Goal: Transaction & Acquisition: Purchase product/service

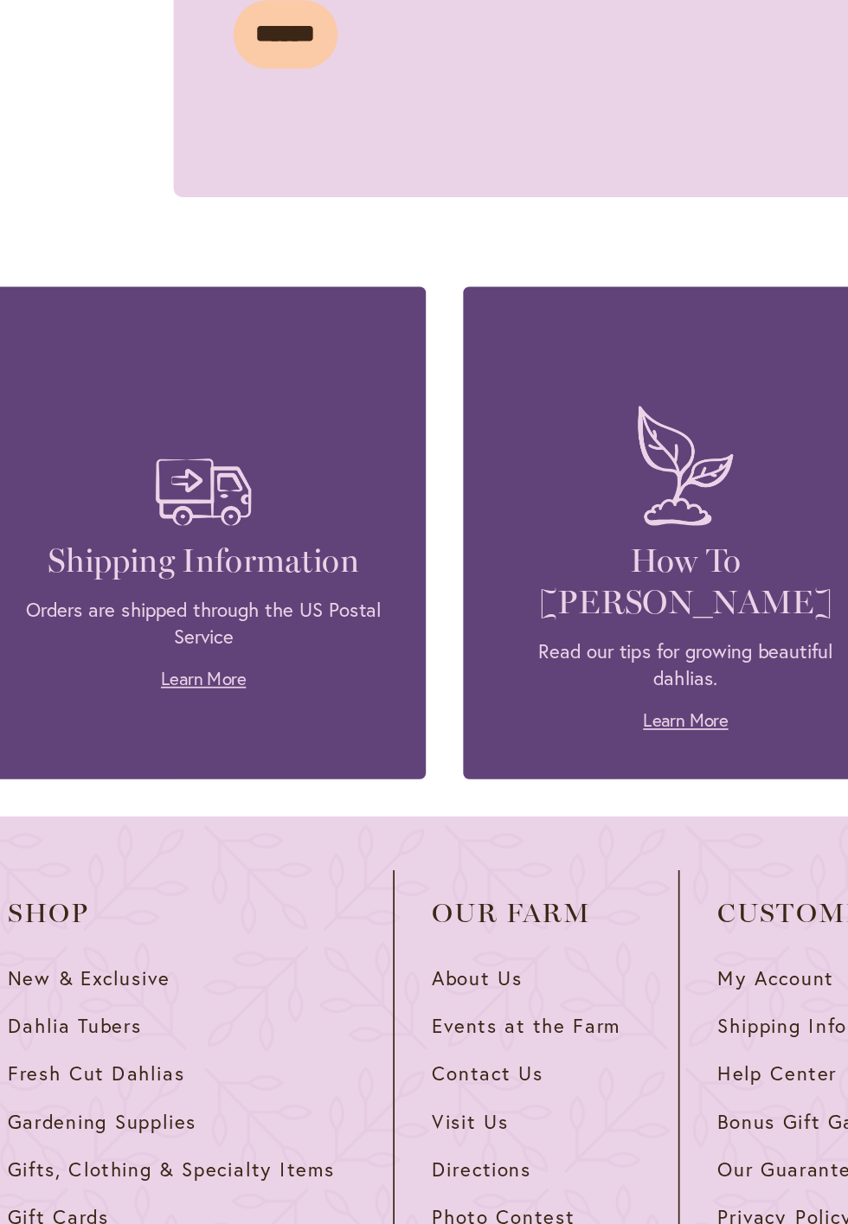
scroll to position [1346, 0]
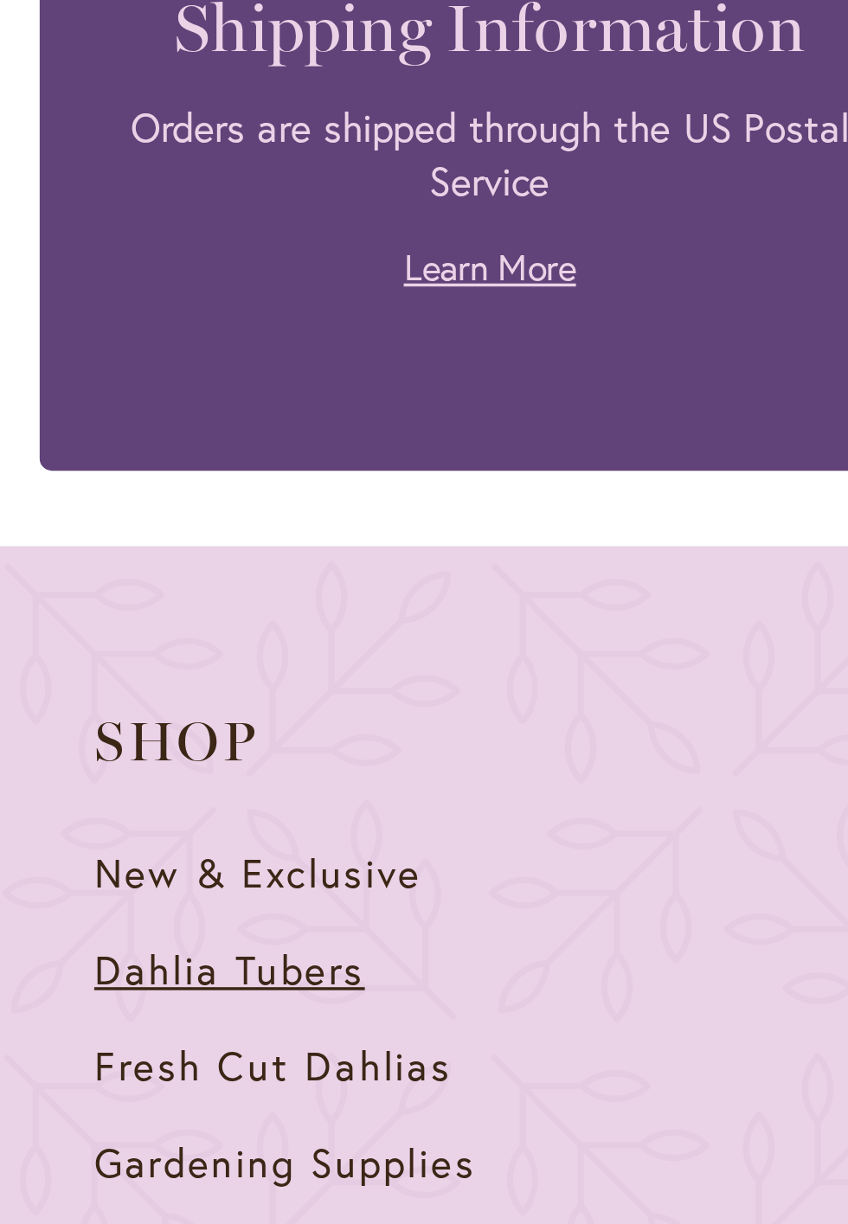
click at [69, 992] on span "Dahlia Tubers" at bounding box center [70, 999] width 78 height 15
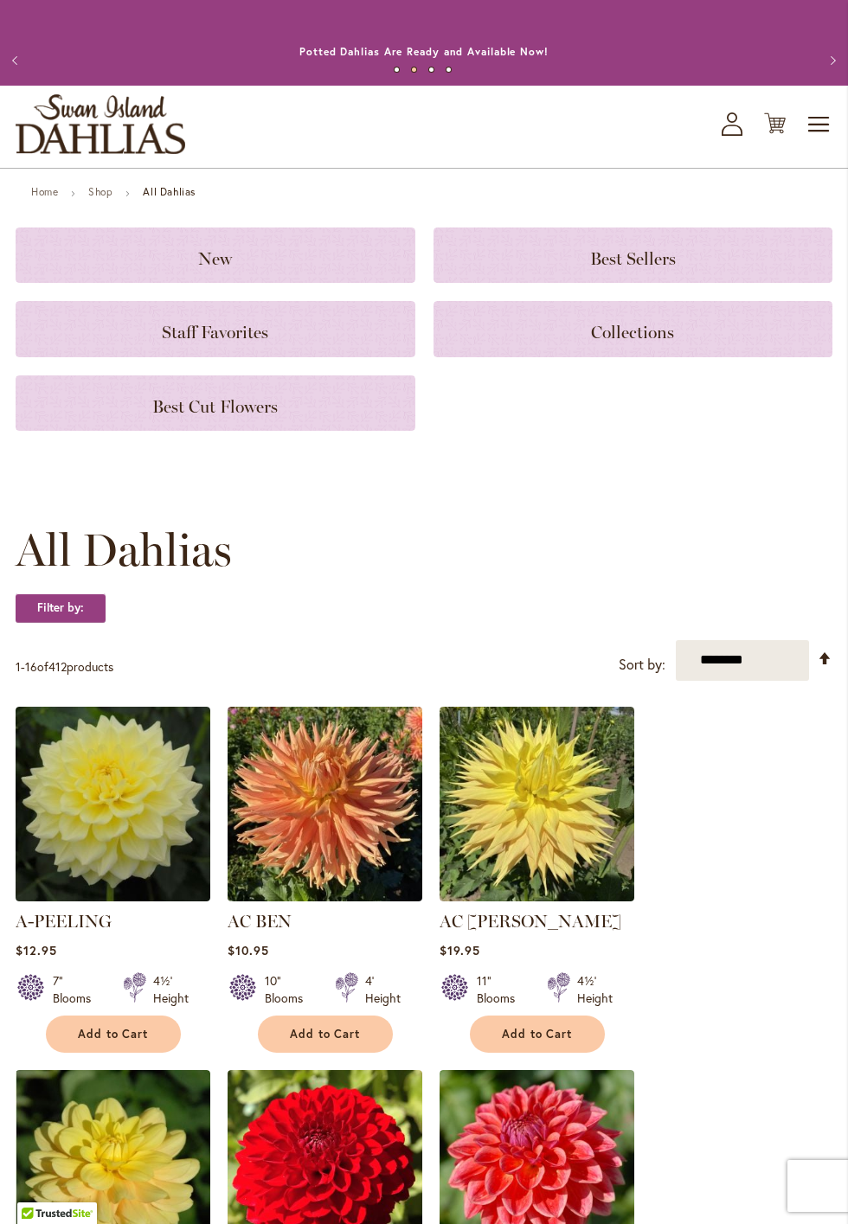
click at [735, 660] on select "**********" at bounding box center [743, 660] width 134 height 41
select select "****"
click at [43, 604] on strong "Filter by:" at bounding box center [61, 607] width 90 height 29
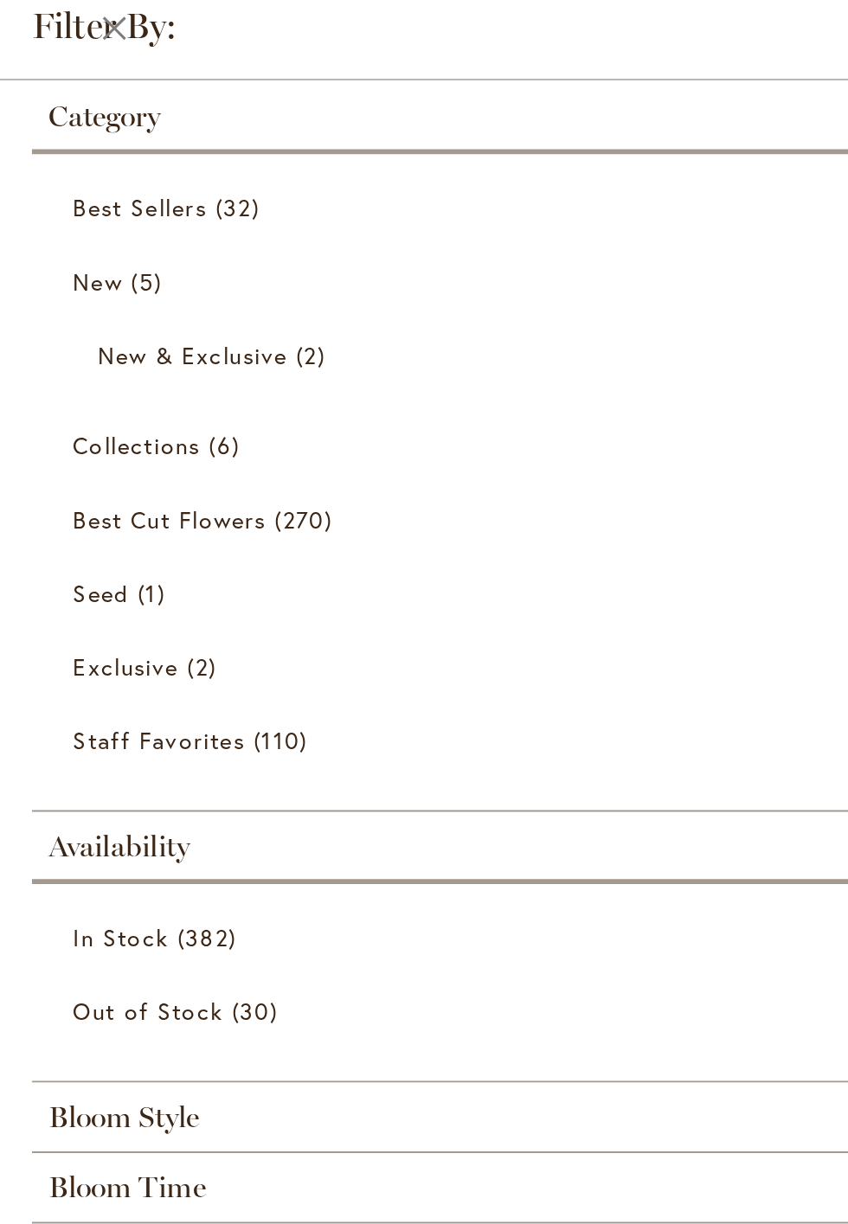
click at [252, 61] on div "Category" at bounding box center [423, 57] width 813 height 28
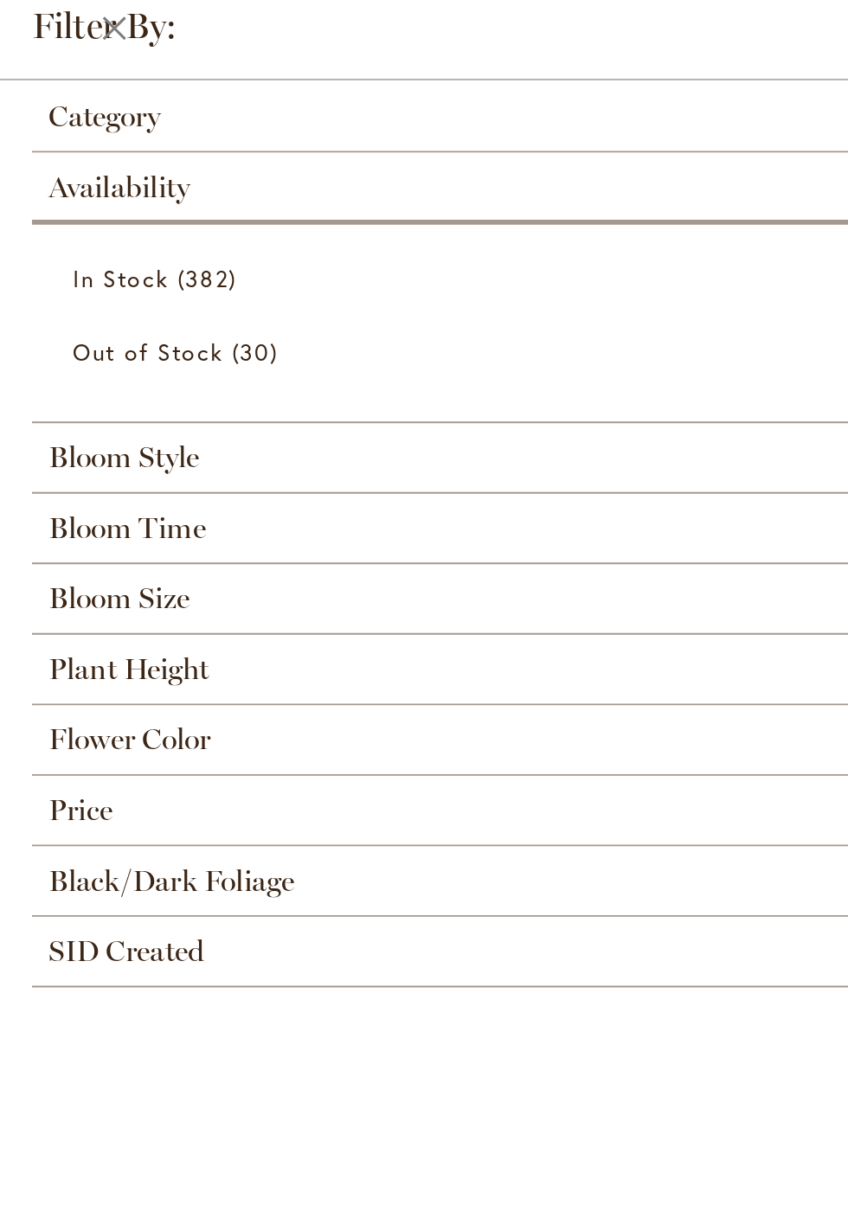
click at [70, 102] on span "Availability" at bounding box center [63, 98] width 74 height 19
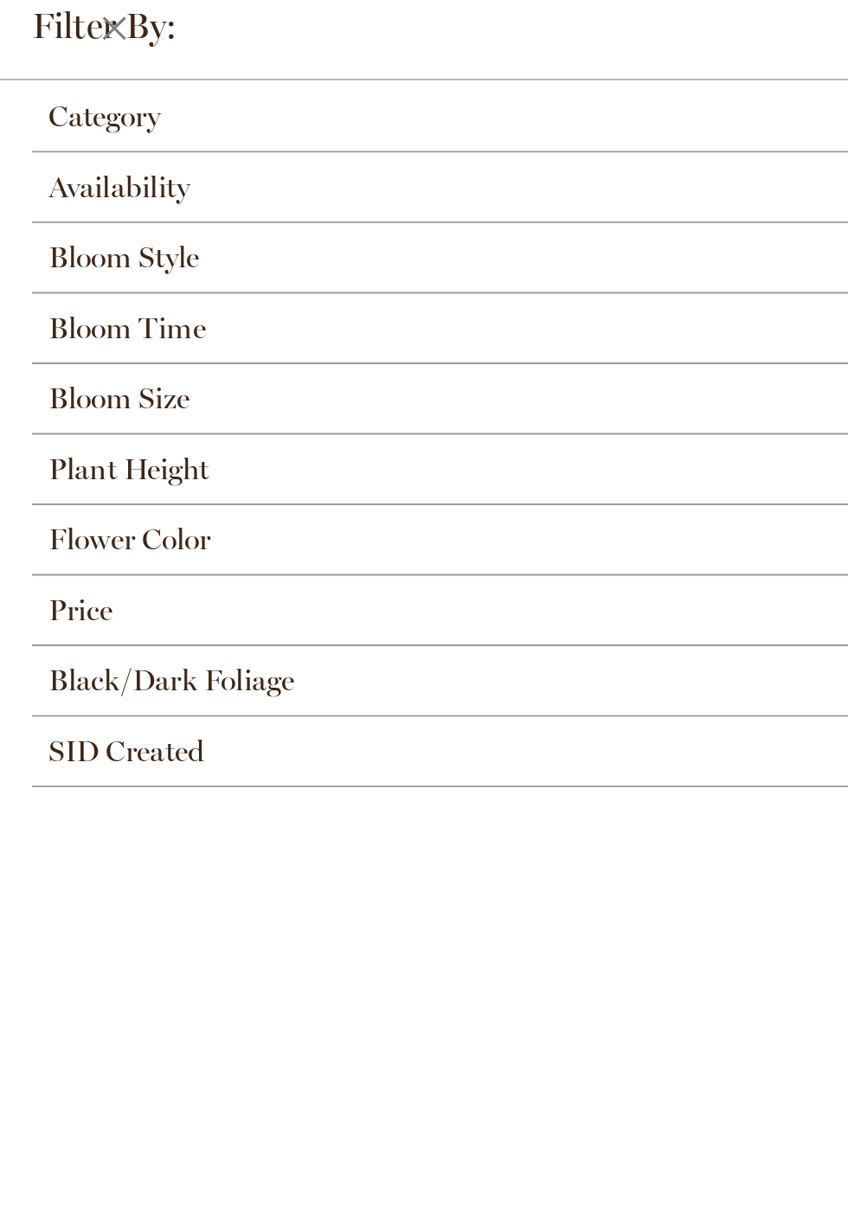
click at [94, 68] on div "Category" at bounding box center [423, 57] width 813 height 28
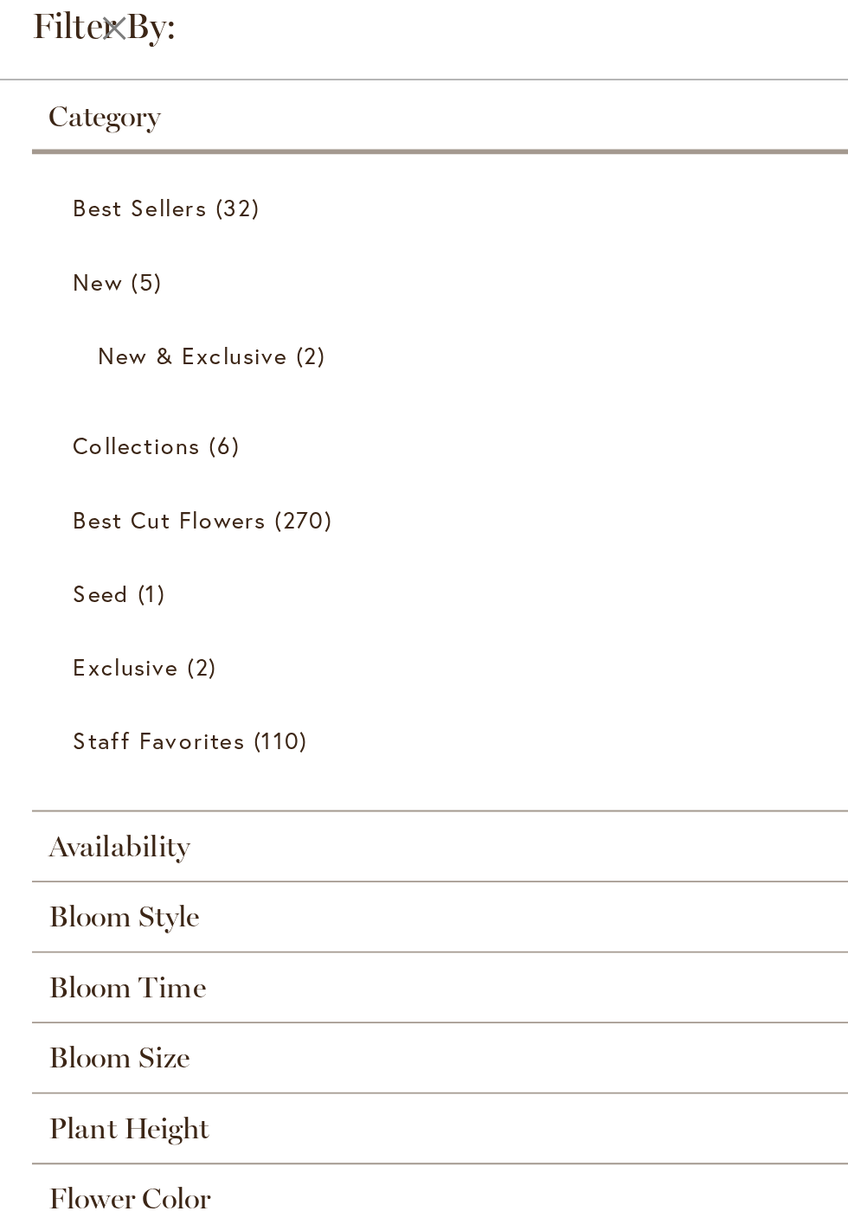
click at [111, 60] on div "Category" at bounding box center [423, 57] width 813 height 28
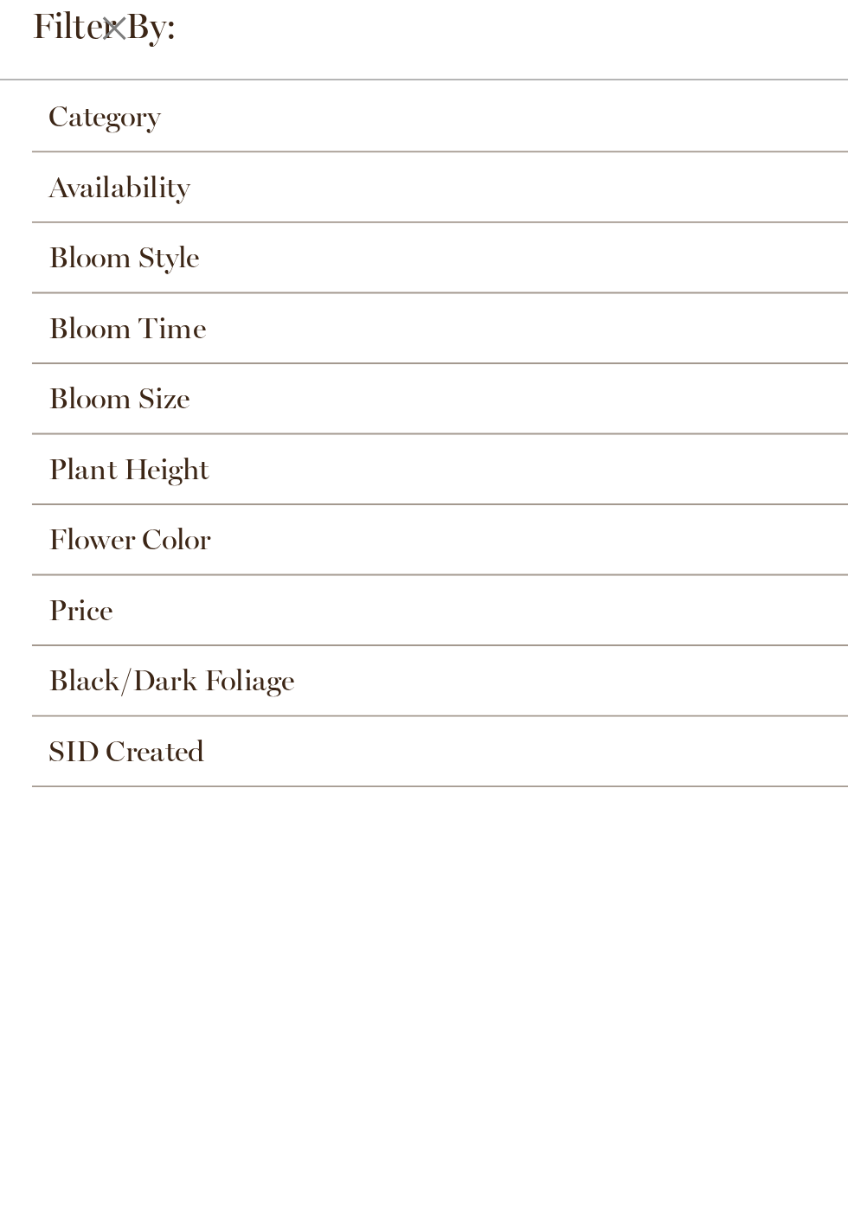
click at [81, 103] on span "Availability" at bounding box center [63, 98] width 74 height 19
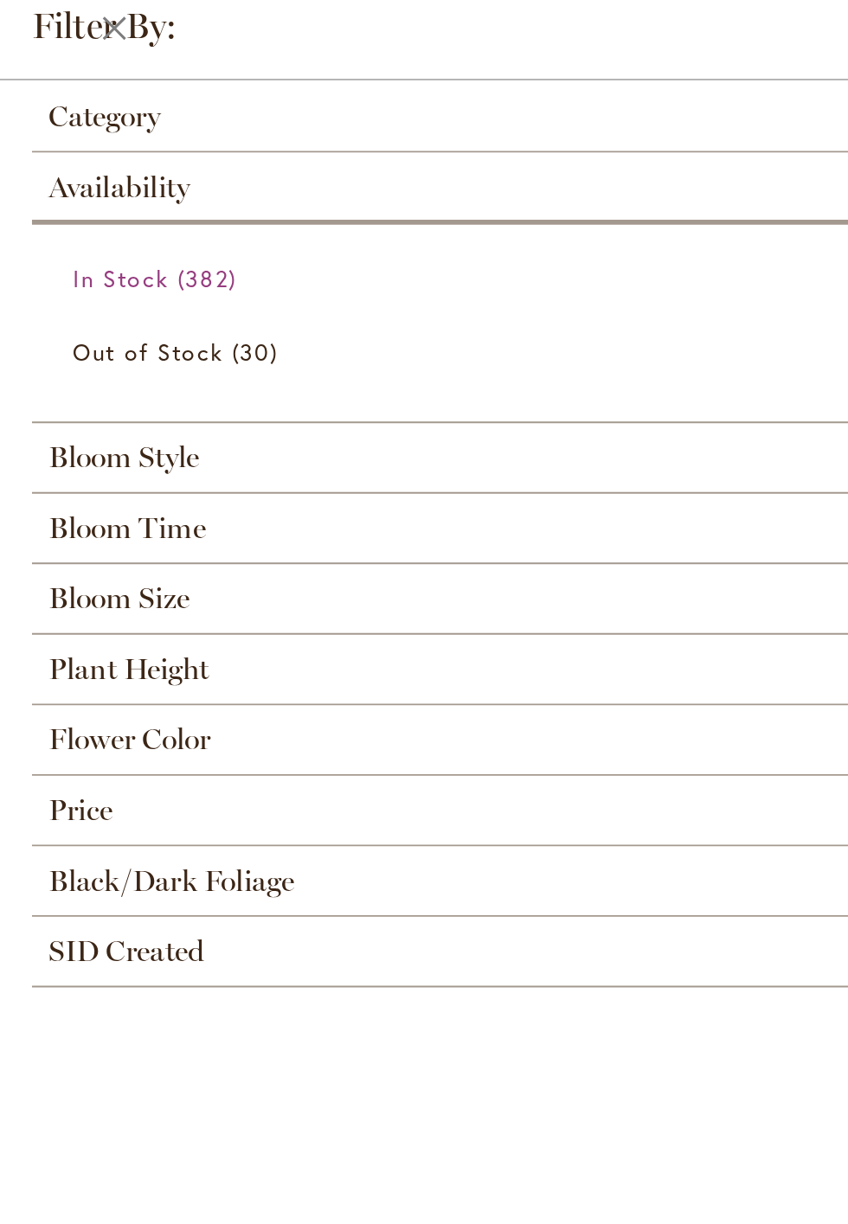
click at [91, 147] on link "In Stock 382 items" at bounding box center [426, 146] width 774 height 30
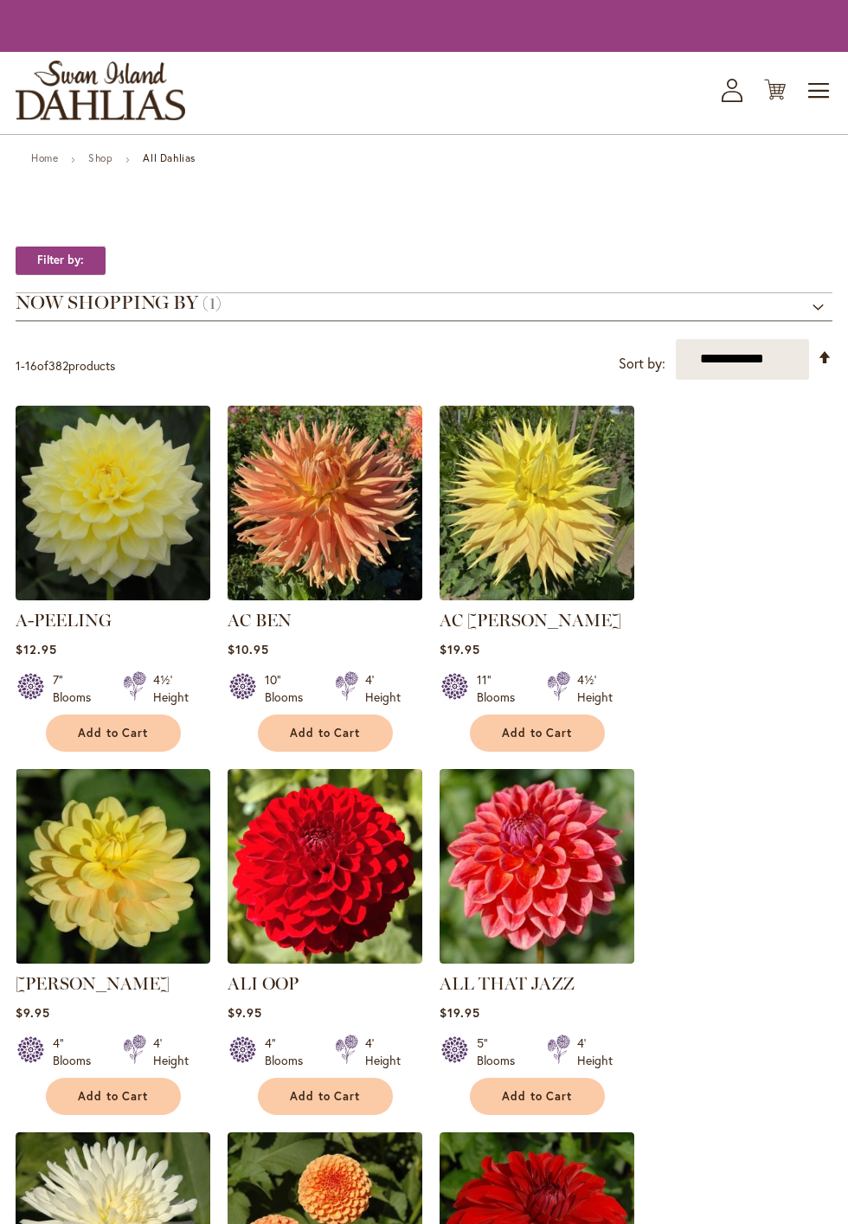
click at [59, 266] on strong "Filter by:" at bounding box center [61, 260] width 90 height 29
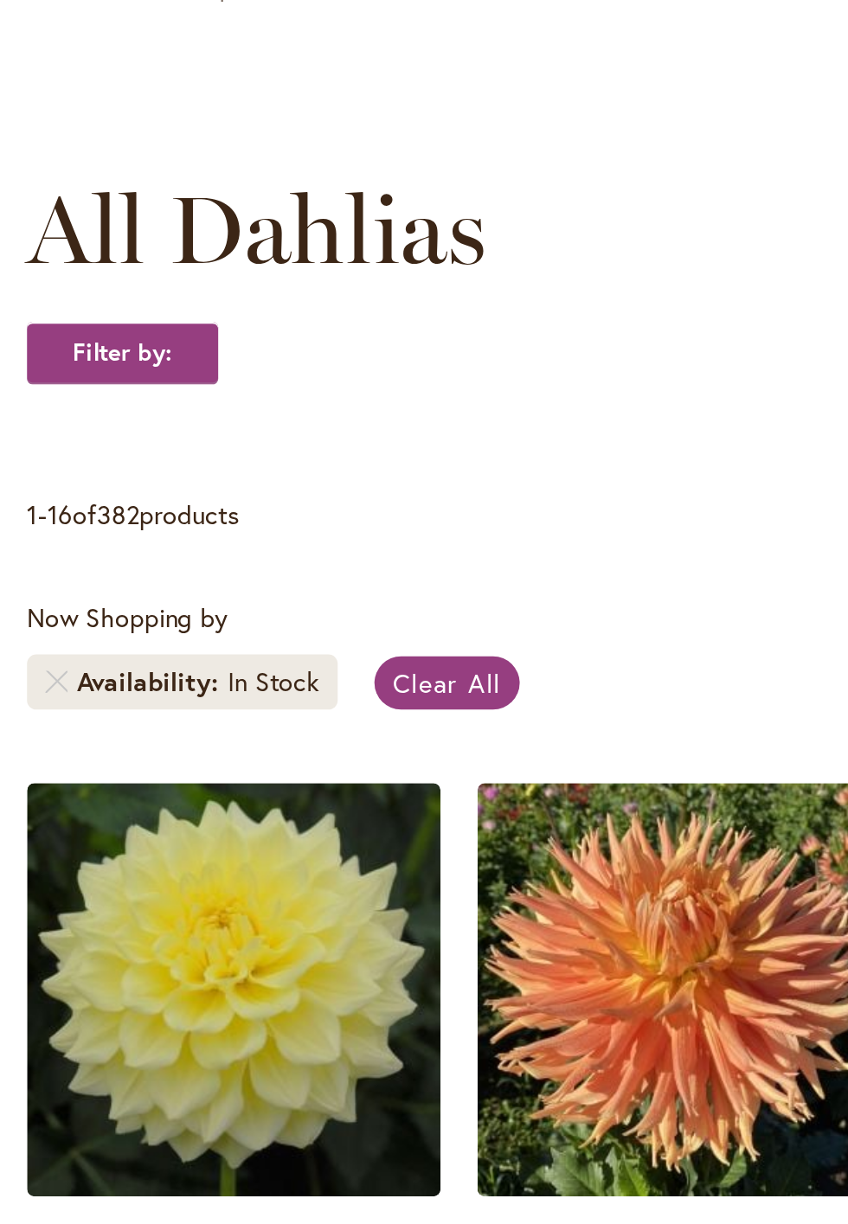
scroll to position [33, 0]
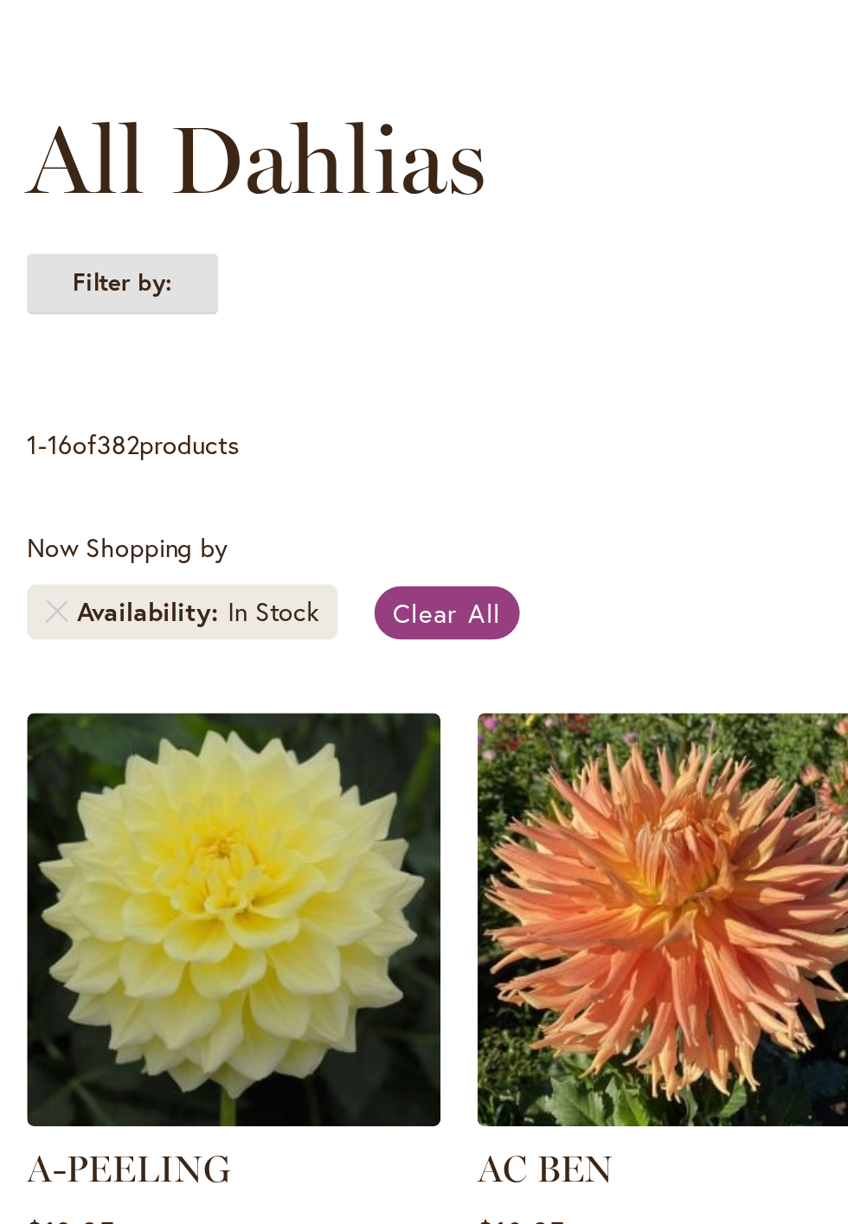
click at [69, 341] on strong "Filter by:" at bounding box center [61, 330] width 90 height 29
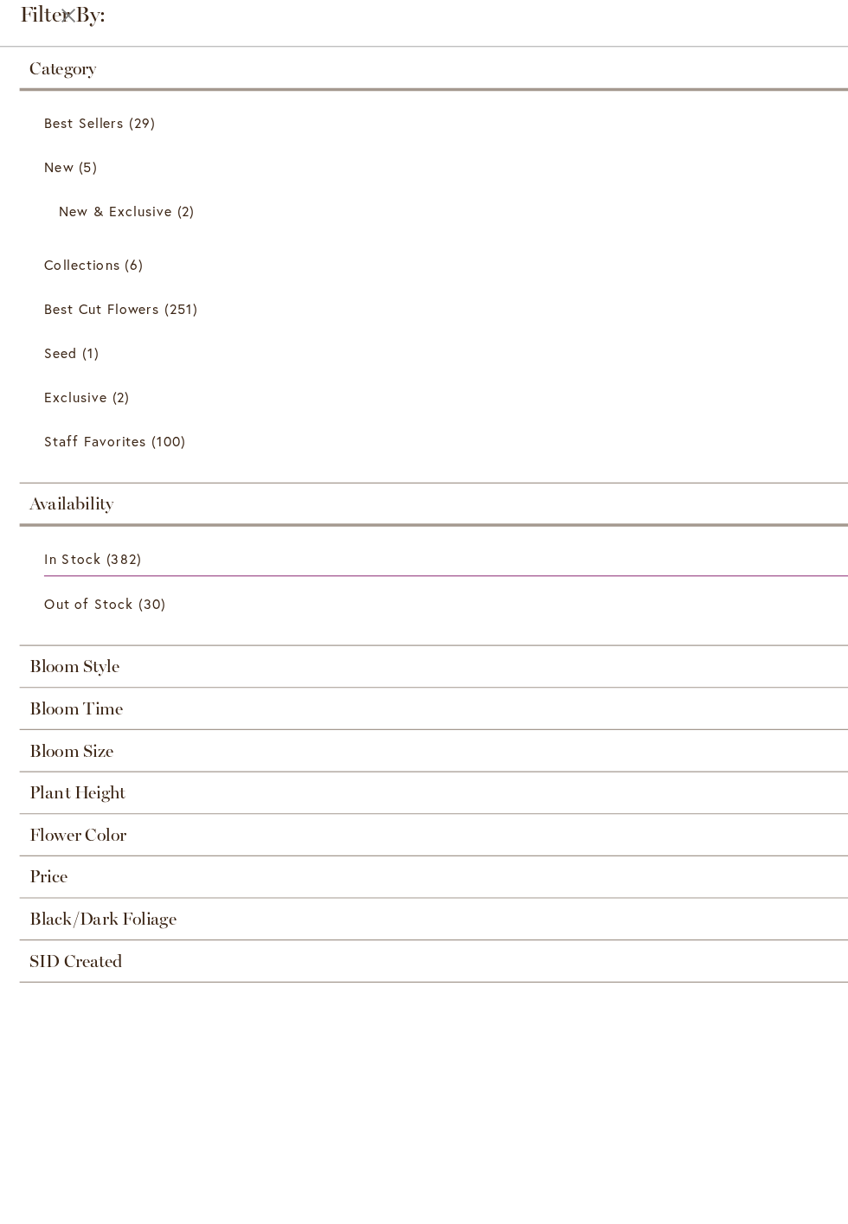
scroll to position [26, 0]
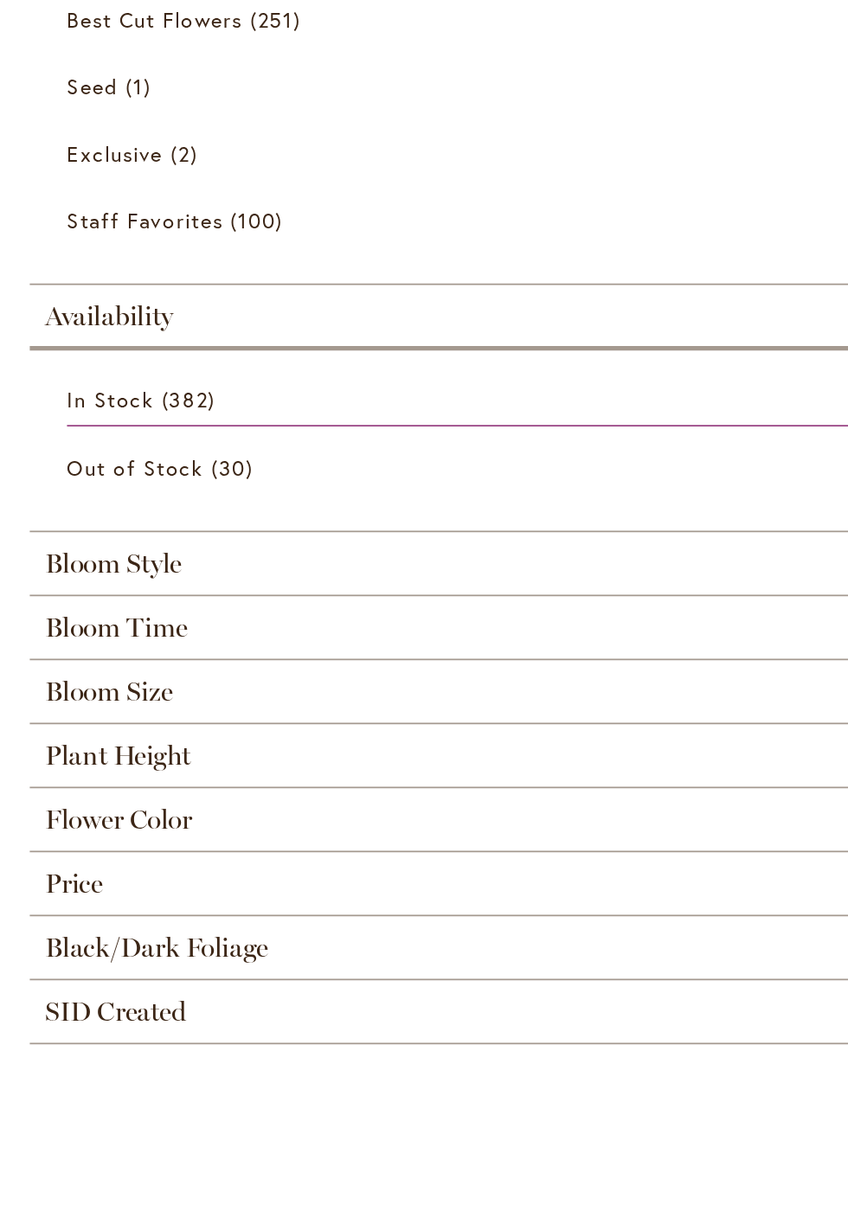
click at [81, 729] on span "Flower Color" at bounding box center [69, 738] width 86 height 19
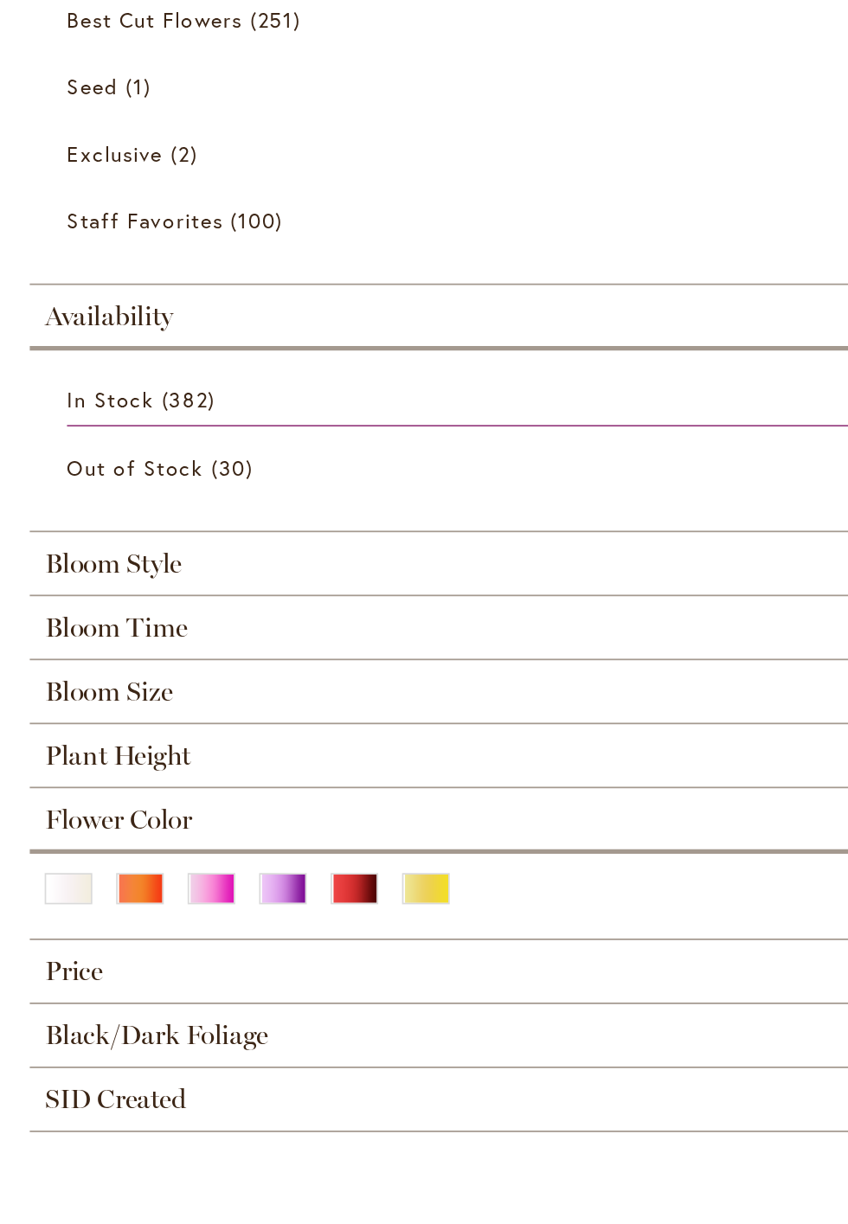
click at [213, 775] on div "Red" at bounding box center [206, 779] width 28 height 18
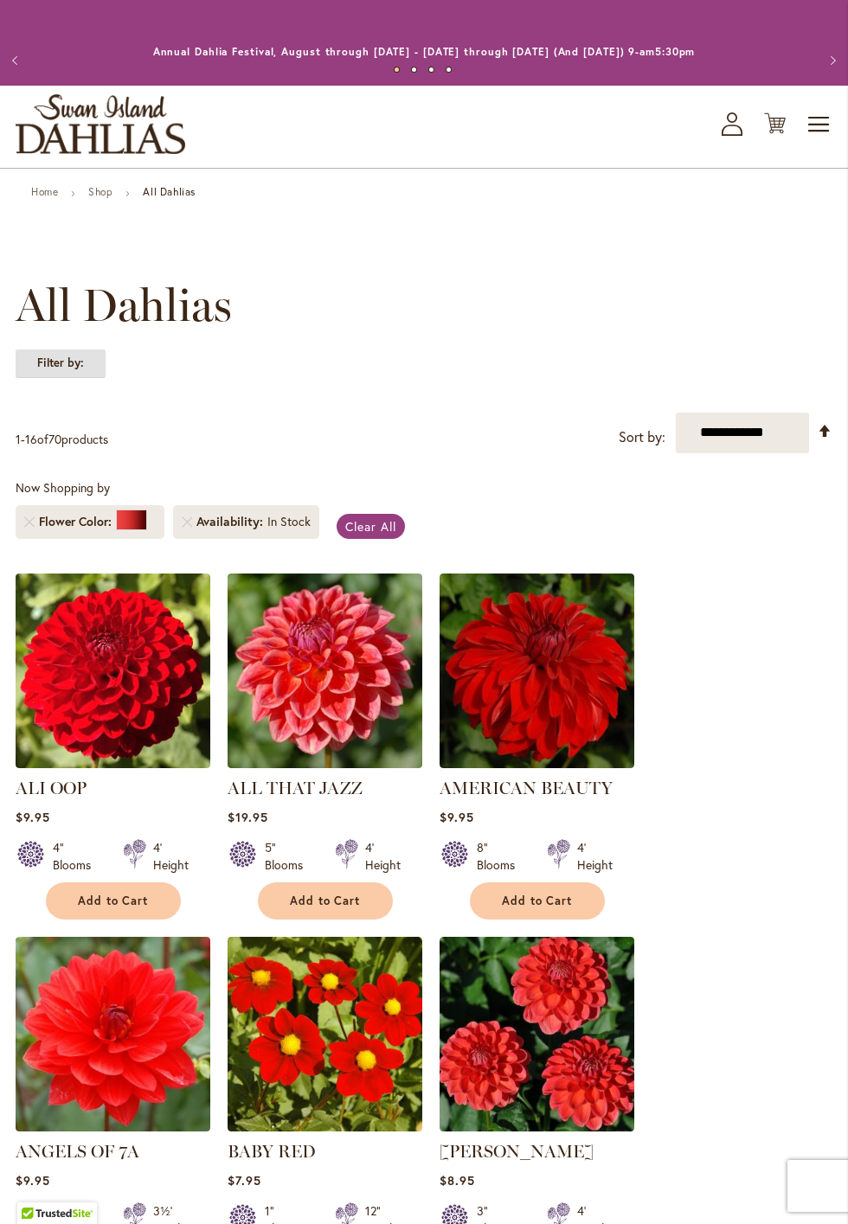
click at [67, 369] on strong "Filter by:" at bounding box center [61, 363] width 90 height 29
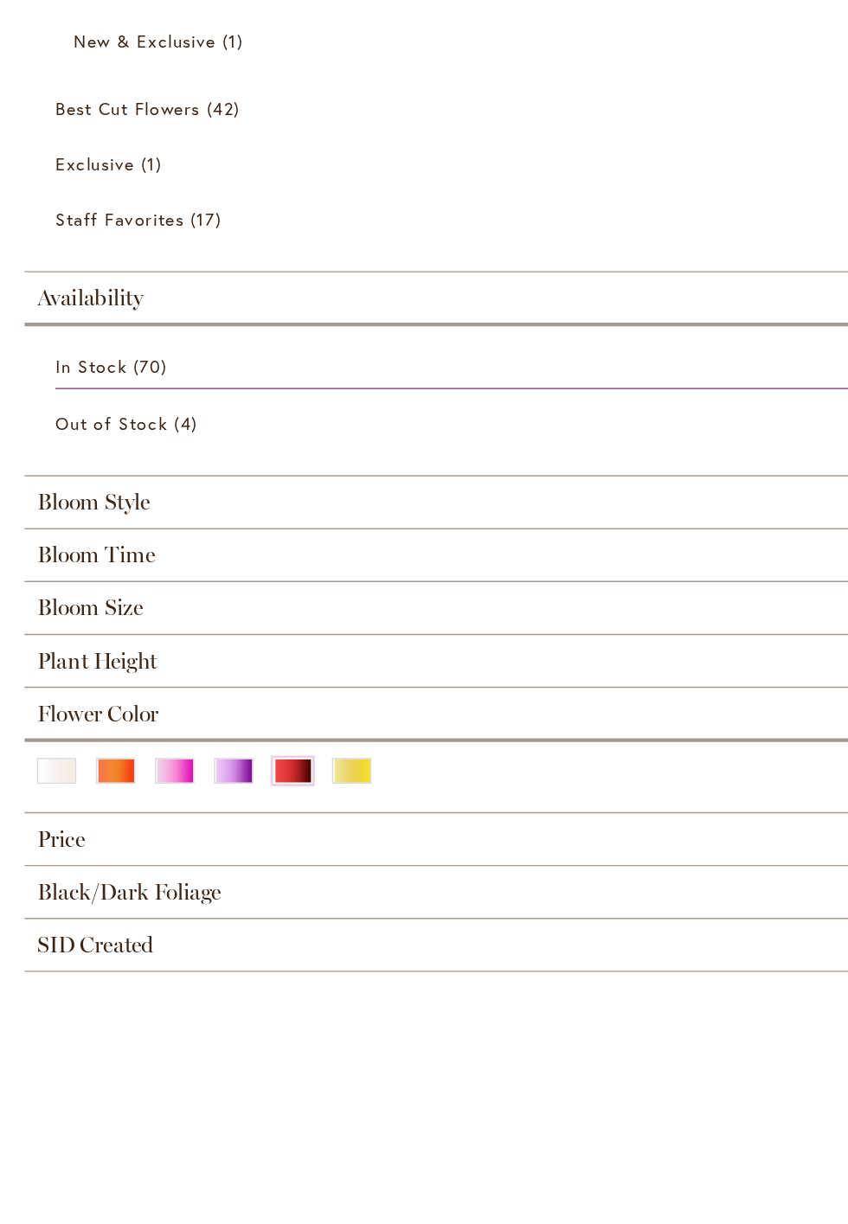
click at [58, 520] on span "Bloom Style" at bounding box center [66, 512] width 80 height 19
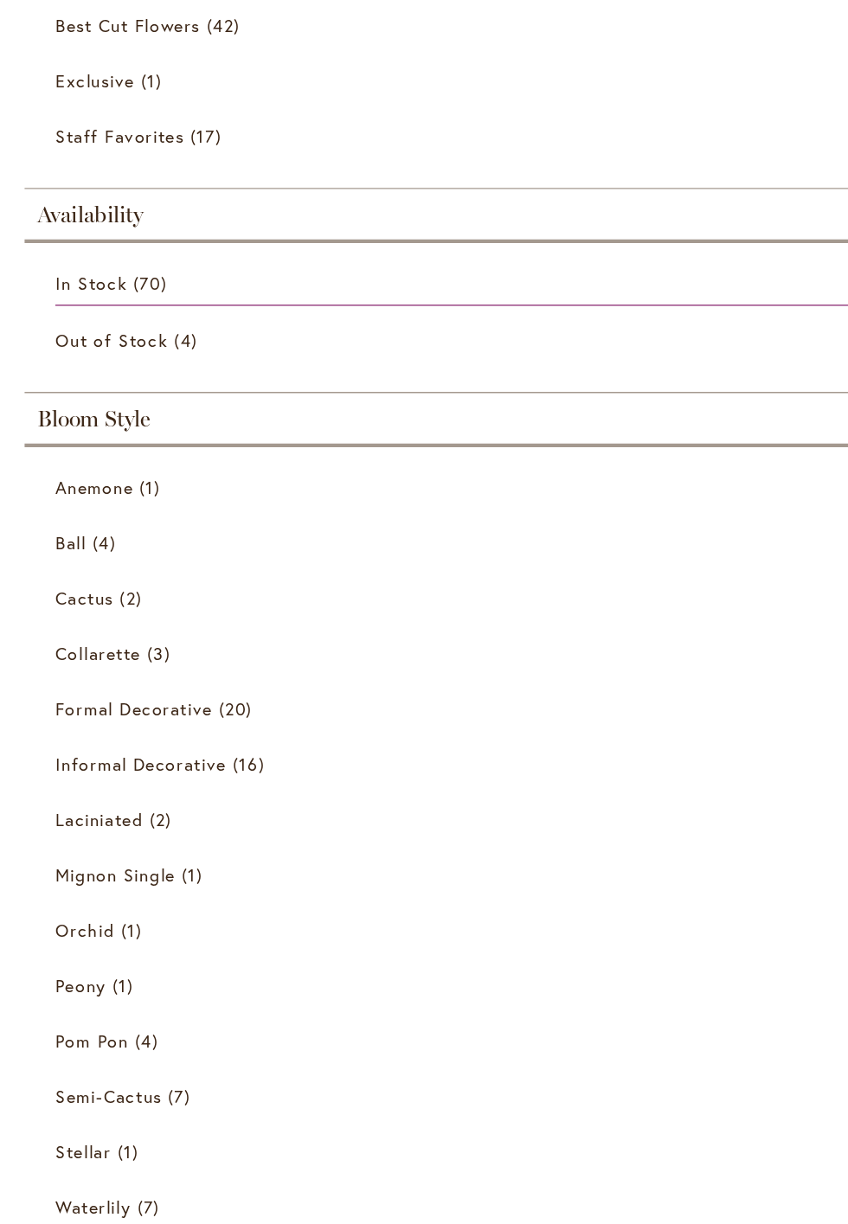
scroll to position [56, 0]
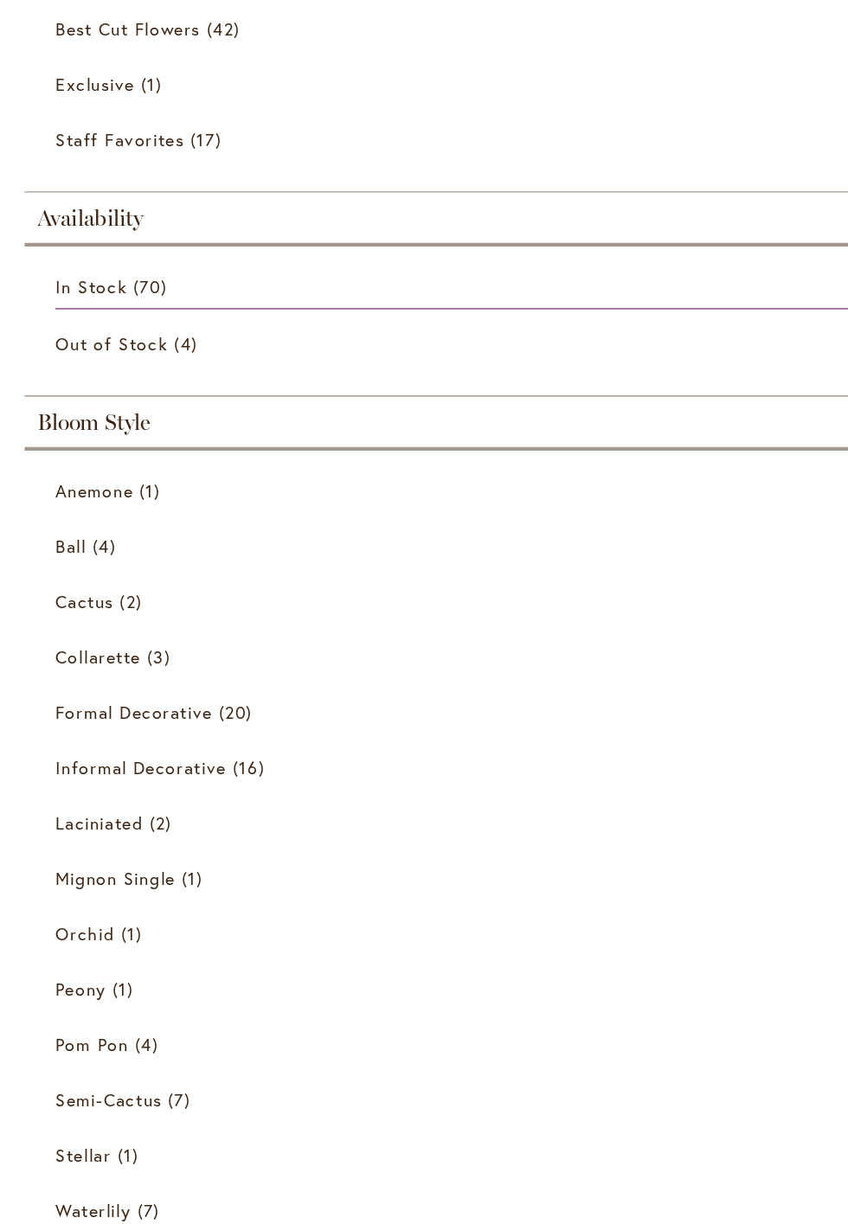
click at [63, 461] on span "Bloom Style" at bounding box center [66, 455] width 80 height 19
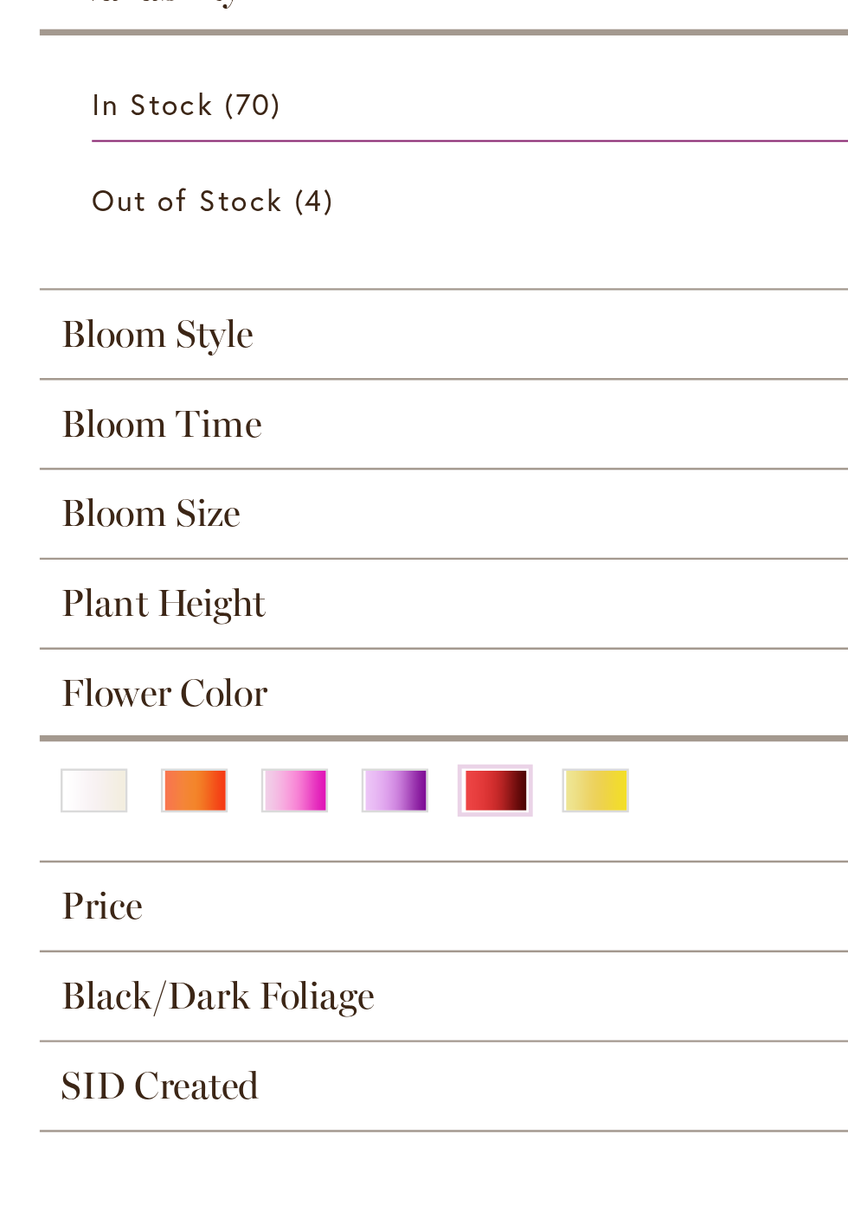
click at [68, 554] on span "Bloom Time" at bounding box center [67, 549] width 83 height 19
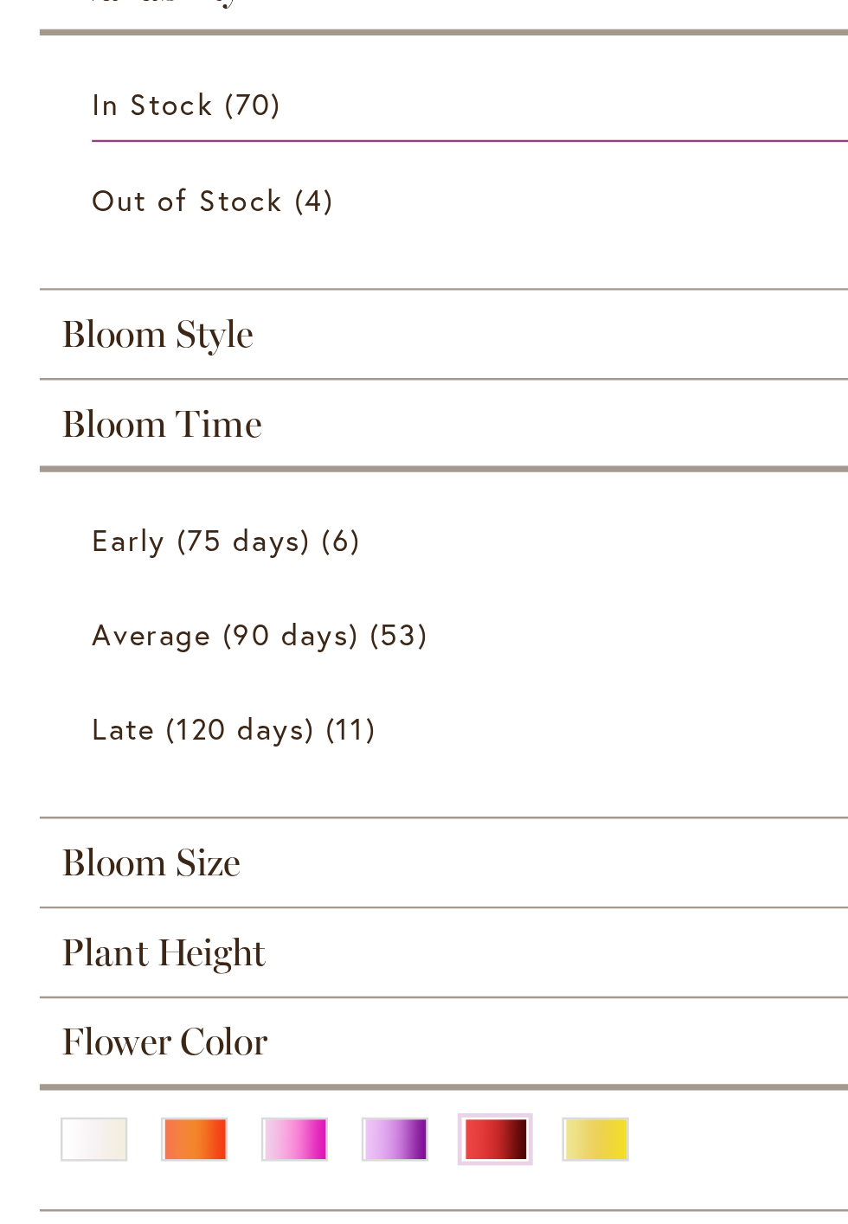
click at [58, 554] on span "Bloom Time" at bounding box center [67, 549] width 83 height 19
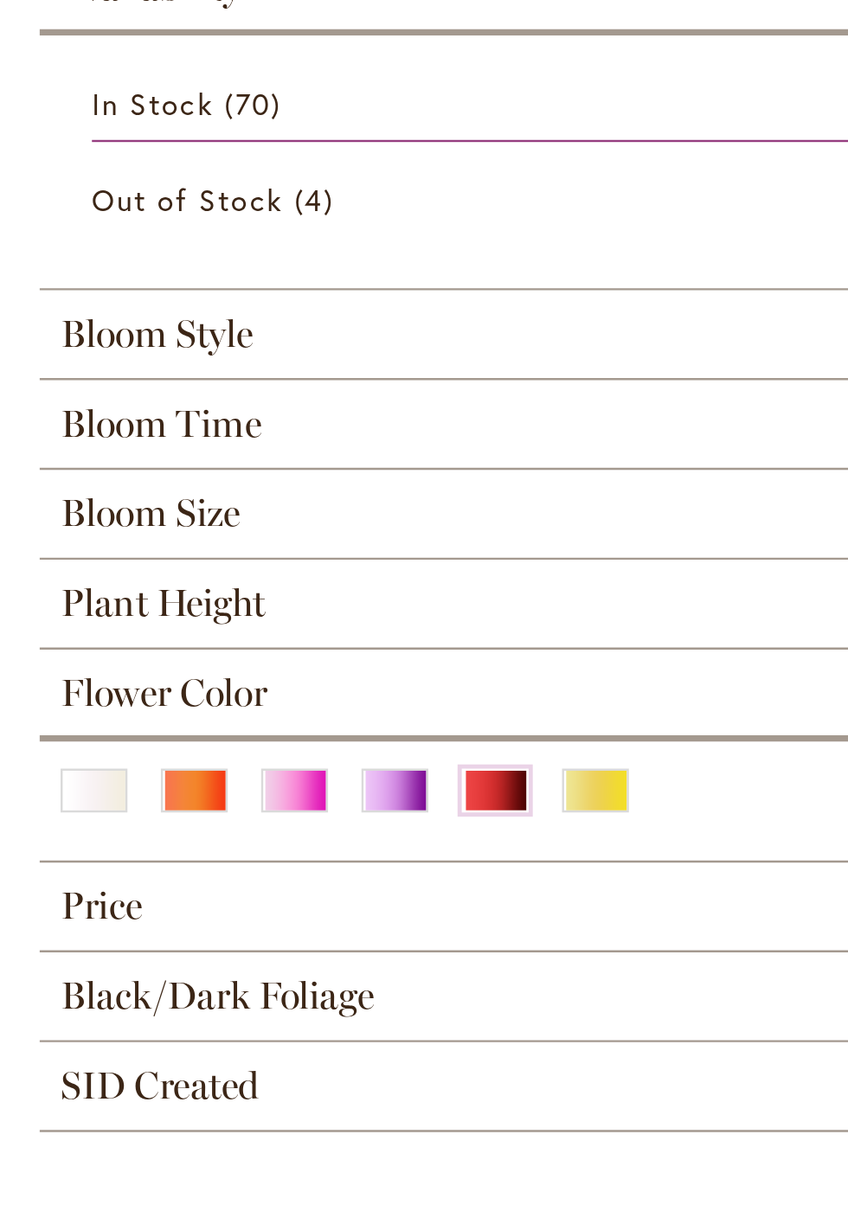
click at [73, 630] on span "Plant Height" at bounding box center [68, 623] width 85 height 19
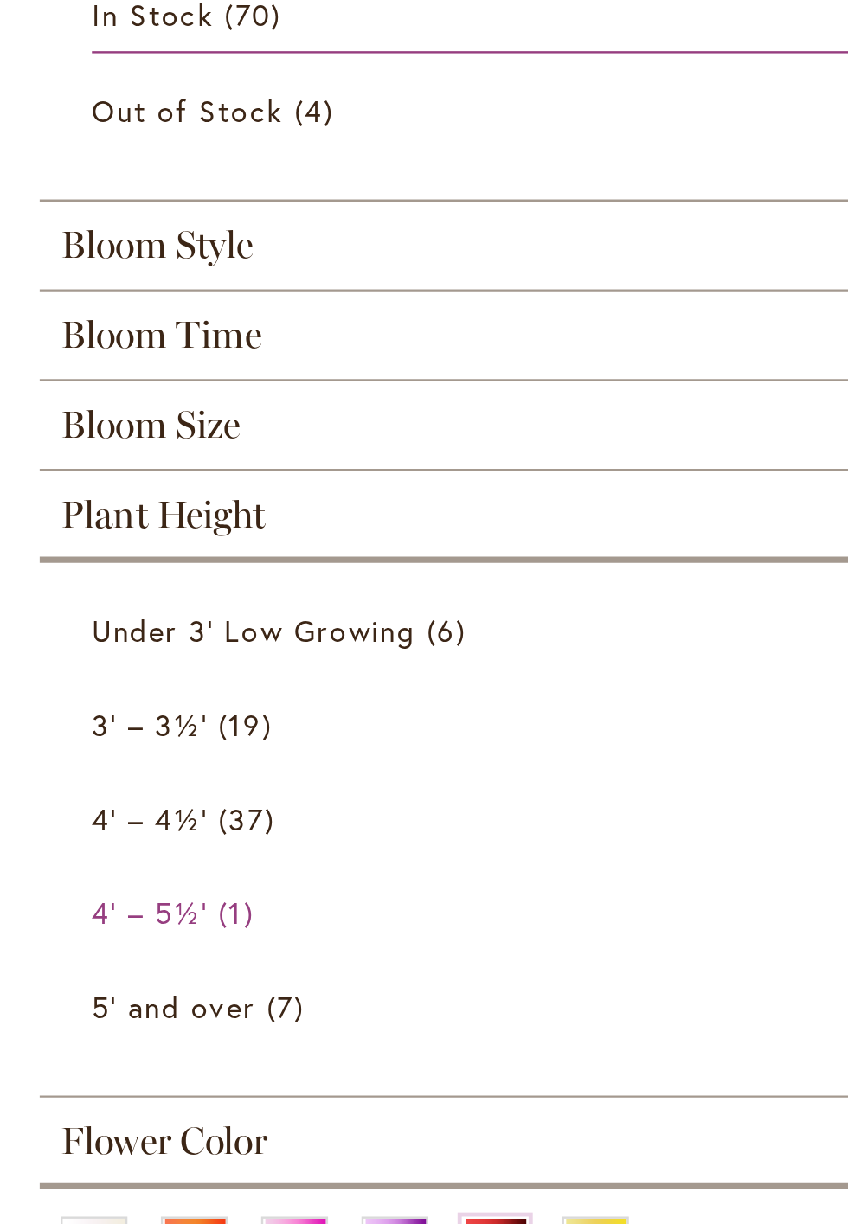
click at [71, 792] on span "4' – 5½'" at bounding box center [63, 788] width 48 height 16
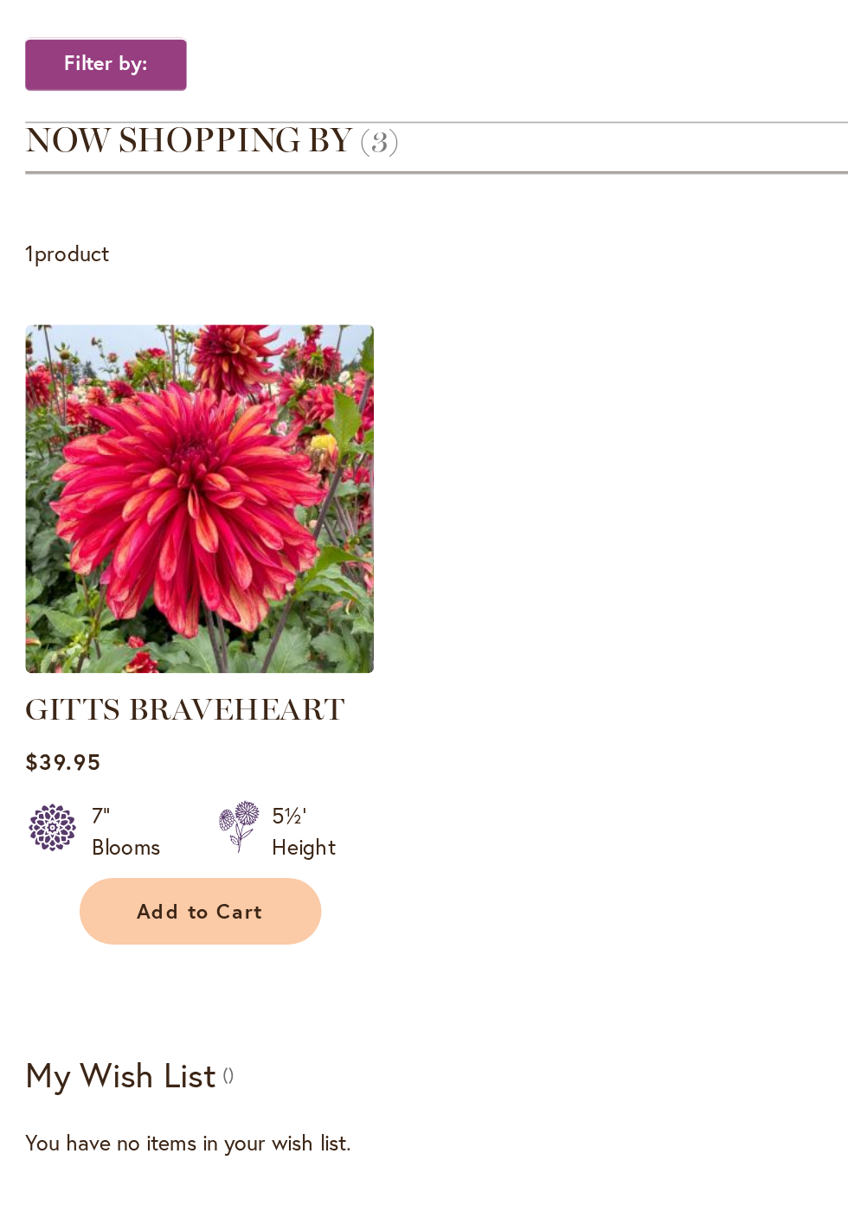
scroll to position [69, 0]
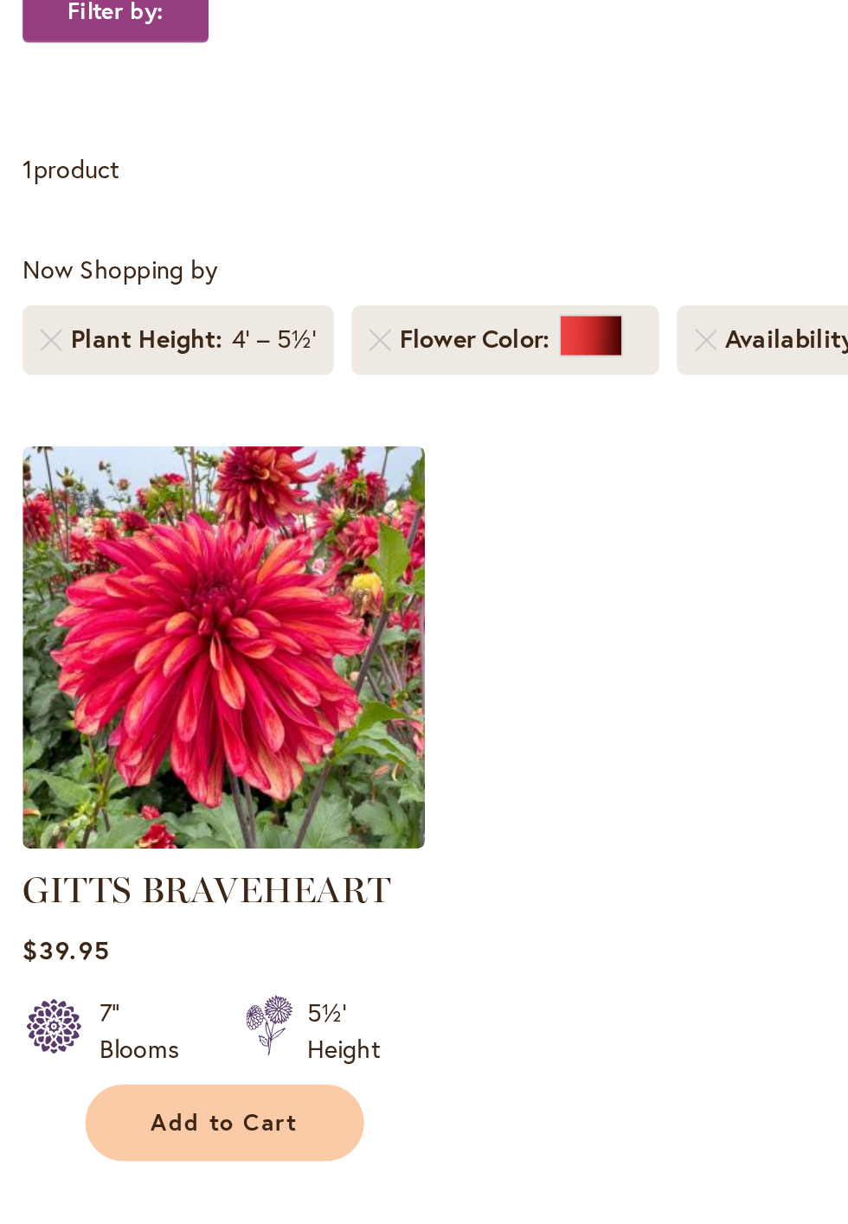
click at [64, 287] on div "Filter by:" at bounding box center [424, 269] width 817 height 47
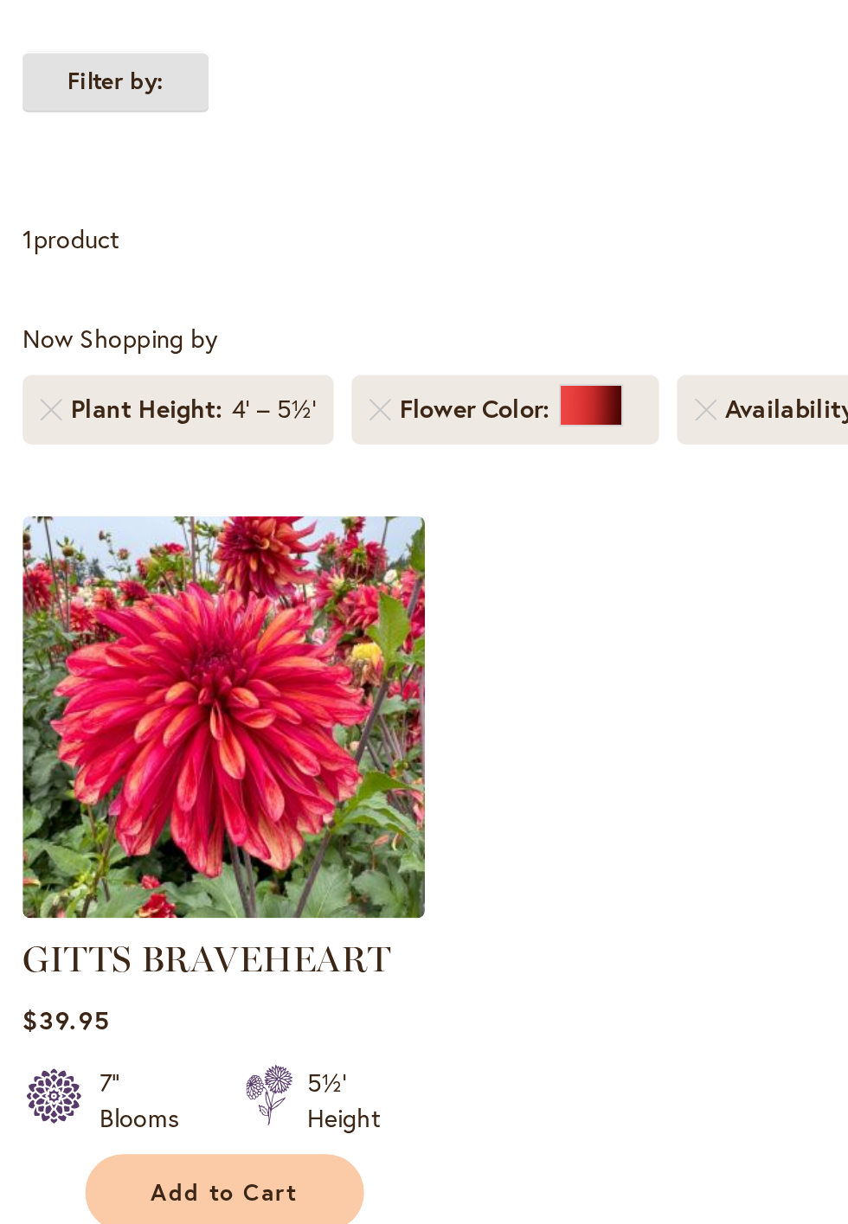
click at [68, 279] on strong "Filter by:" at bounding box center [61, 293] width 90 height 29
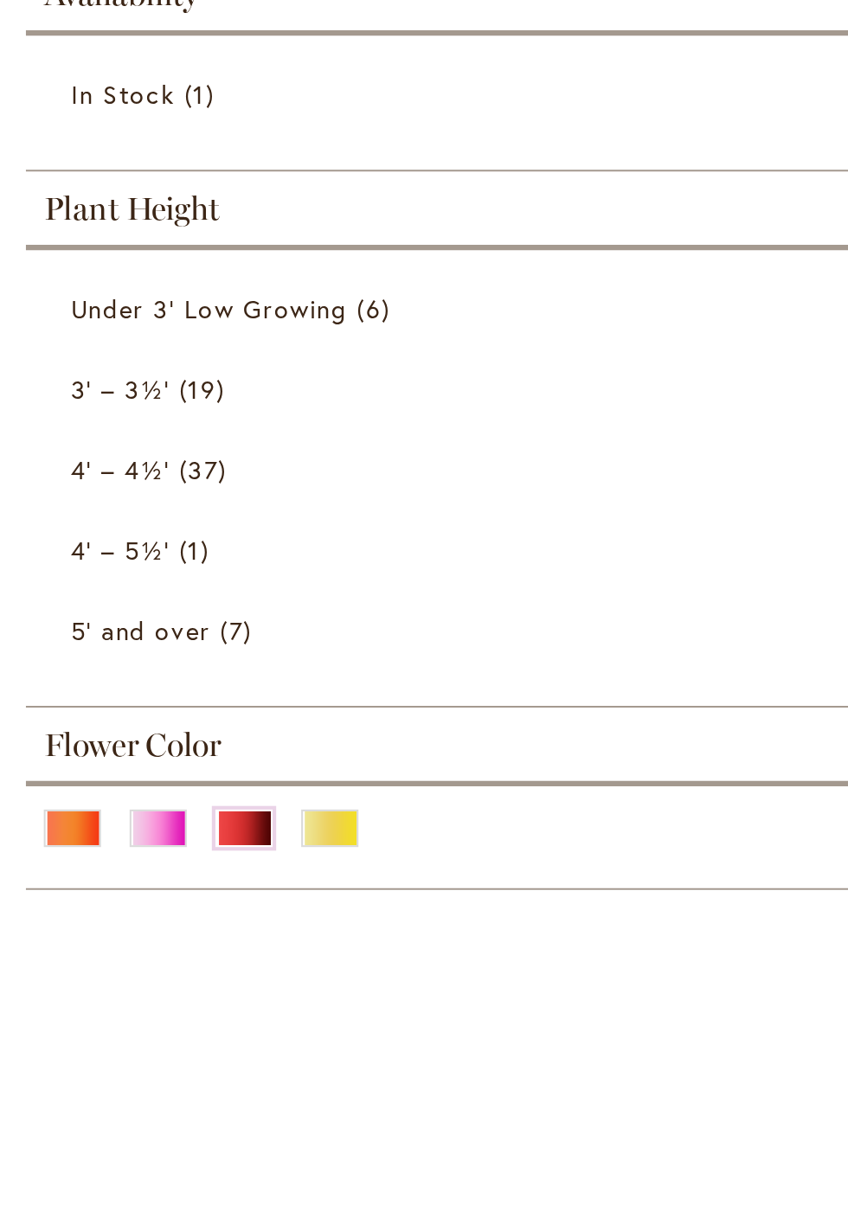
scroll to position [102, 0]
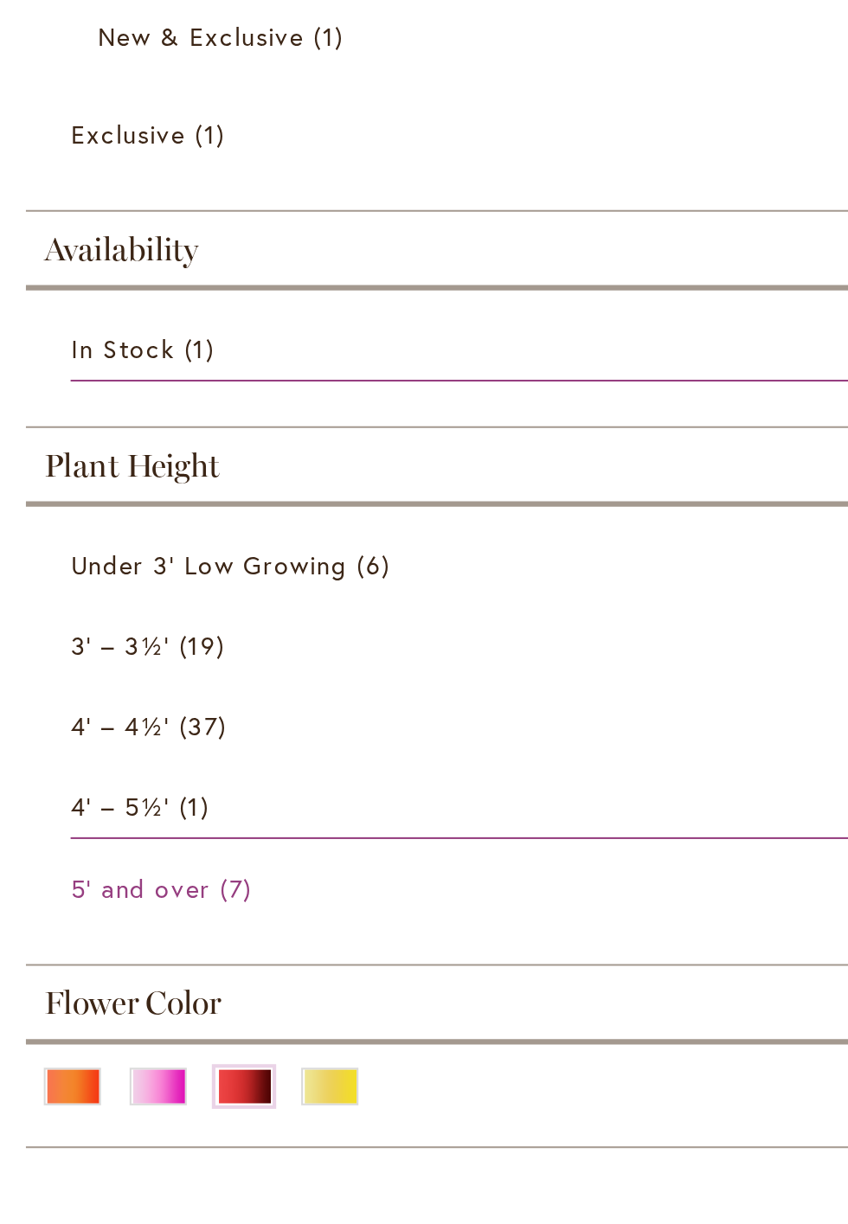
click at [82, 571] on link "5' and over 7 items" at bounding box center [426, 561] width 774 height 30
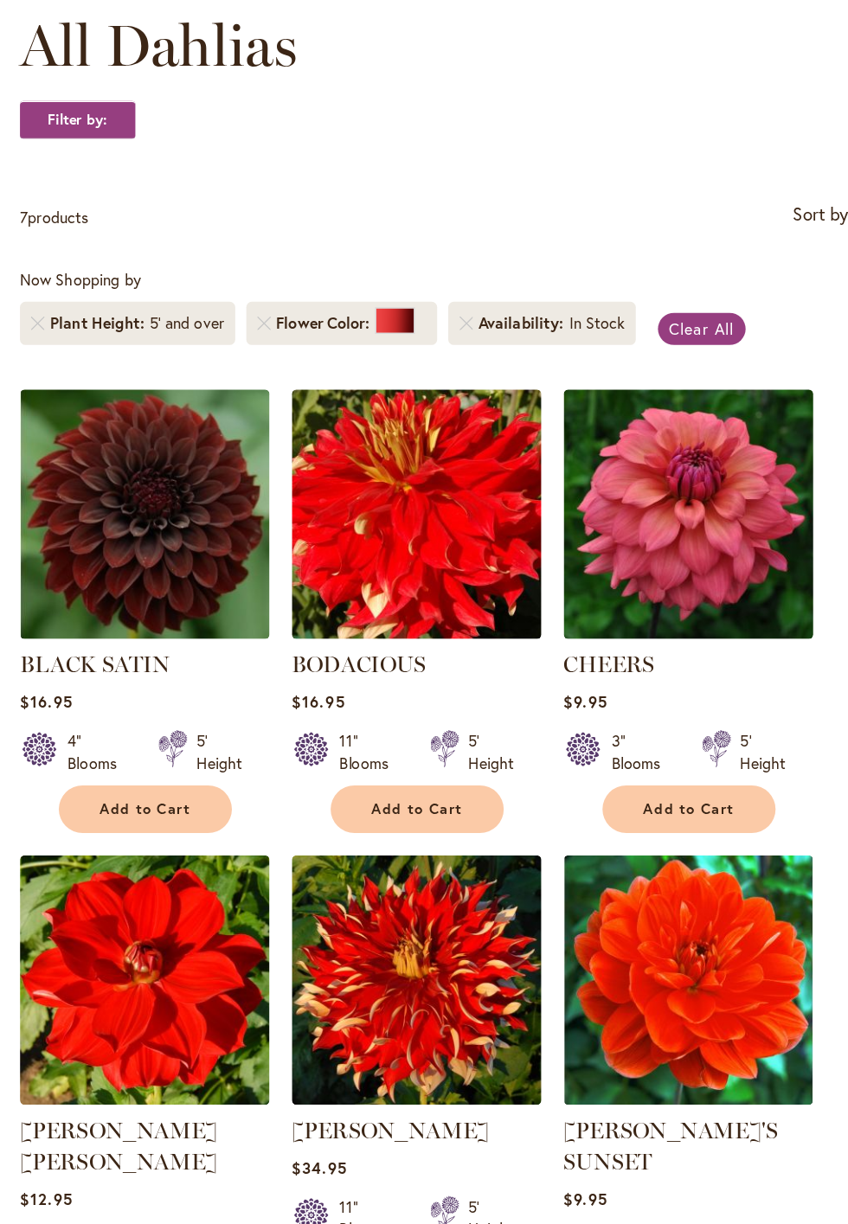
scroll to position [268, 0]
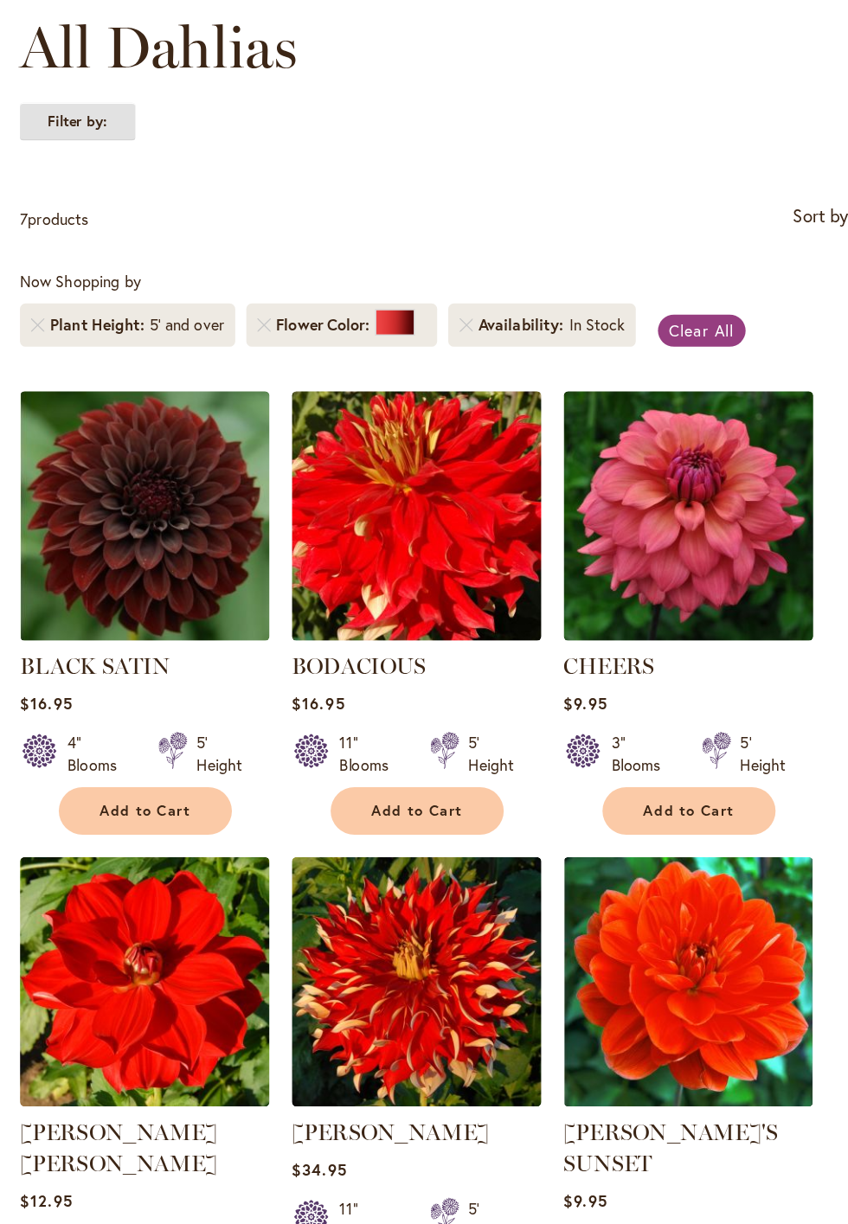
click at [38, 98] on strong "Filter by:" at bounding box center [61, 94] width 90 height 29
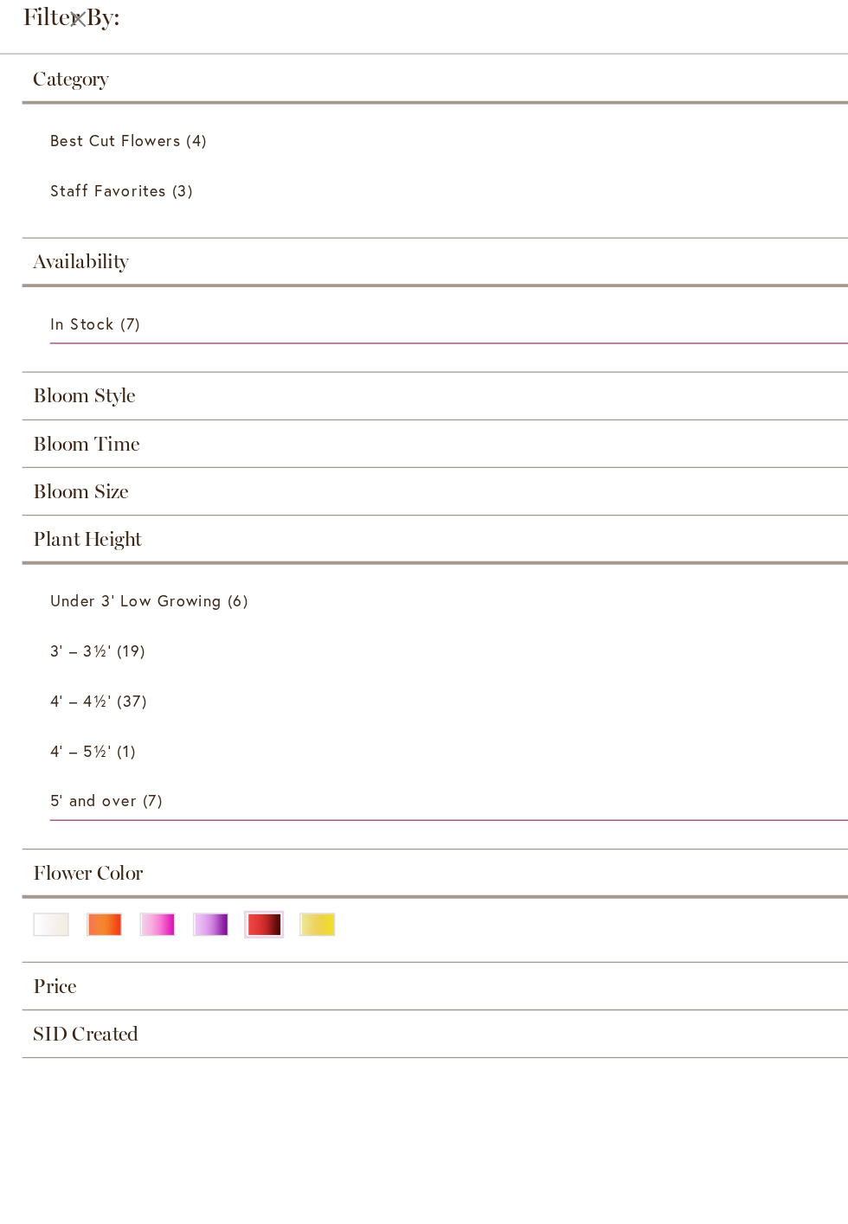
scroll to position [82, 0]
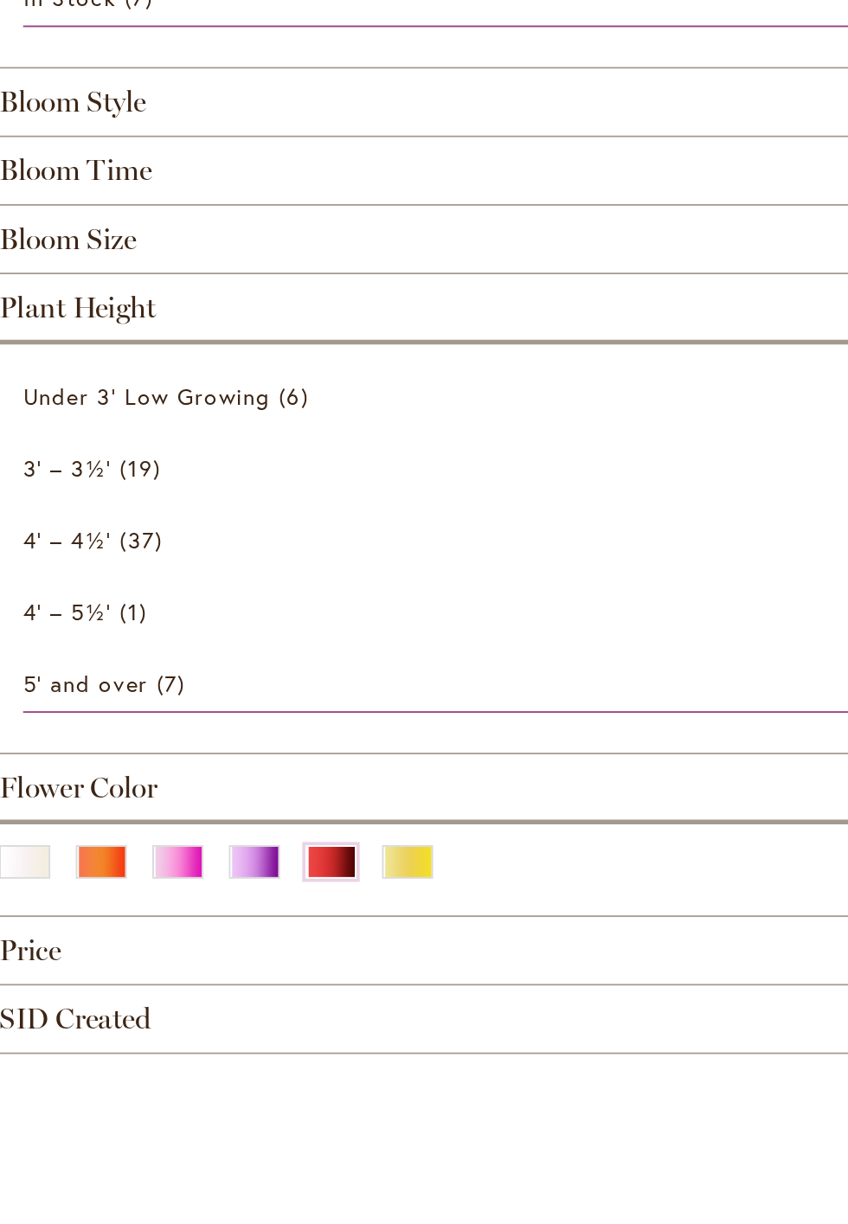
click at [251, 716] on div "Yellow" at bounding box center [248, 721] width 28 height 18
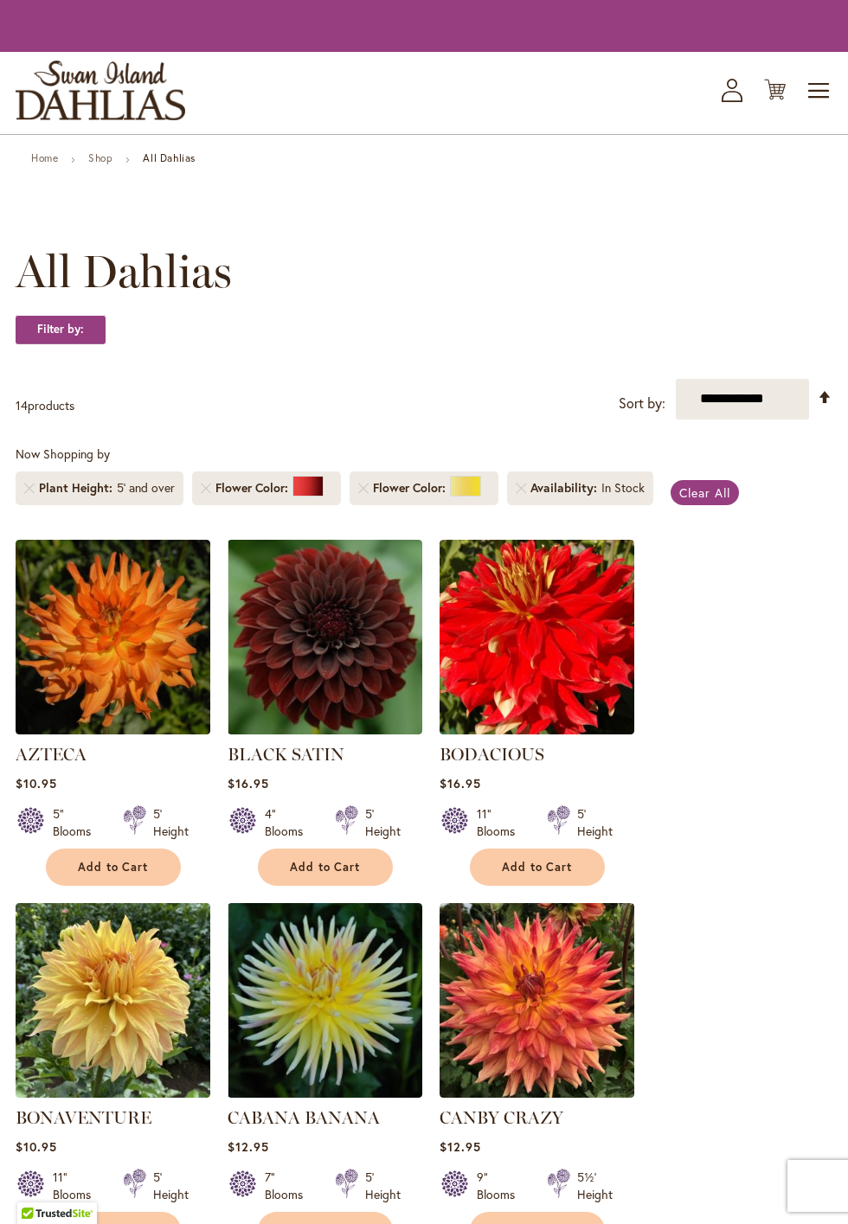
click at [57, 332] on strong "Filter by:" at bounding box center [61, 329] width 90 height 29
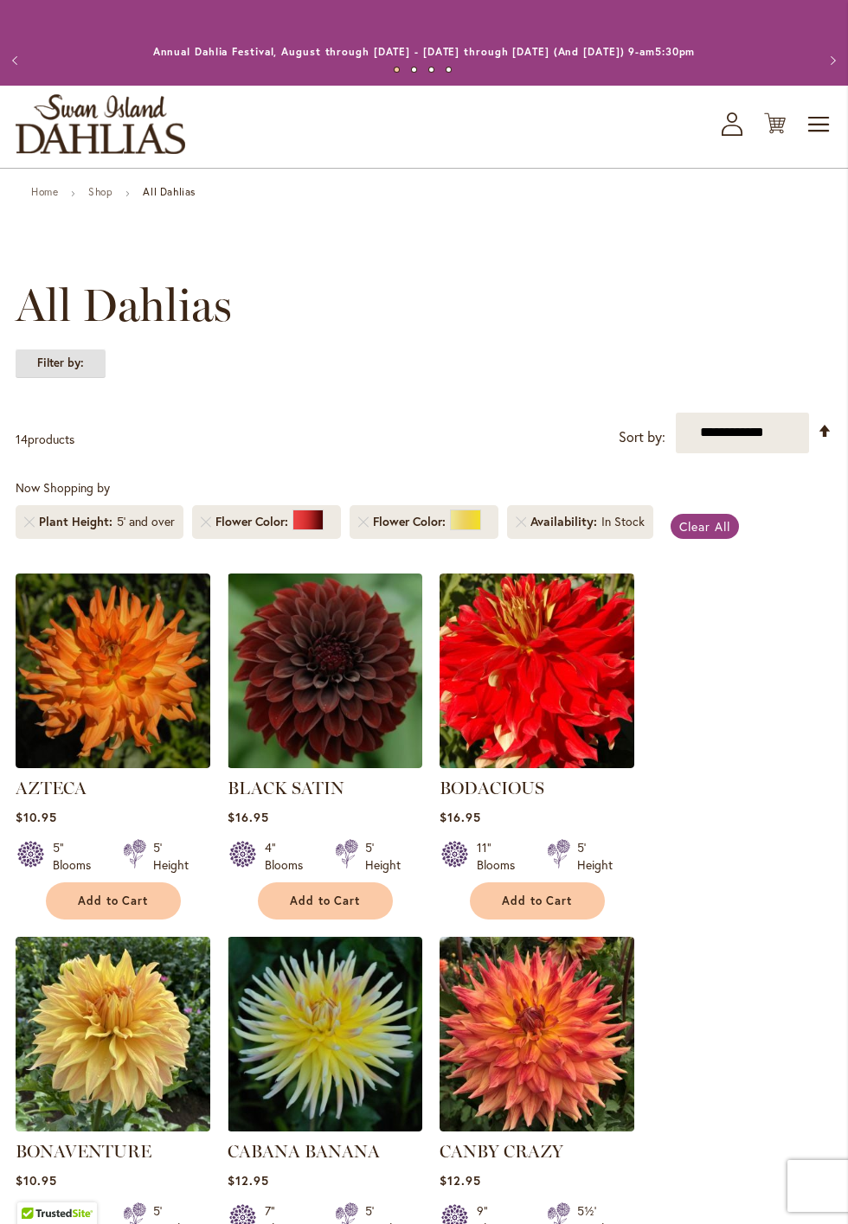
click at [65, 362] on strong "Filter by:" at bounding box center [61, 363] width 90 height 29
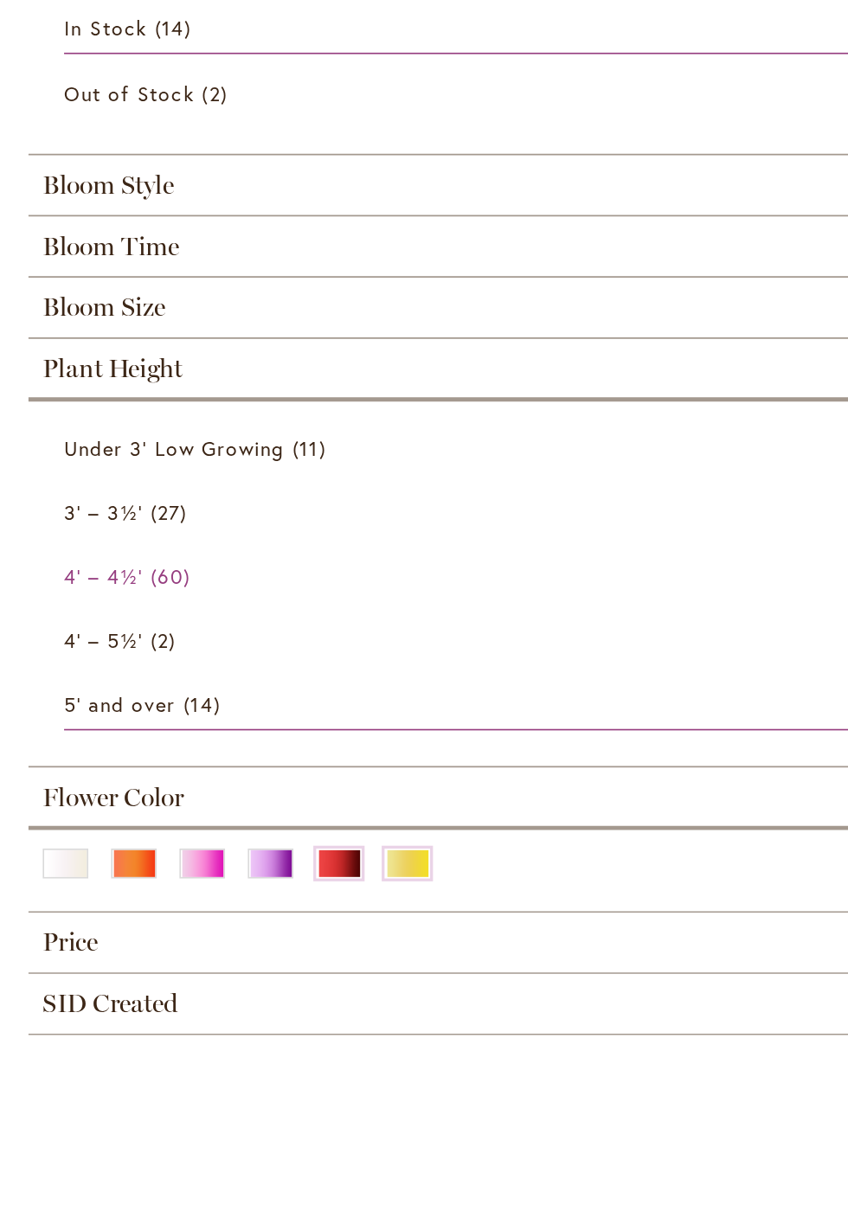
click at [88, 580] on link "4' – 4½' 60 items" at bounding box center [426, 585] width 774 height 30
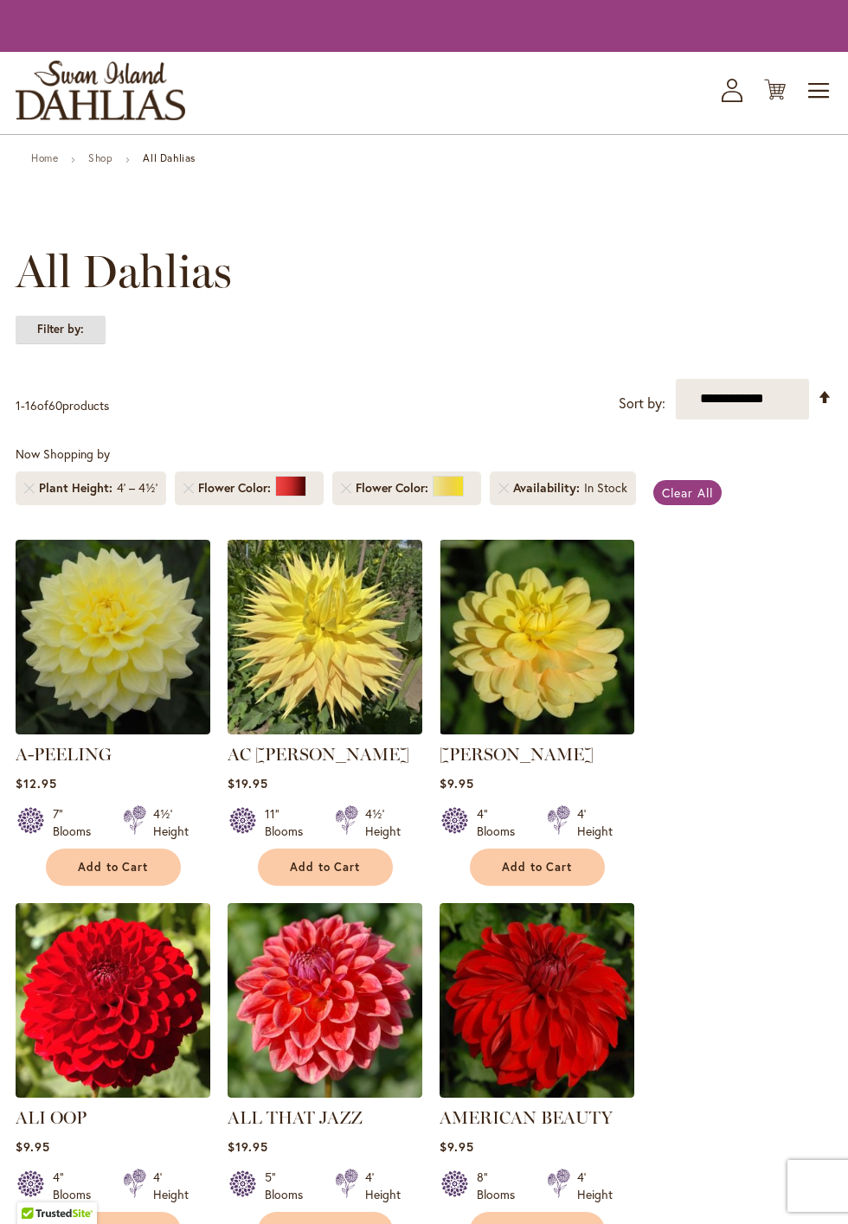
click at [55, 331] on strong "Filter by:" at bounding box center [61, 329] width 90 height 29
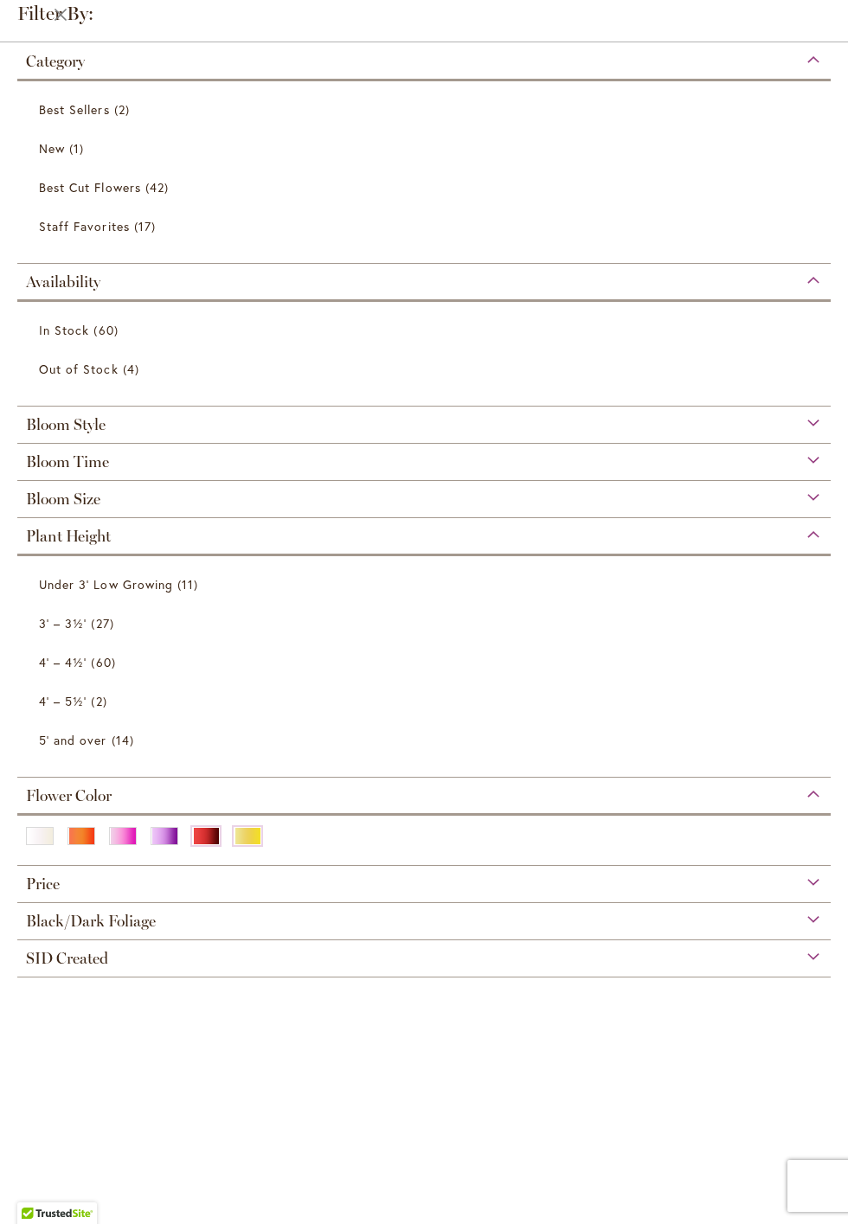
scroll to position [24, 0]
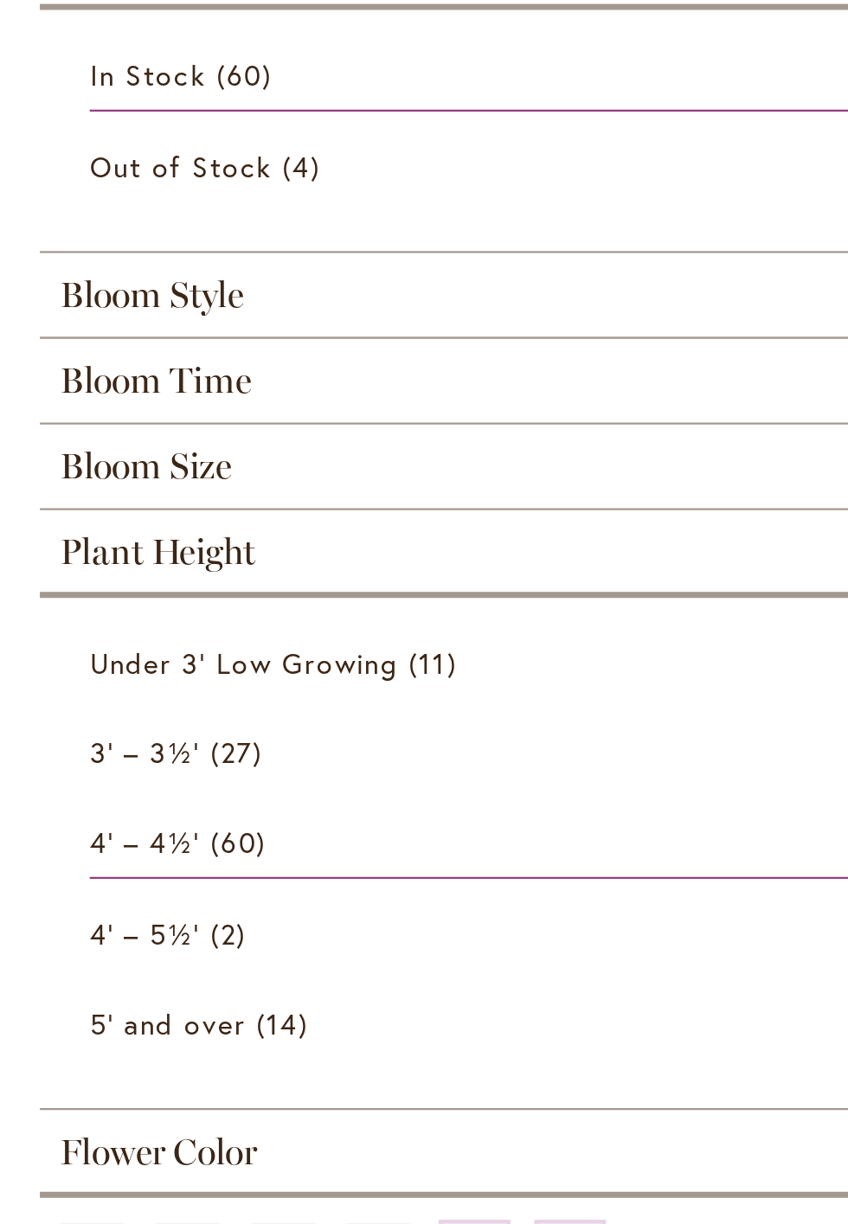
click at [71, 428] on span "Bloom Style" at bounding box center [66, 425] width 80 height 19
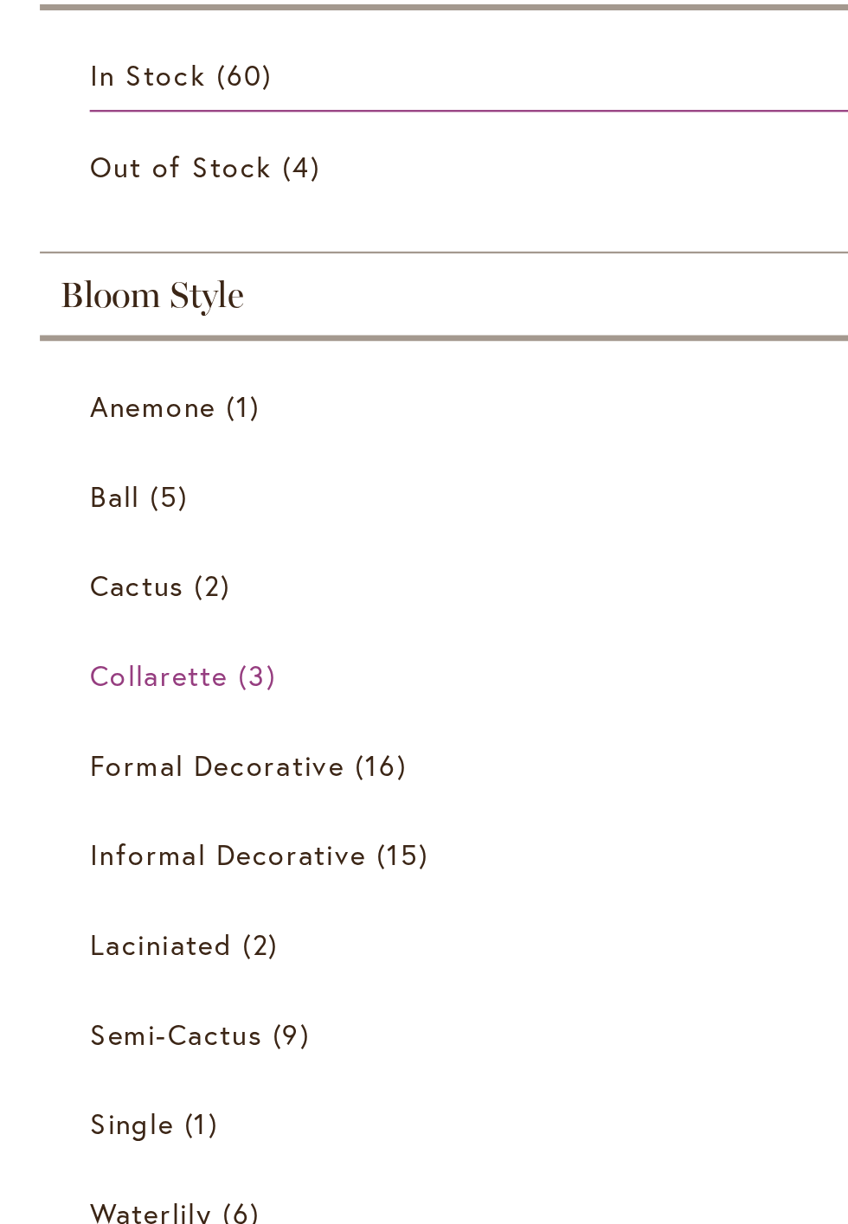
click at [69, 587] on span "Collarette" at bounding box center [69, 590] width 61 height 16
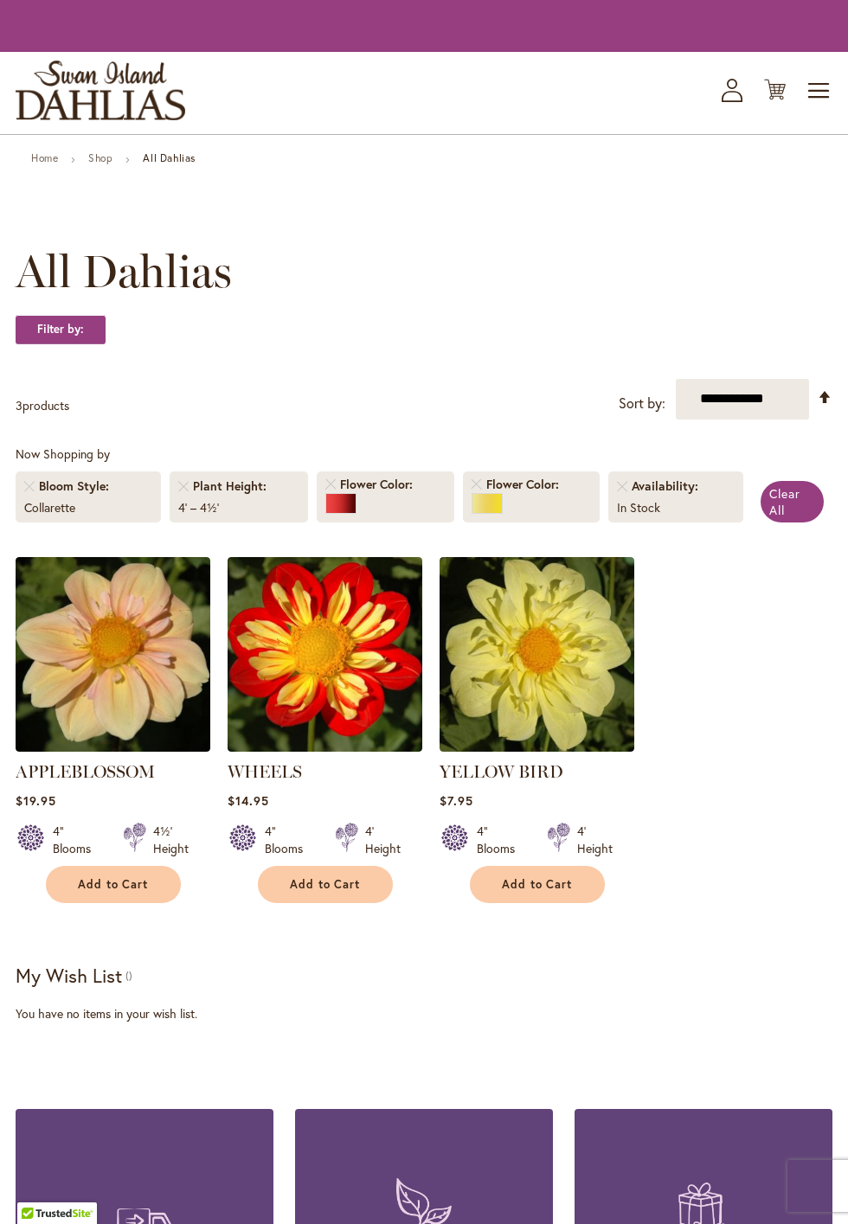
click at [56, 331] on strong "Filter by:" at bounding box center [61, 329] width 90 height 29
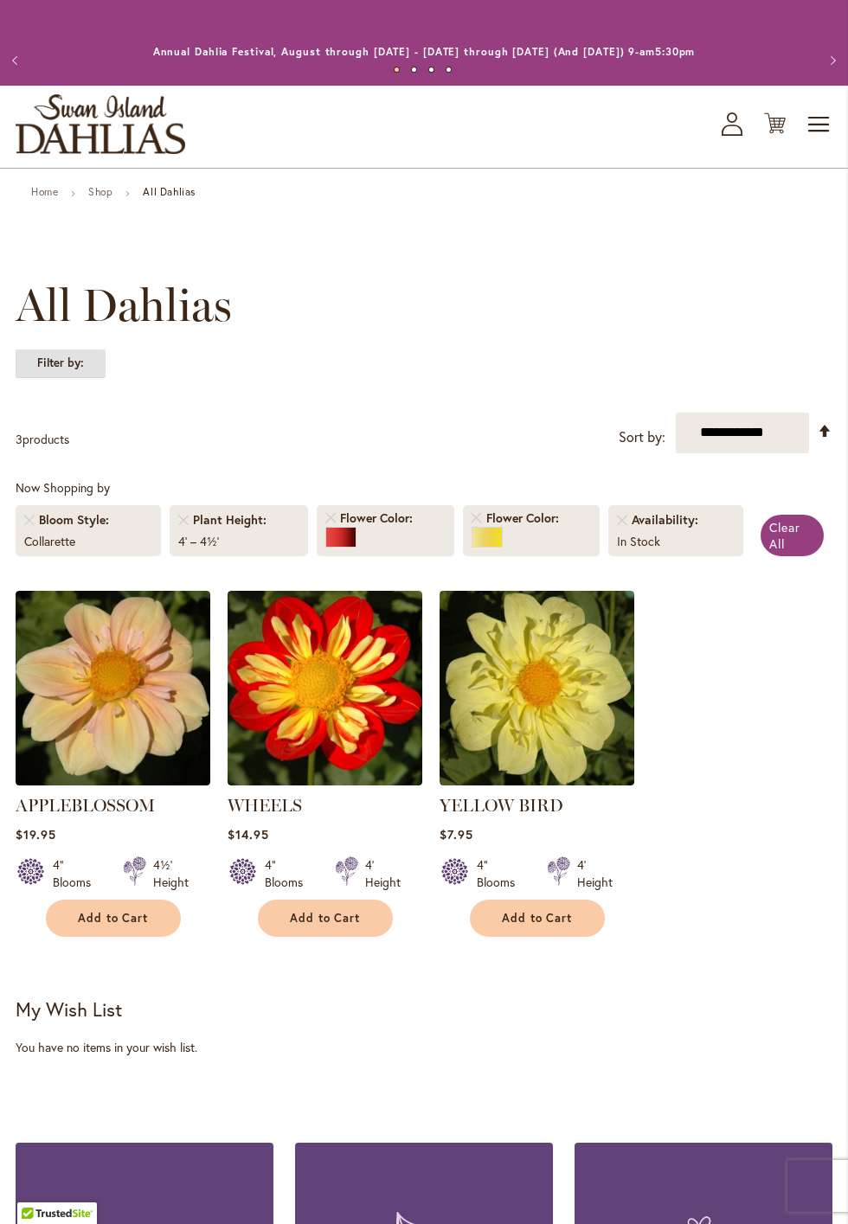
click at [58, 368] on strong "Filter by:" at bounding box center [61, 363] width 90 height 29
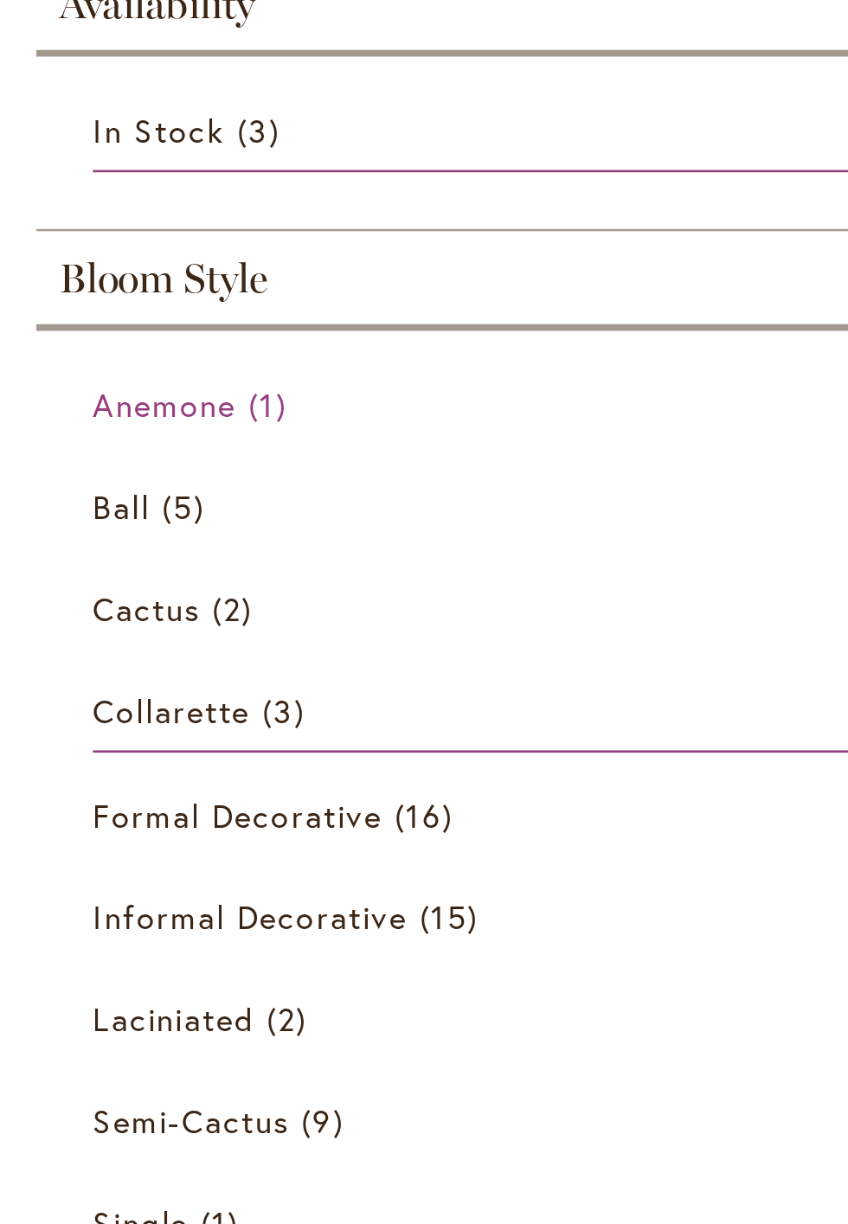
click at [68, 402] on link "Anemone 1 item" at bounding box center [426, 396] width 774 height 30
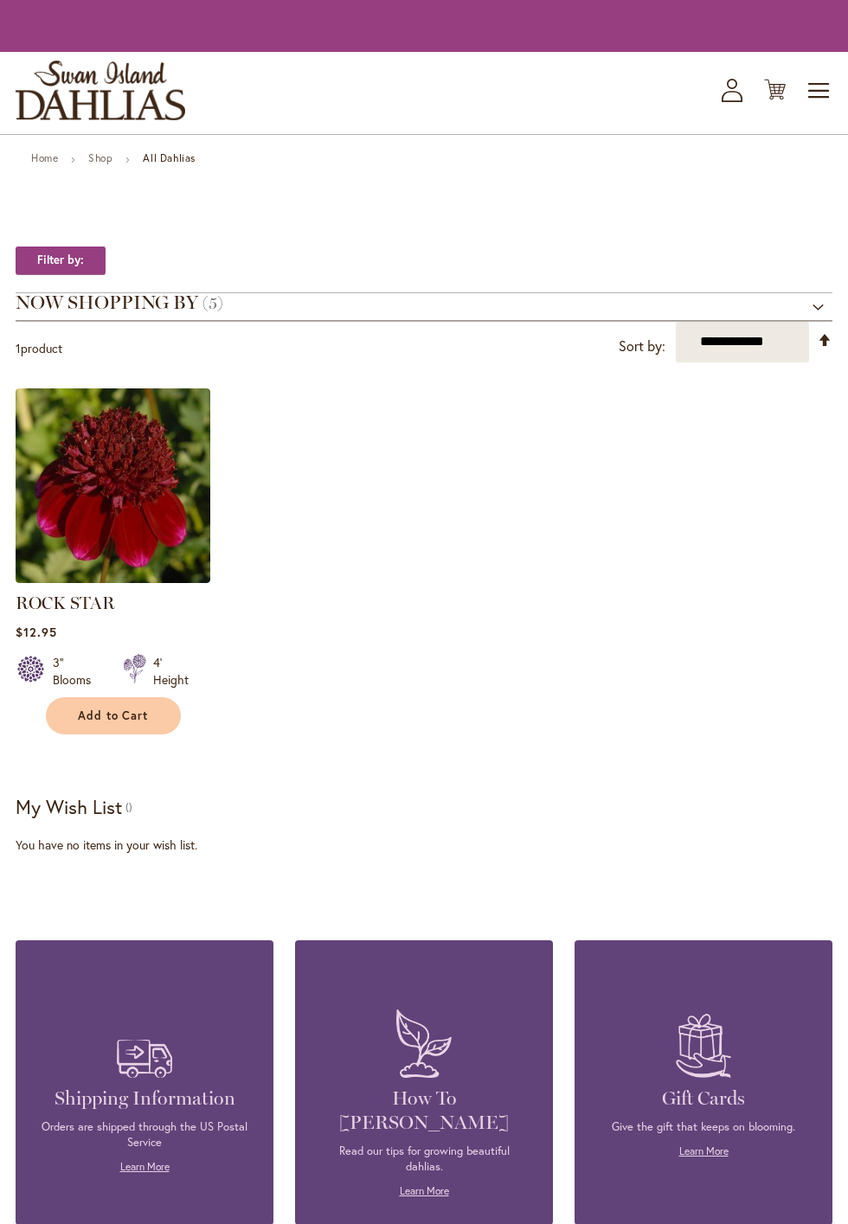
click at [59, 260] on strong "Filter by:" at bounding box center [61, 260] width 90 height 29
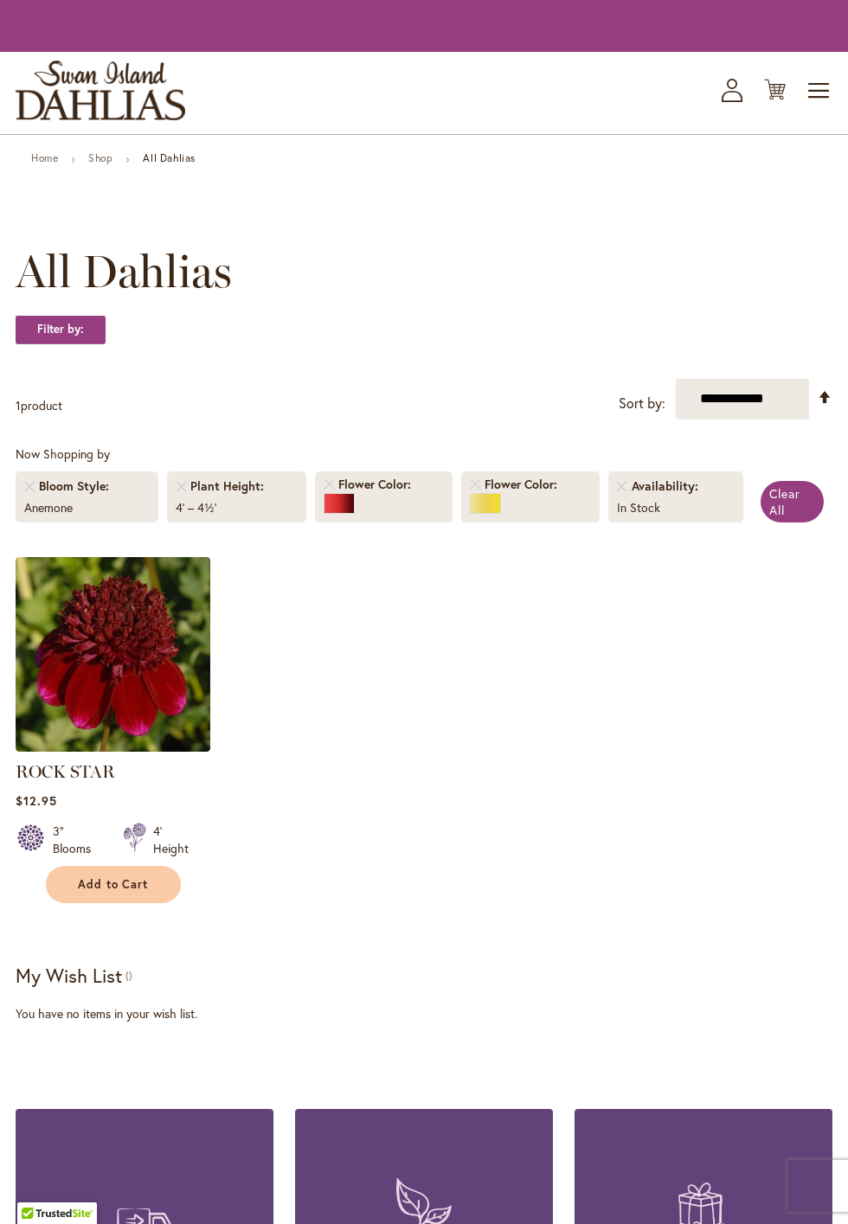
click at [57, 336] on strong "Filter by:" at bounding box center [61, 329] width 90 height 29
click at [61, 332] on strong "Filter by:" at bounding box center [61, 329] width 90 height 29
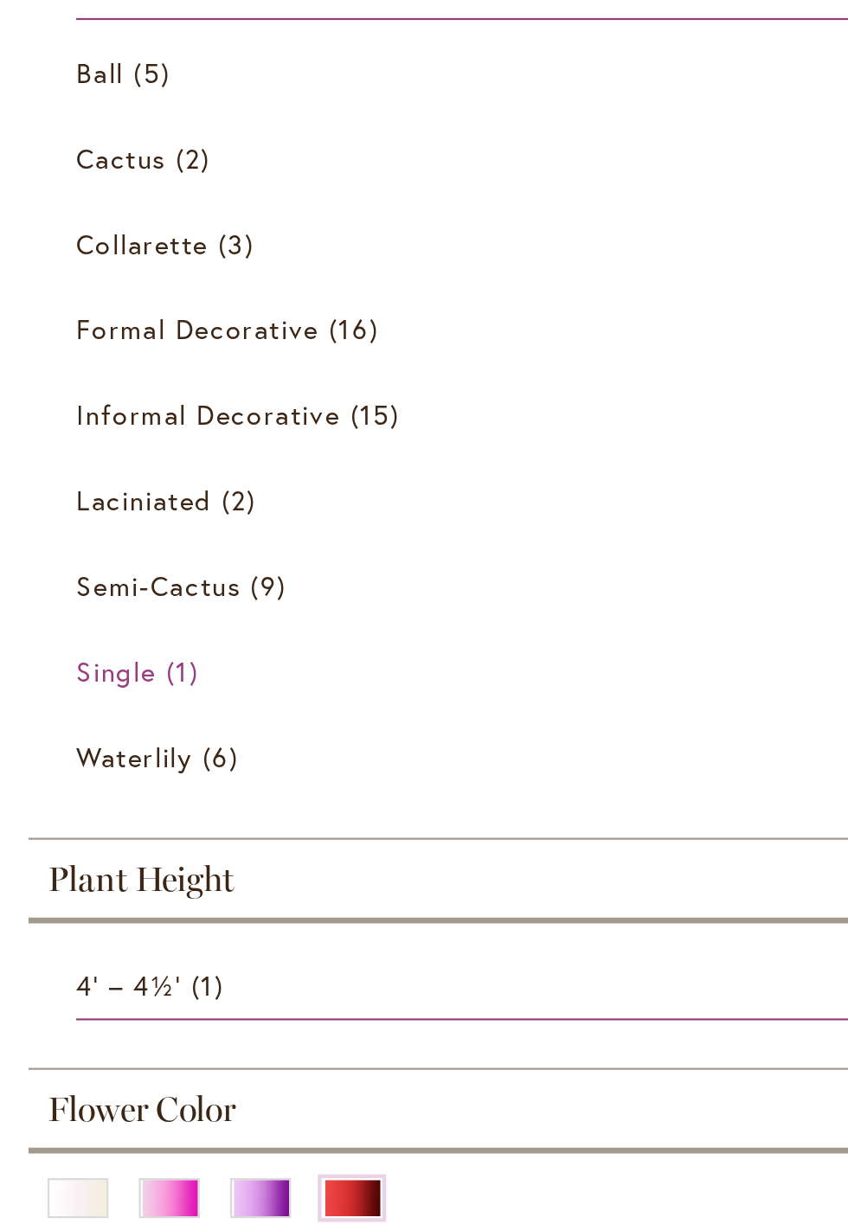
click at [59, 529] on span "Single" at bounding box center [57, 526] width 36 height 16
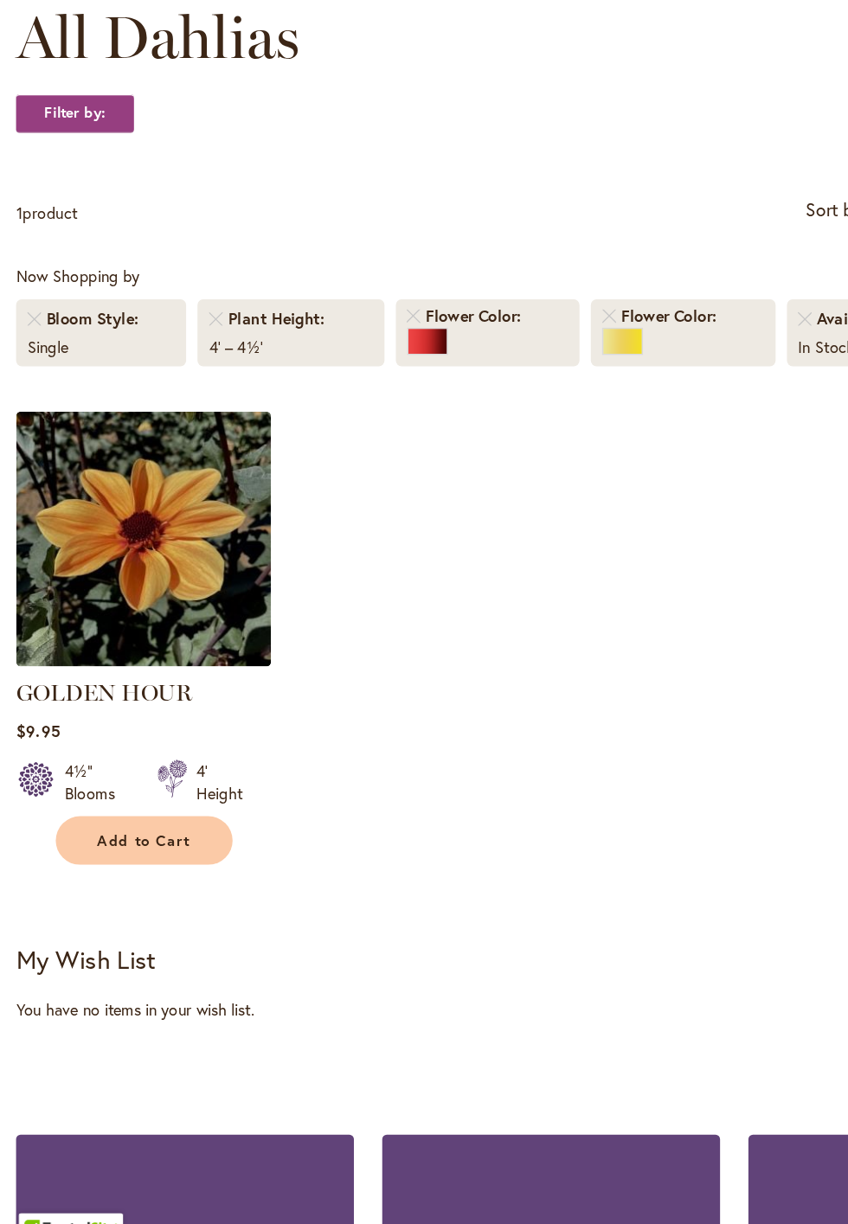
scroll to position [24, 0]
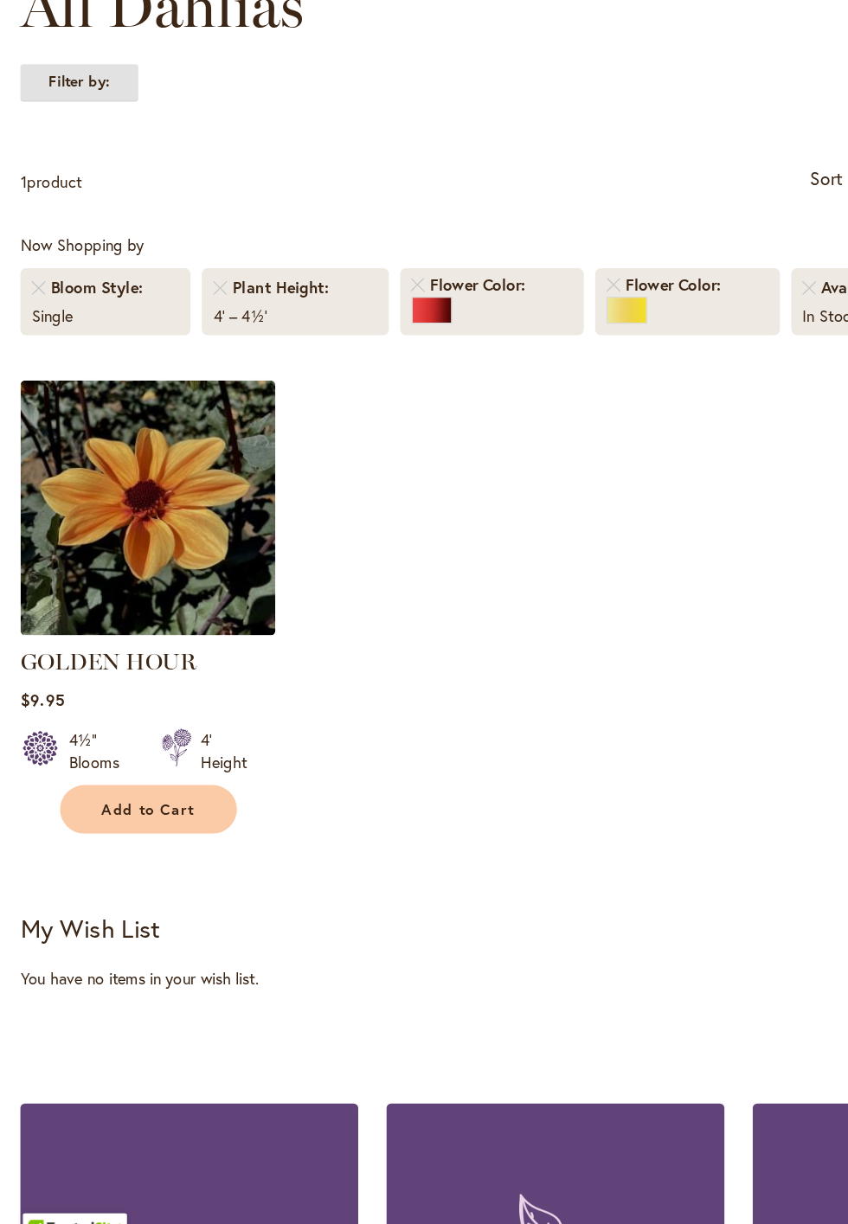
click at [50, 341] on strong "Filter by:" at bounding box center [61, 338] width 90 height 29
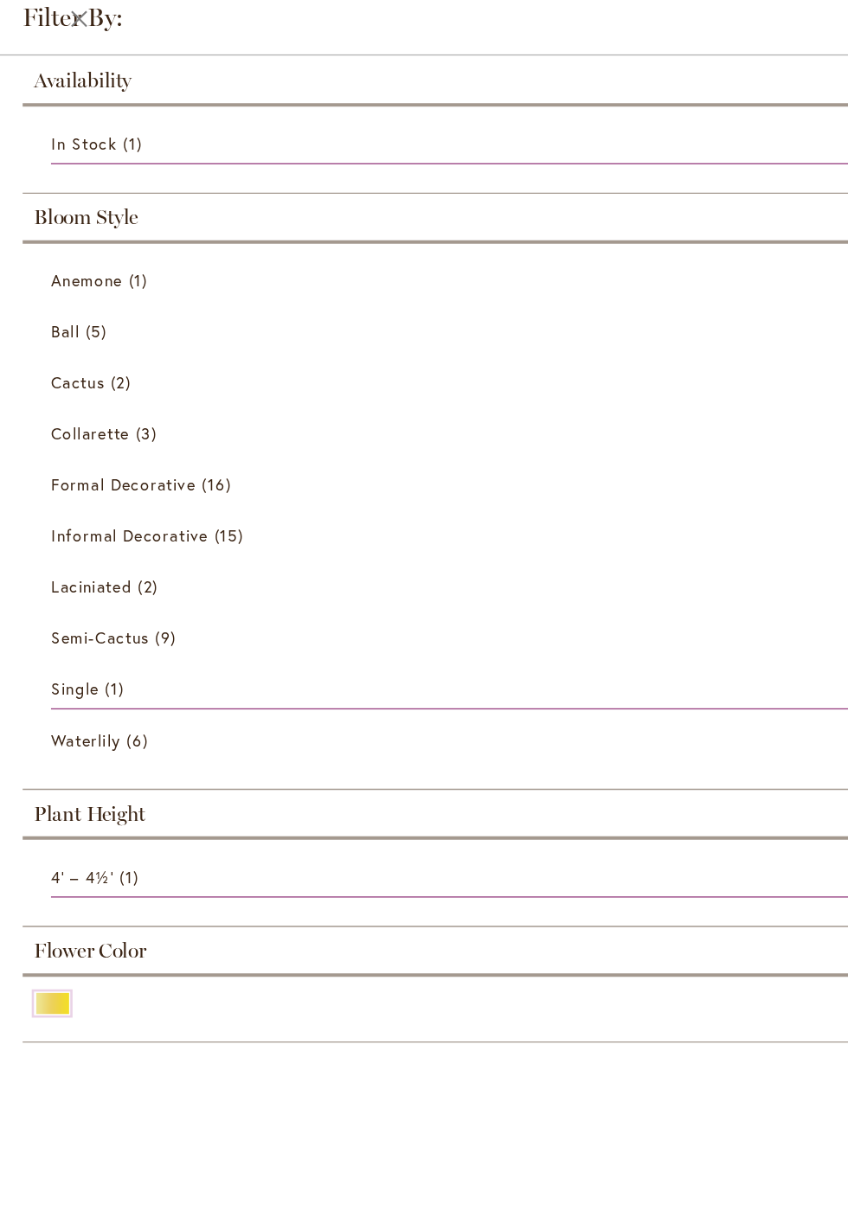
scroll to position [0, 0]
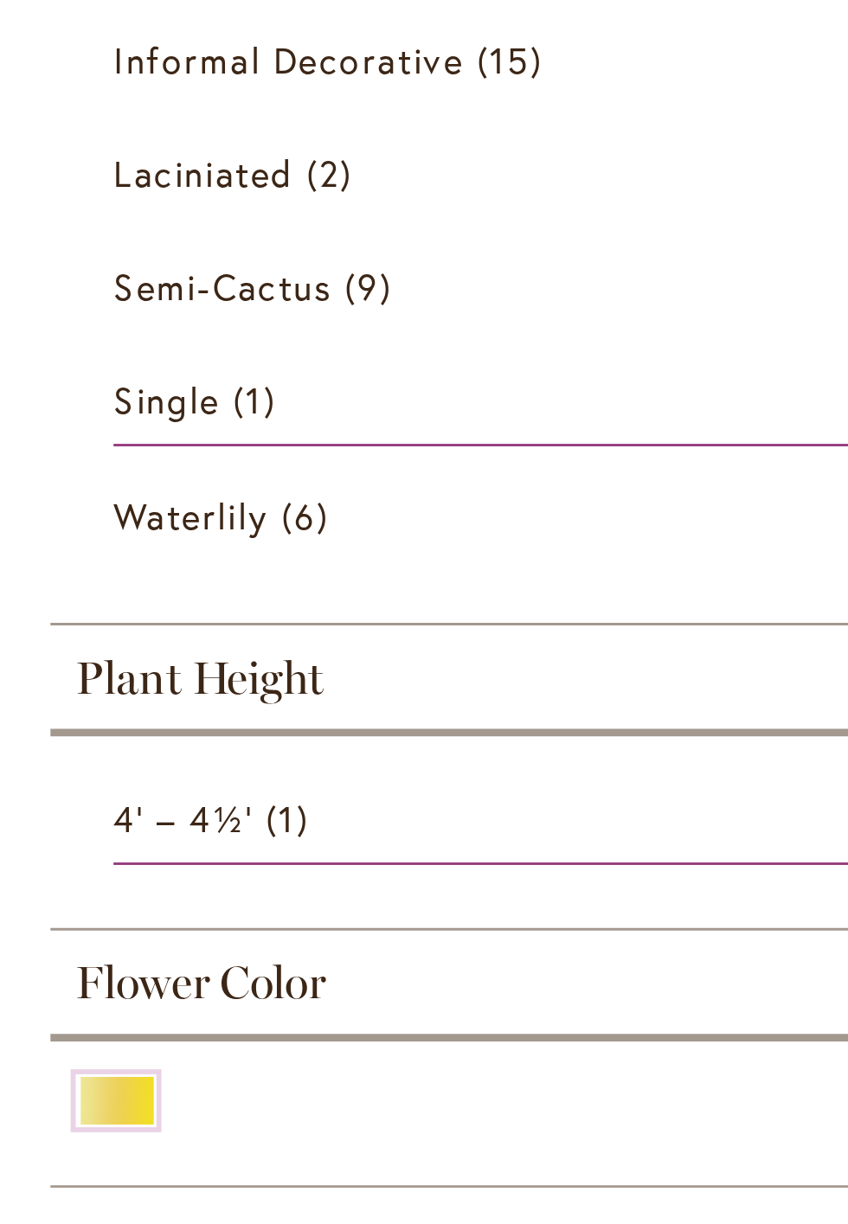
click at [81, 620] on span "Plant Height" at bounding box center [68, 621] width 85 height 19
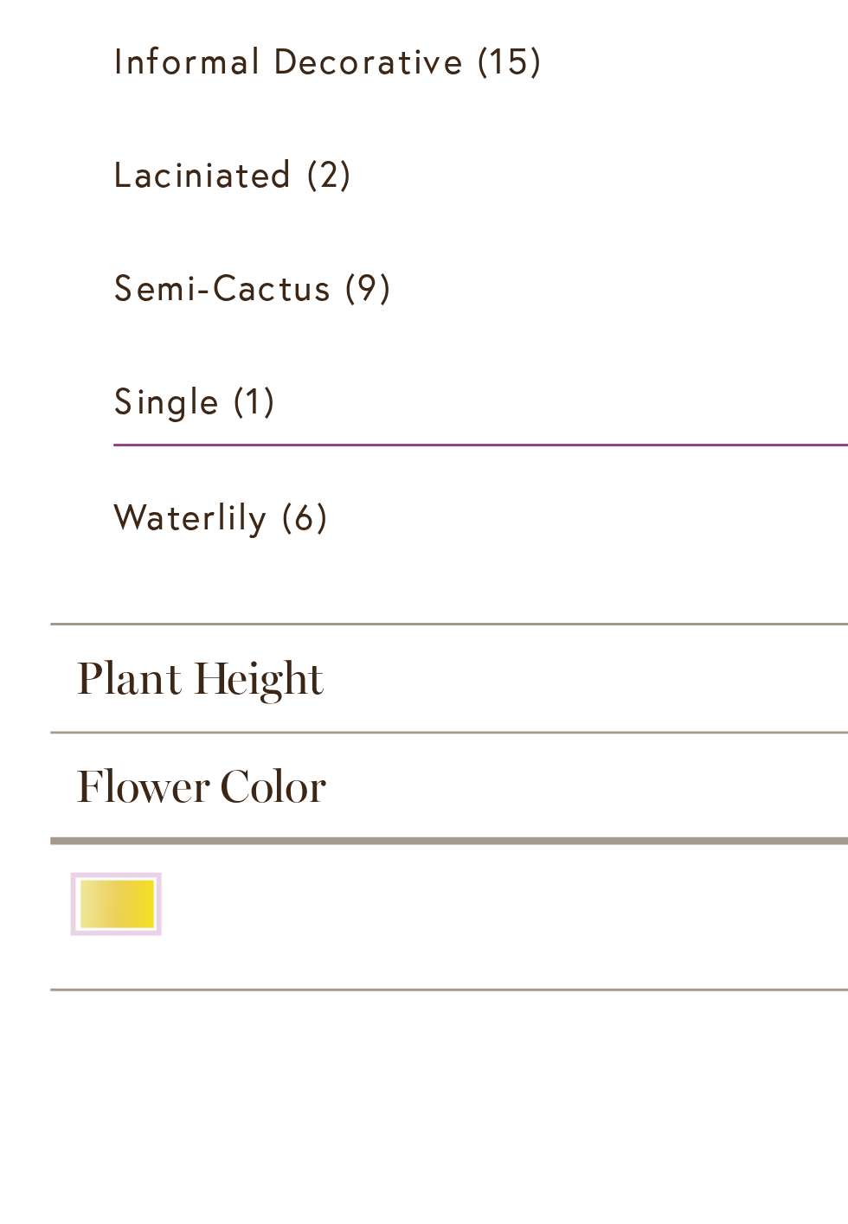
click at [85, 621] on span "Plant Height" at bounding box center [68, 621] width 85 height 19
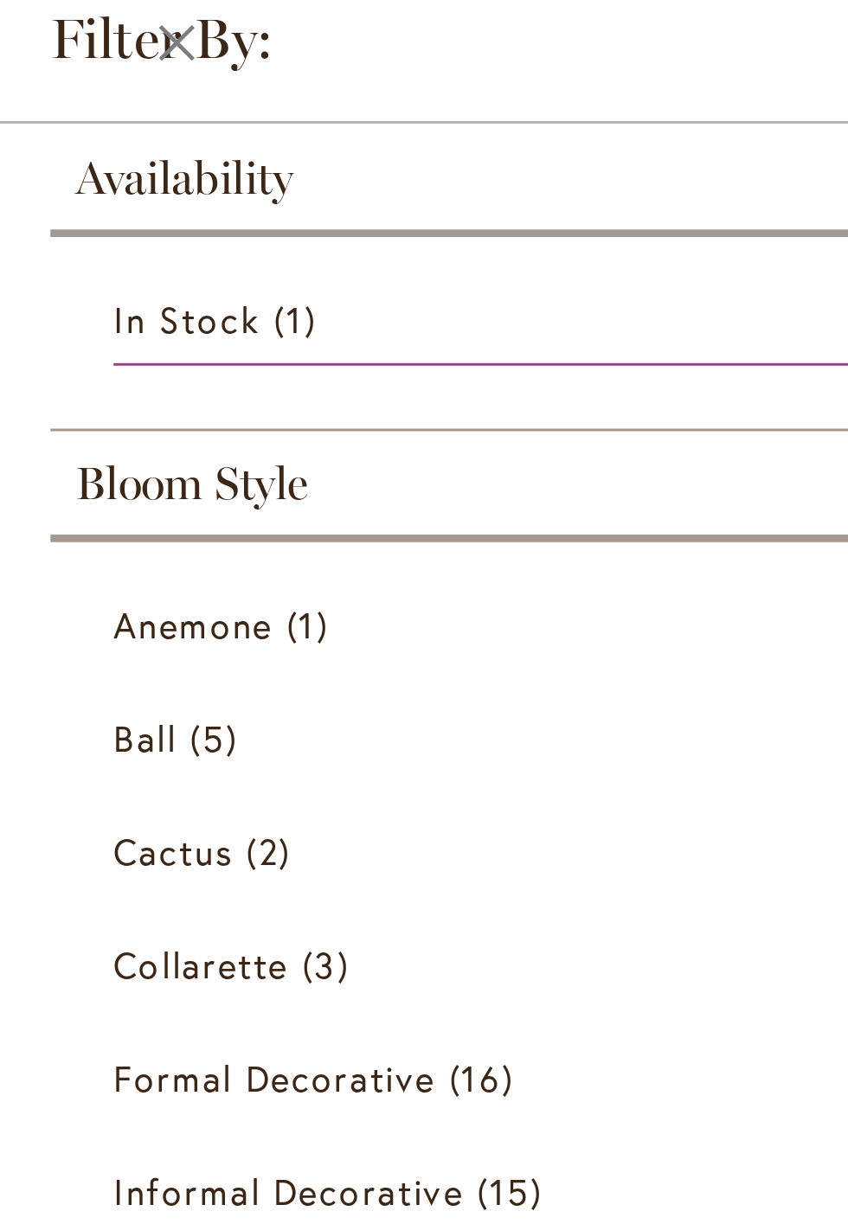
click at [61, 172] on span "Bloom Style" at bounding box center [66, 166] width 80 height 19
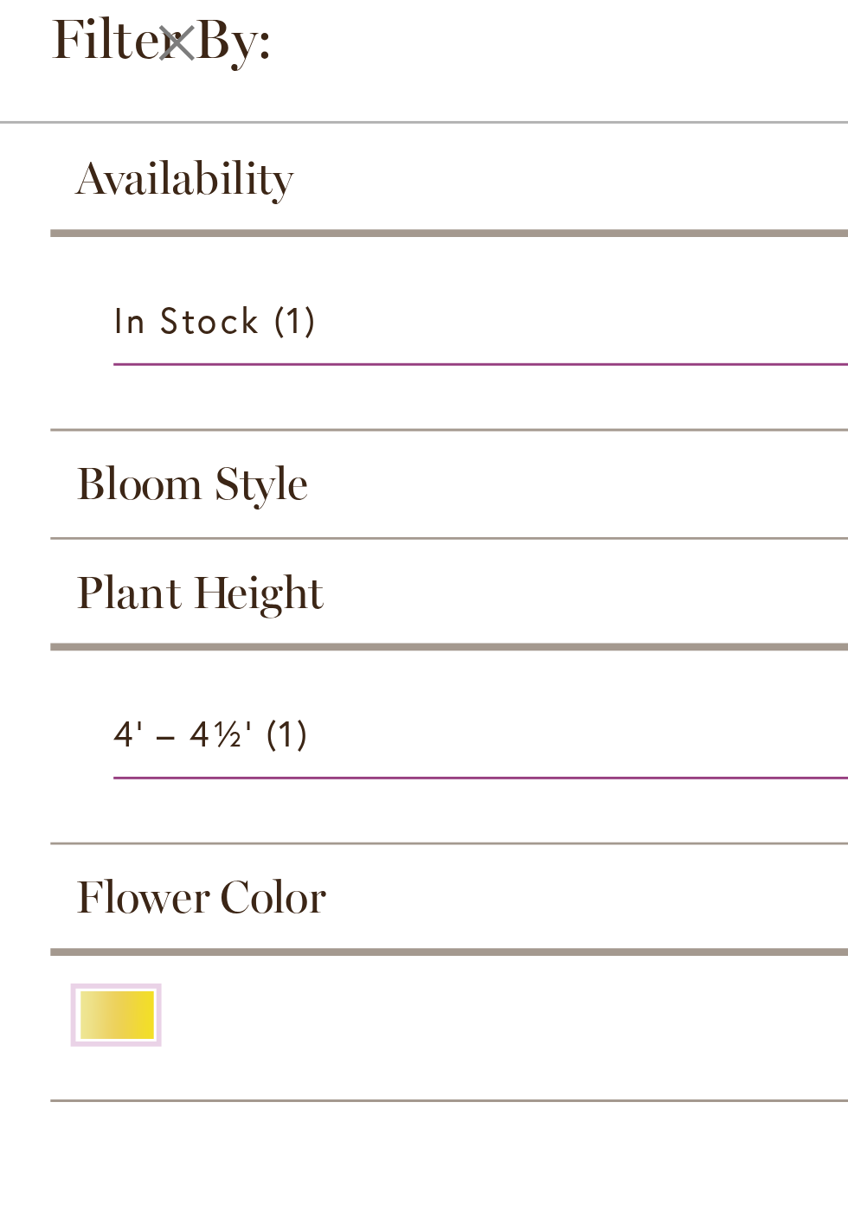
click at [81, 196] on span "Plant Height" at bounding box center [68, 203] width 85 height 19
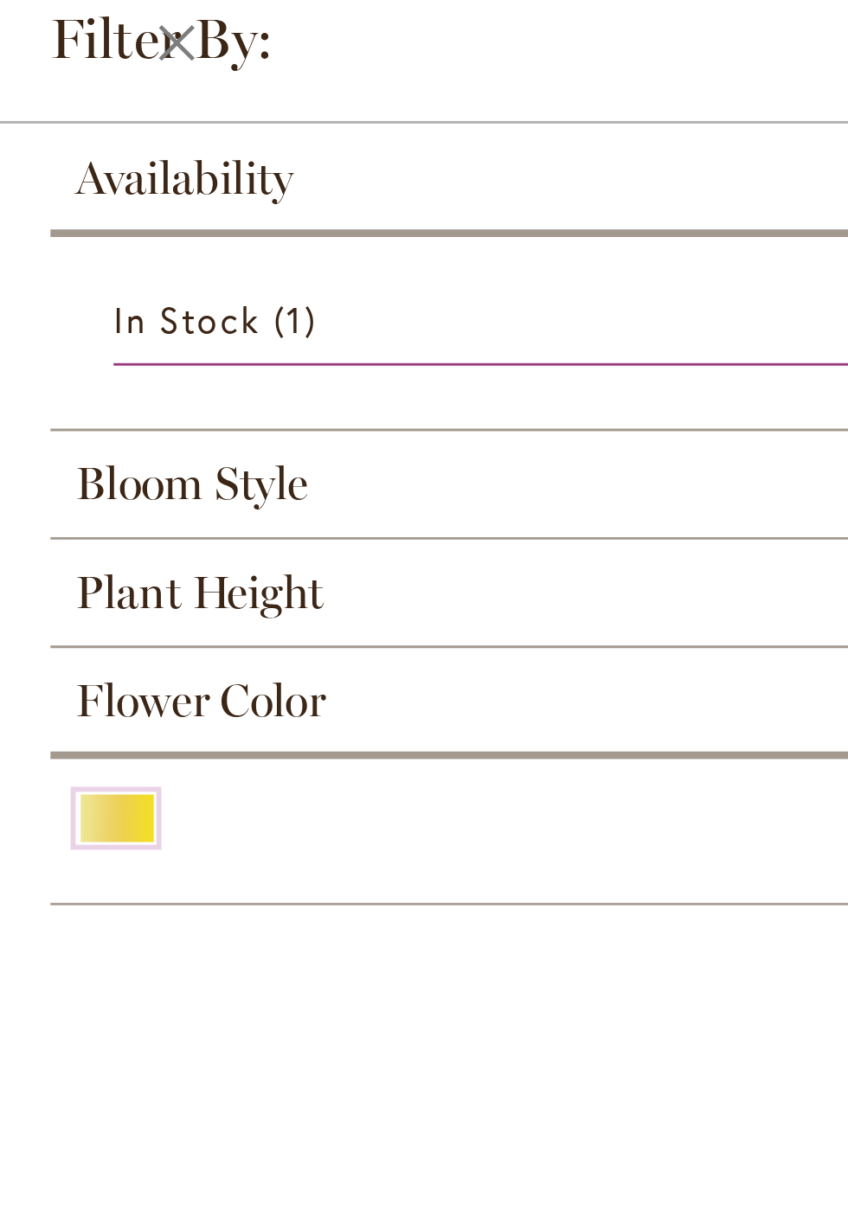
click at [90, 201] on span "Plant Height" at bounding box center [68, 203] width 85 height 19
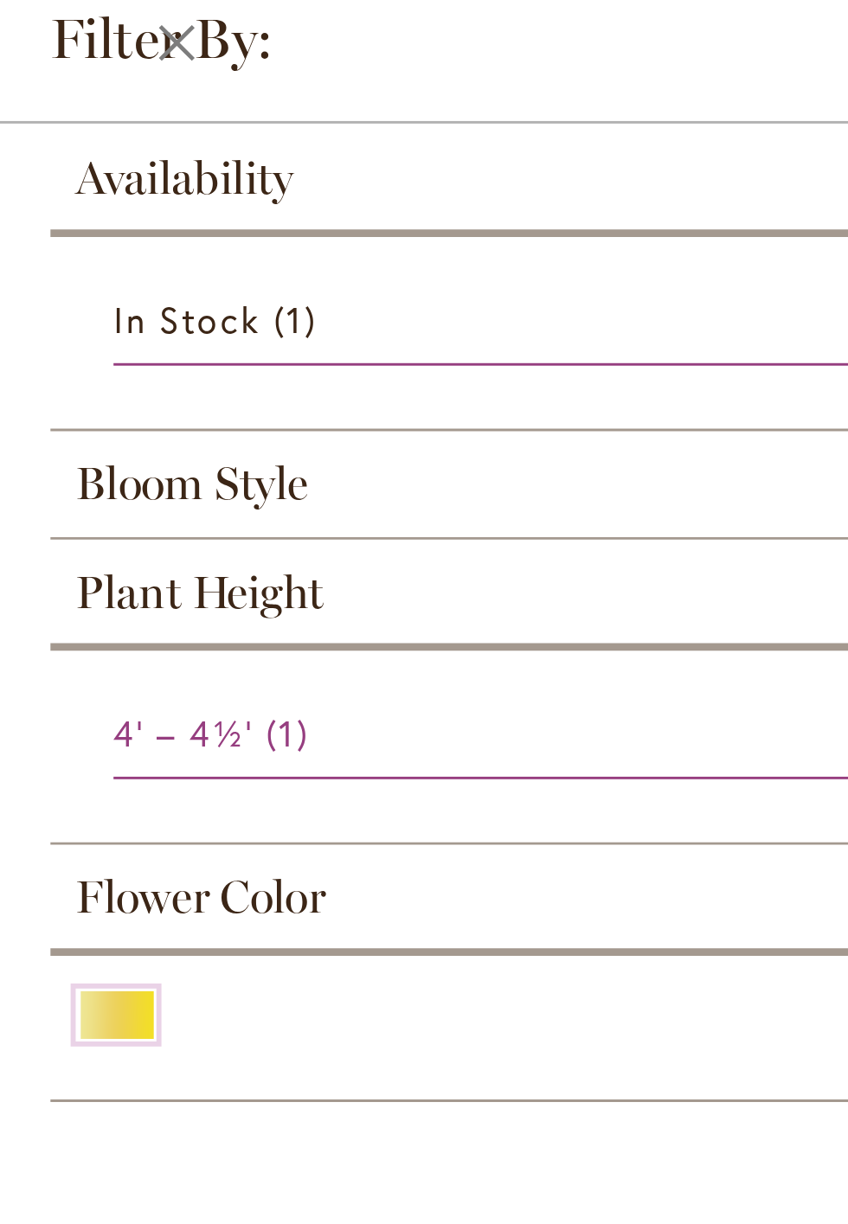
click at [76, 256] on span "4' – 4½'" at bounding box center [63, 251] width 48 height 16
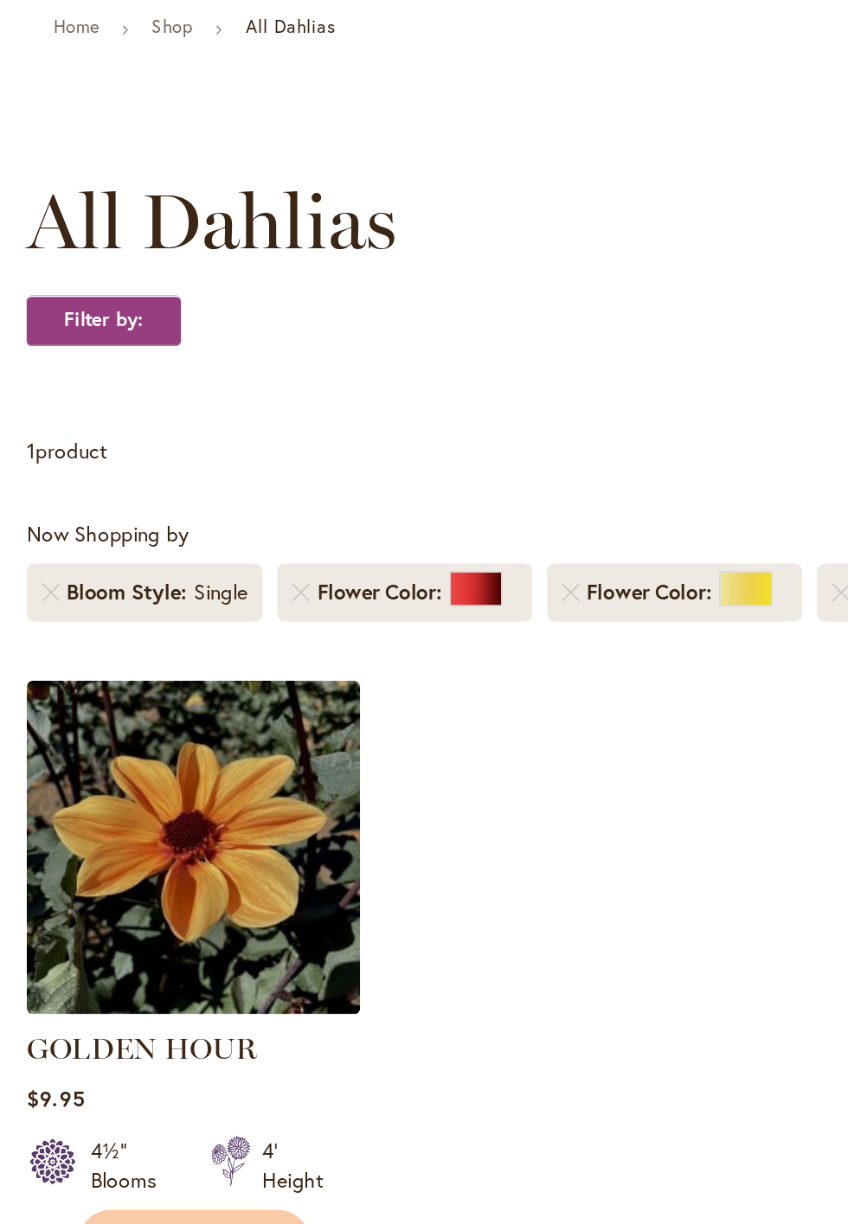
scroll to position [37, 0]
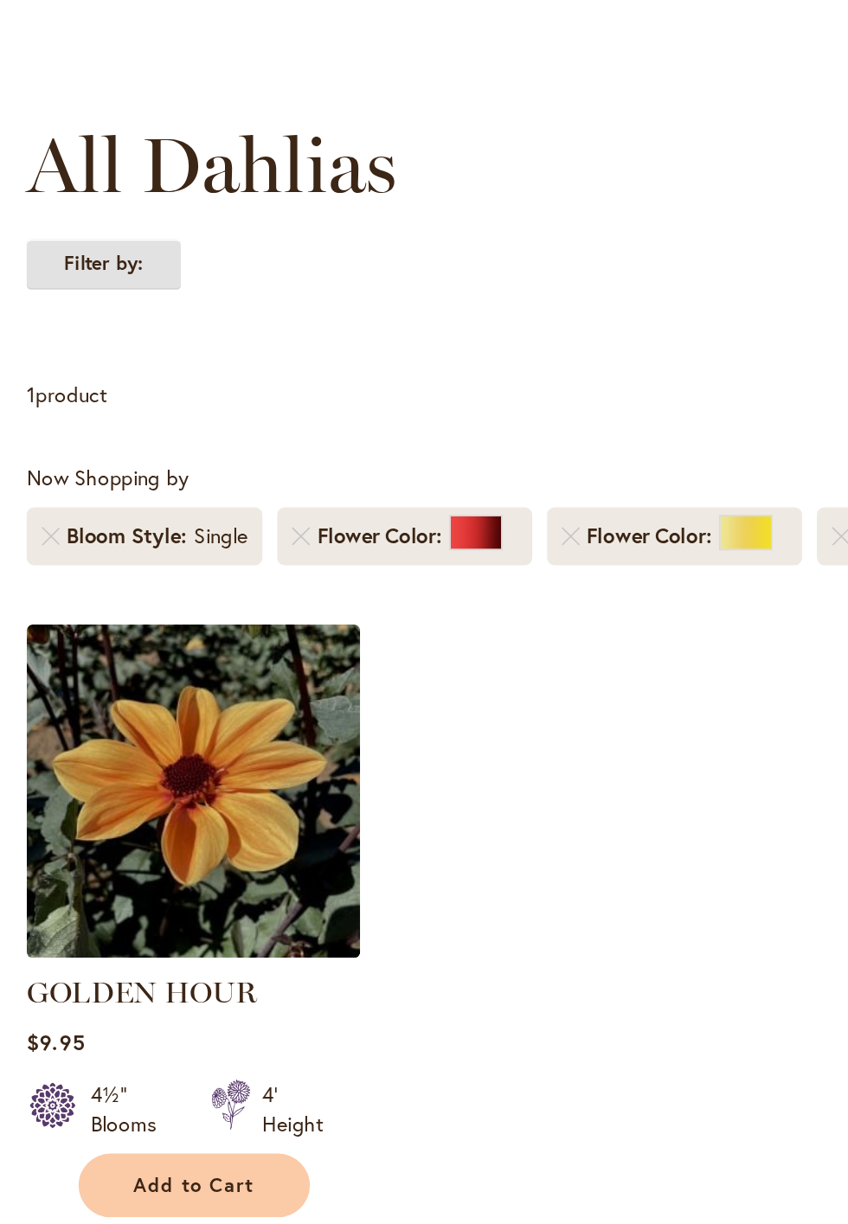
click at [73, 322] on strong "Filter by:" at bounding box center [61, 325] width 90 height 29
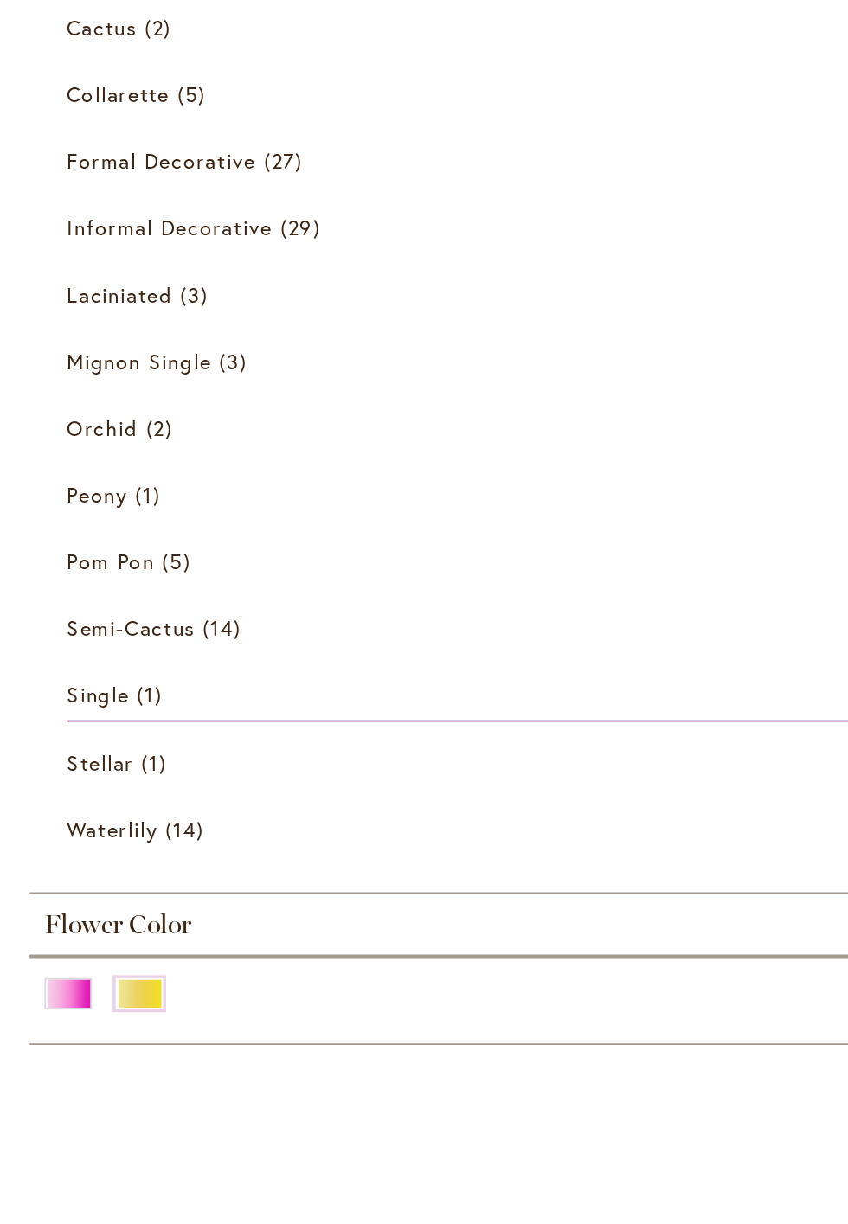
click at [35, 853] on div "Pink" at bounding box center [40, 856] width 28 height 18
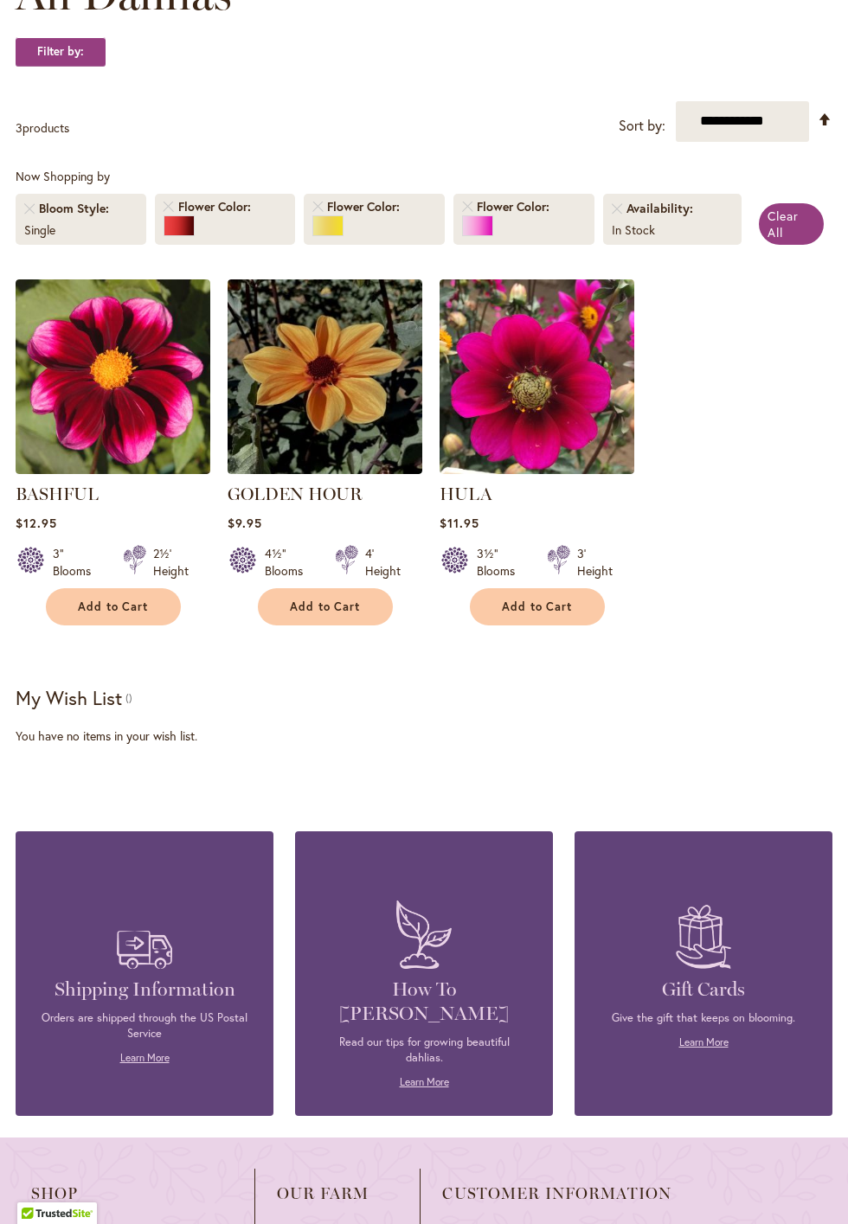
scroll to position [347, 0]
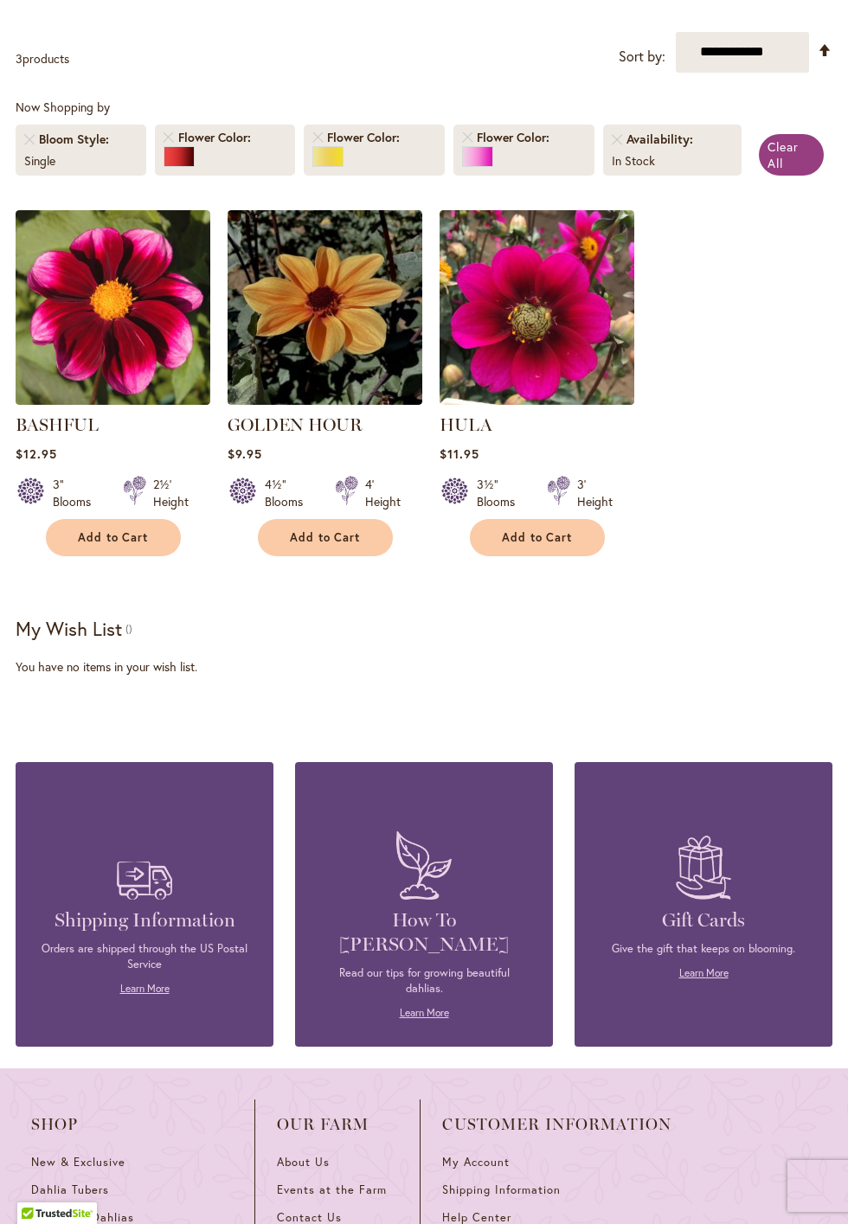
click at [484, 151] on div at bounding box center [477, 156] width 31 height 21
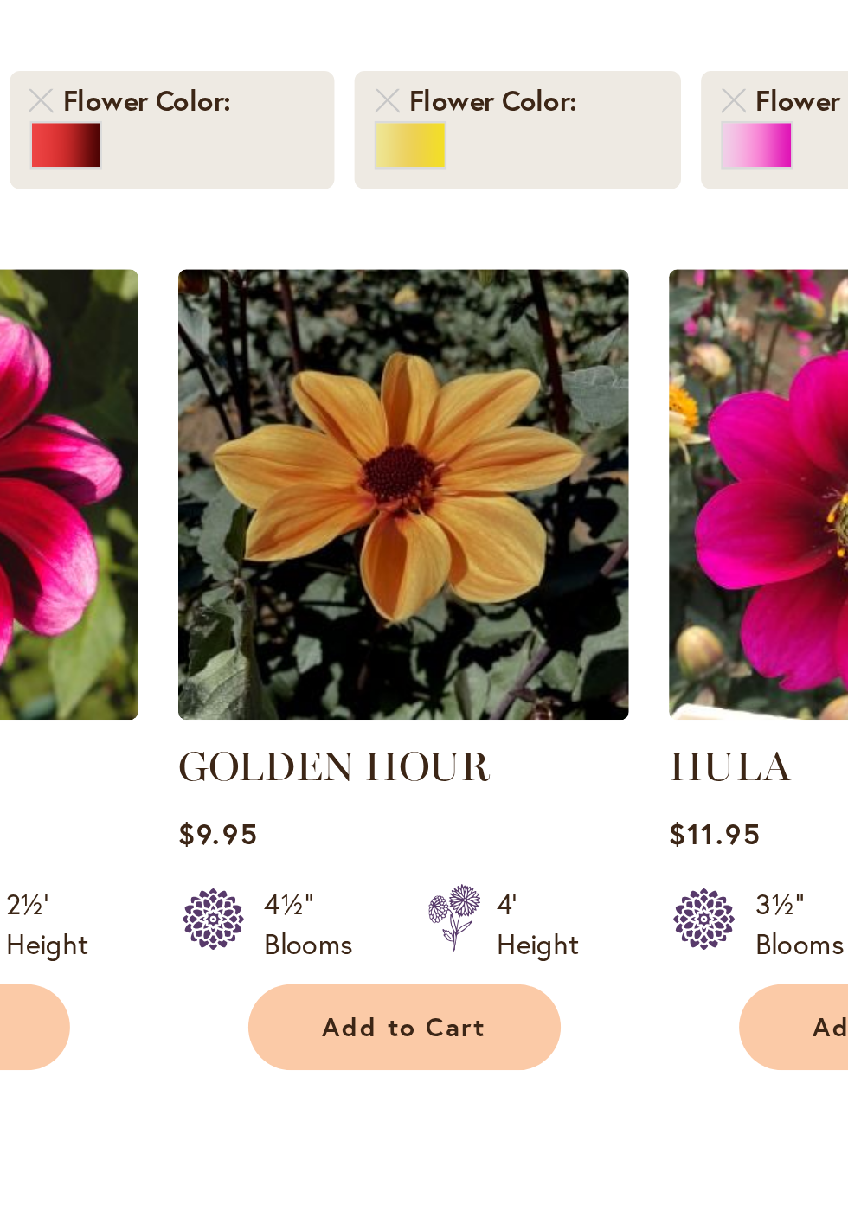
scroll to position [64, 0]
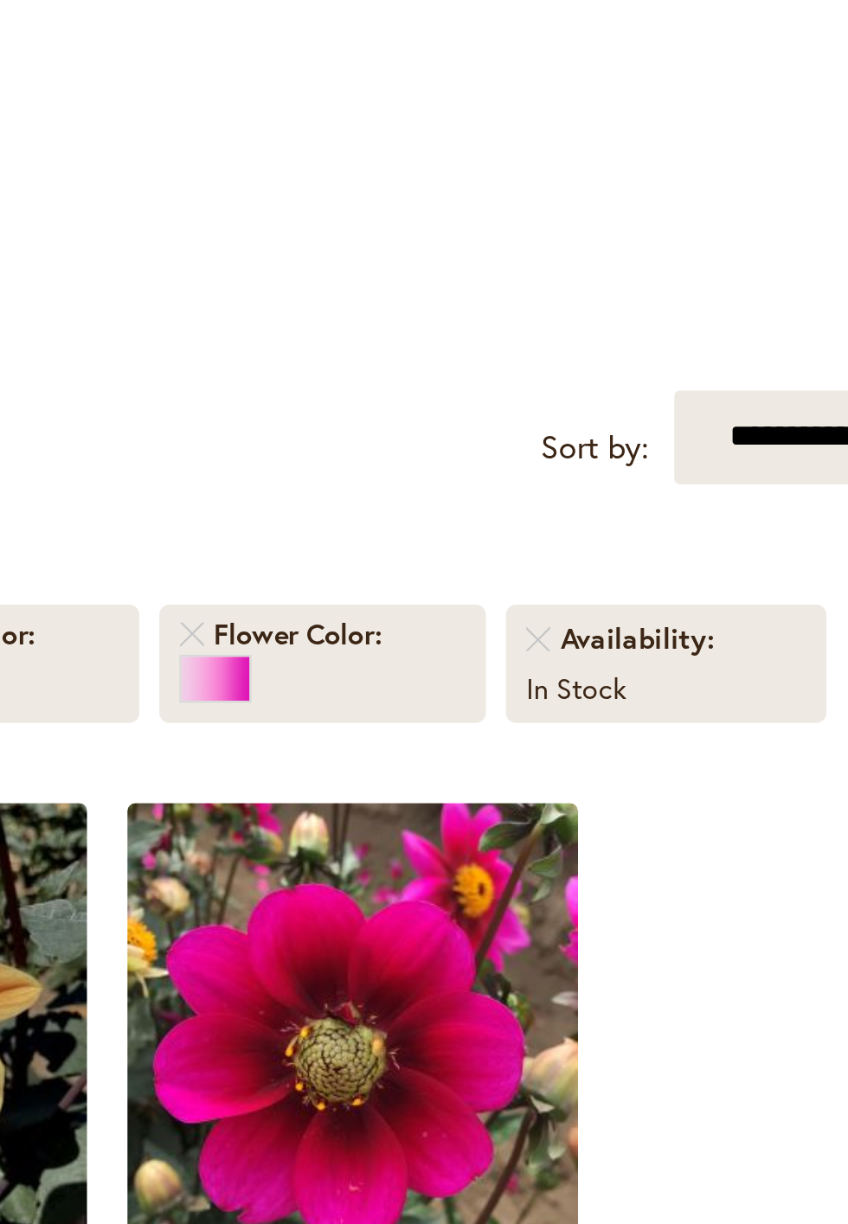
click at [465, 445] on li "Flower Color" at bounding box center [523, 466] width 141 height 51
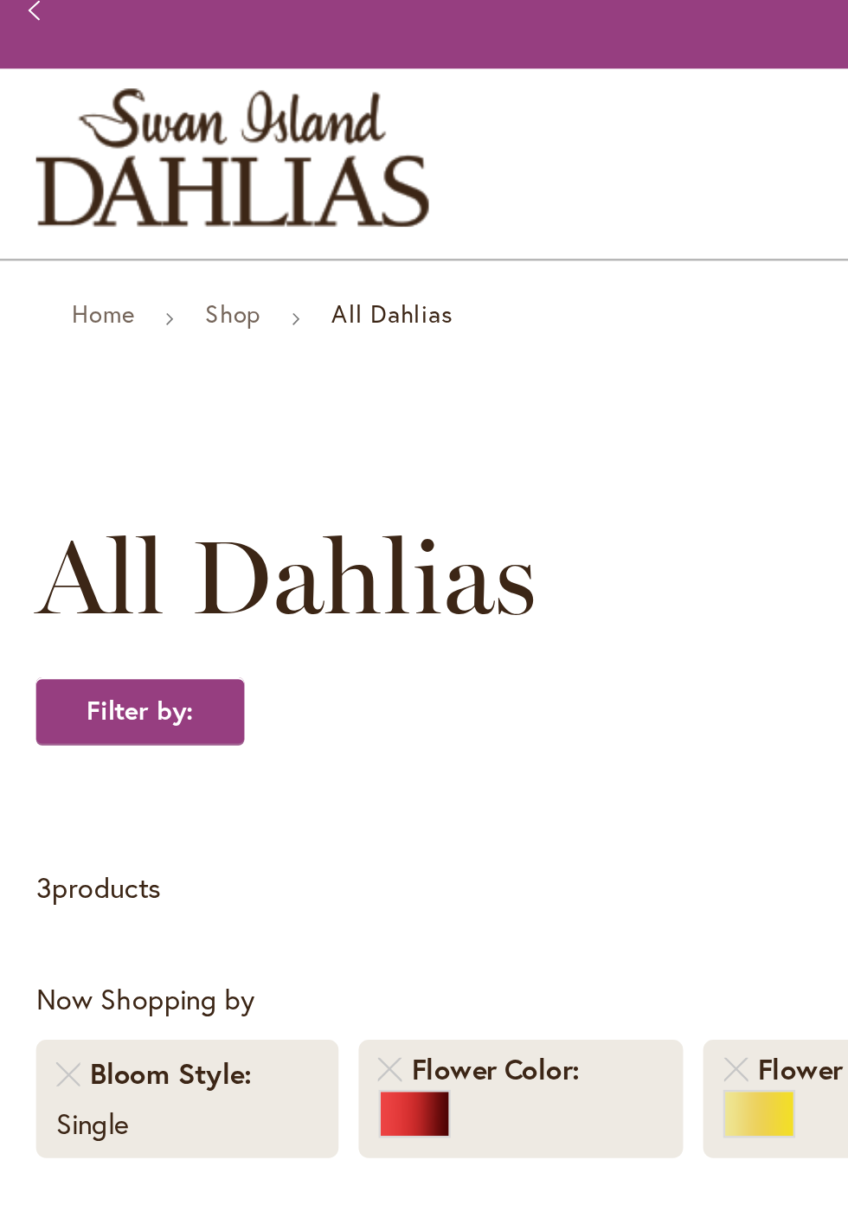
scroll to position [0, 0]
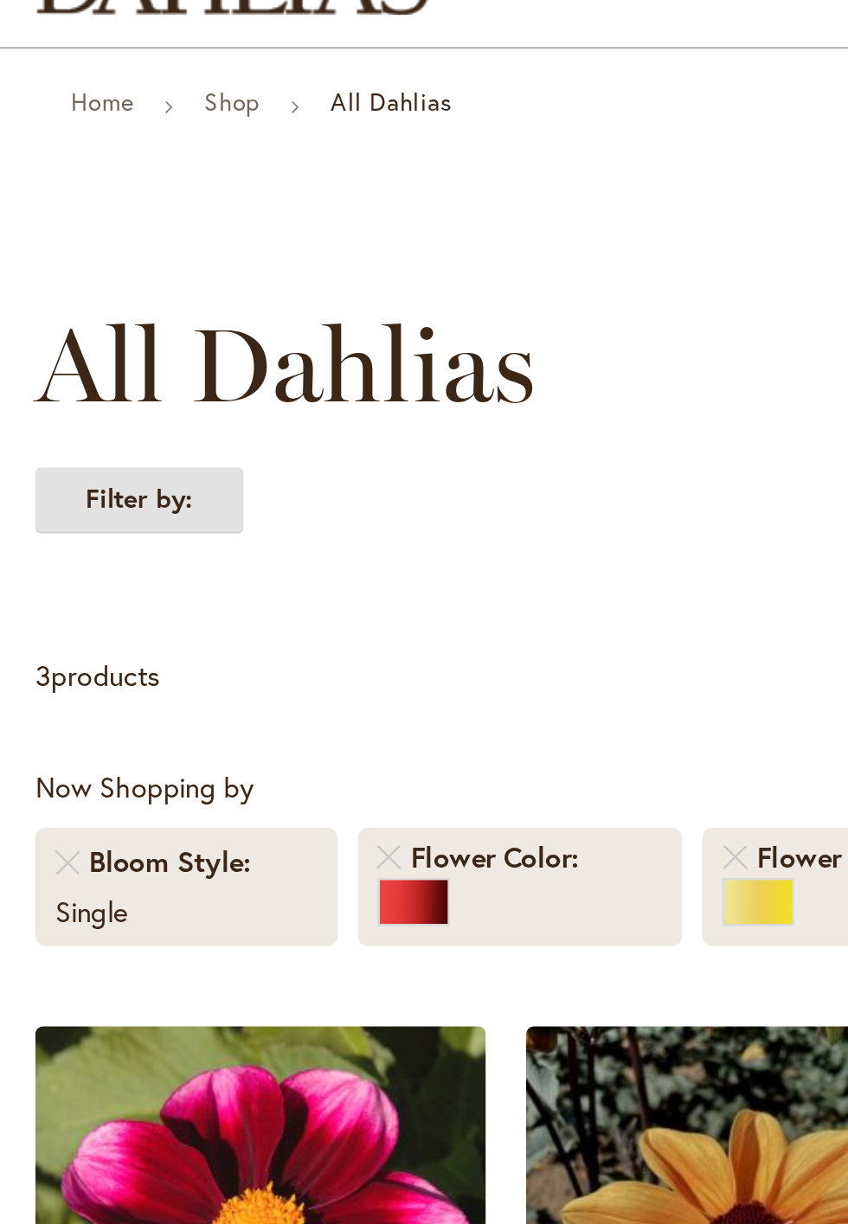
click at [48, 358] on strong "Filter by:" at bounding box center [61, 363] width 90 height 29
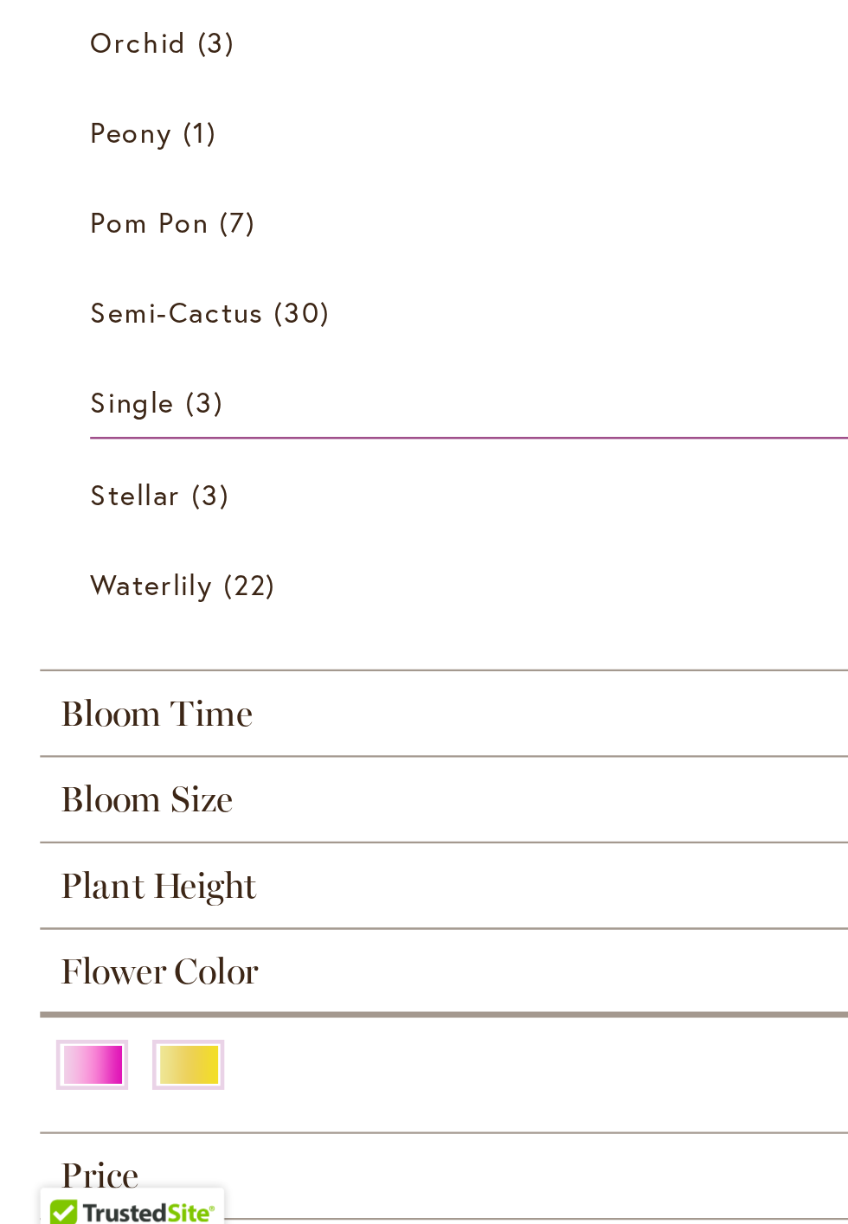
click at [83, 1069] on span "Plant Height" at bounding box center [68, 1071] width 85 height 19
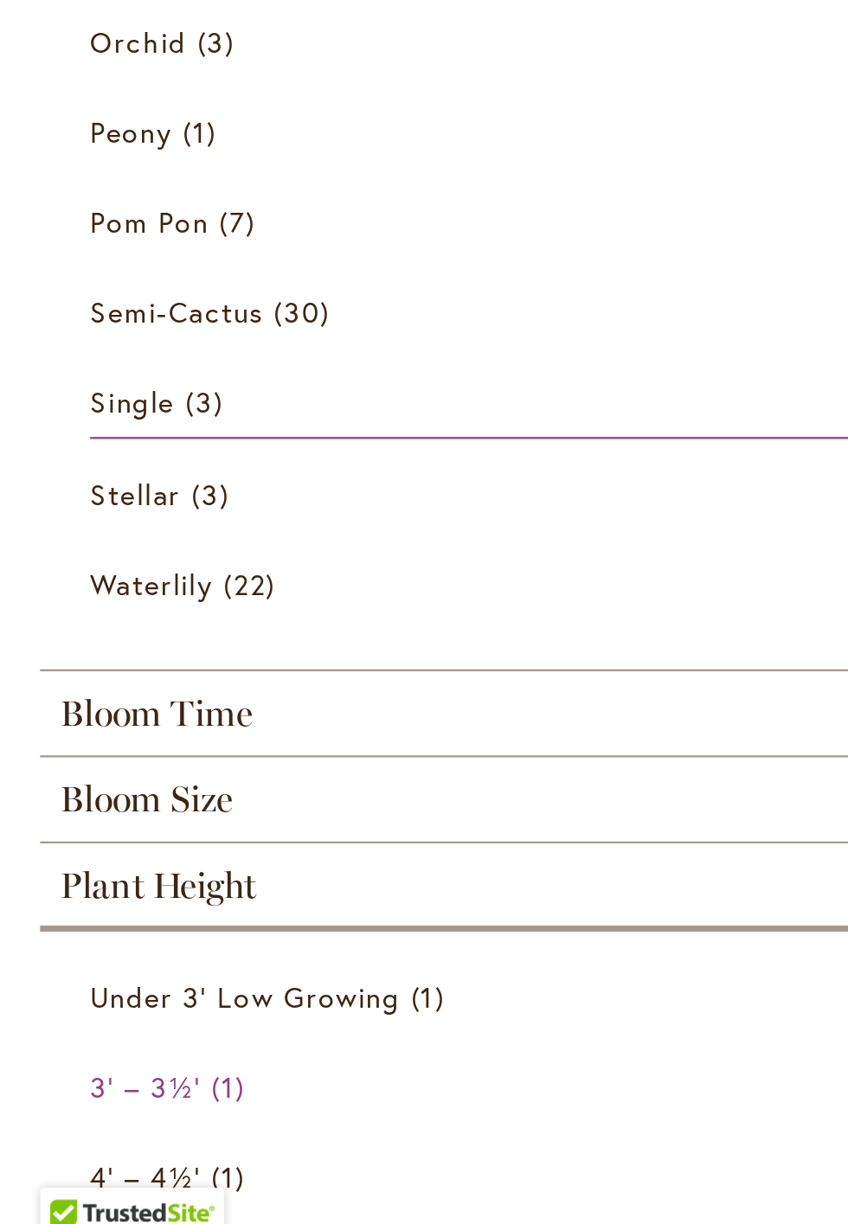
click at [66, 1162] on span "3' – 3½'" at bounding box center [63, 1158] width 48 height 16
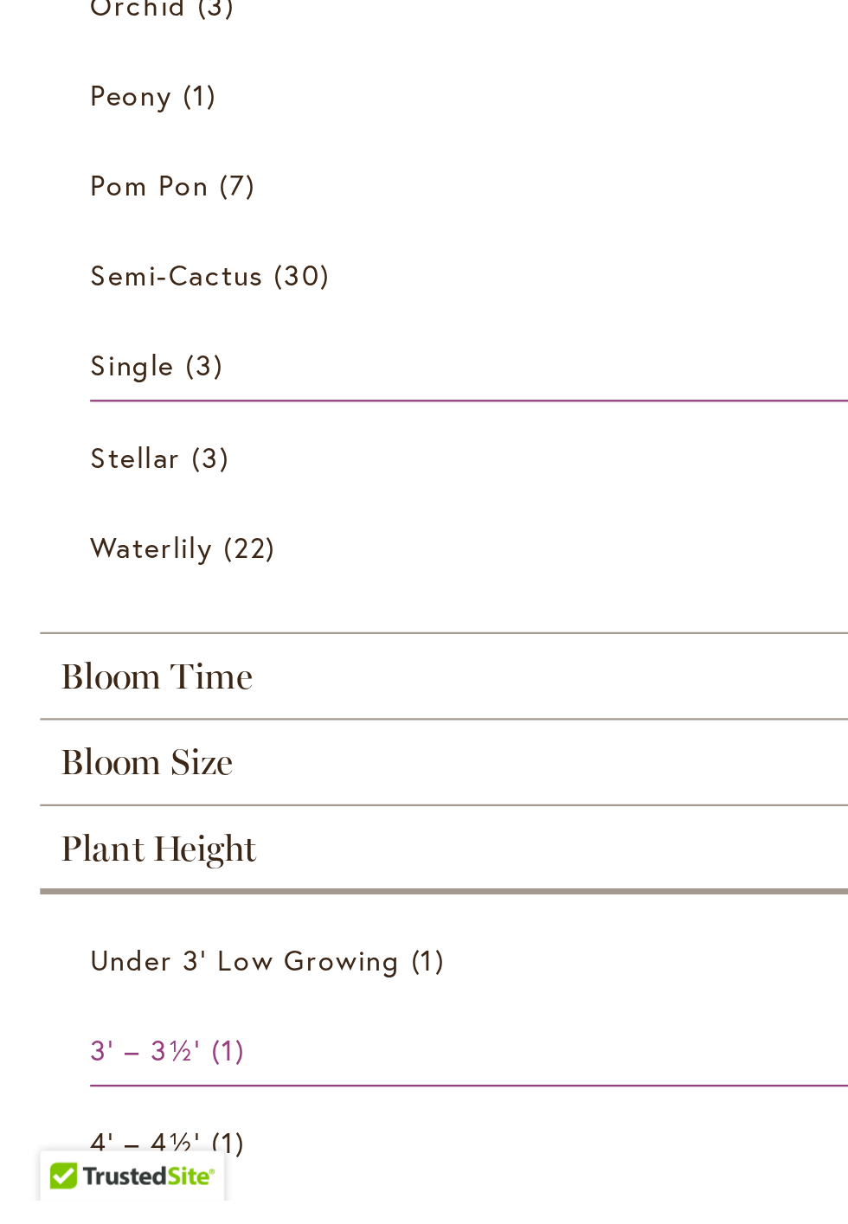
scroll to position [69, 0]
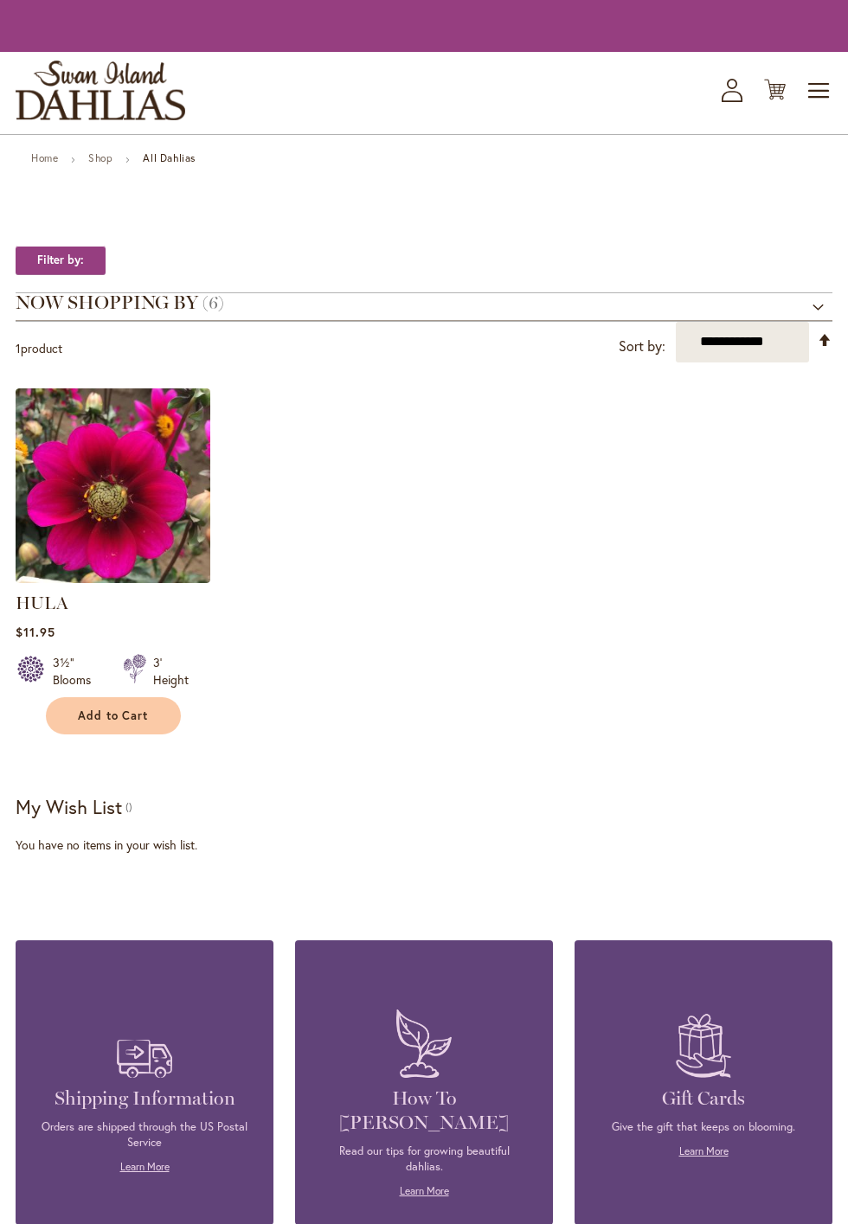
click at [55, 272] on strong "Filter by:" at bounding box center [61, 260] width 90 height 29
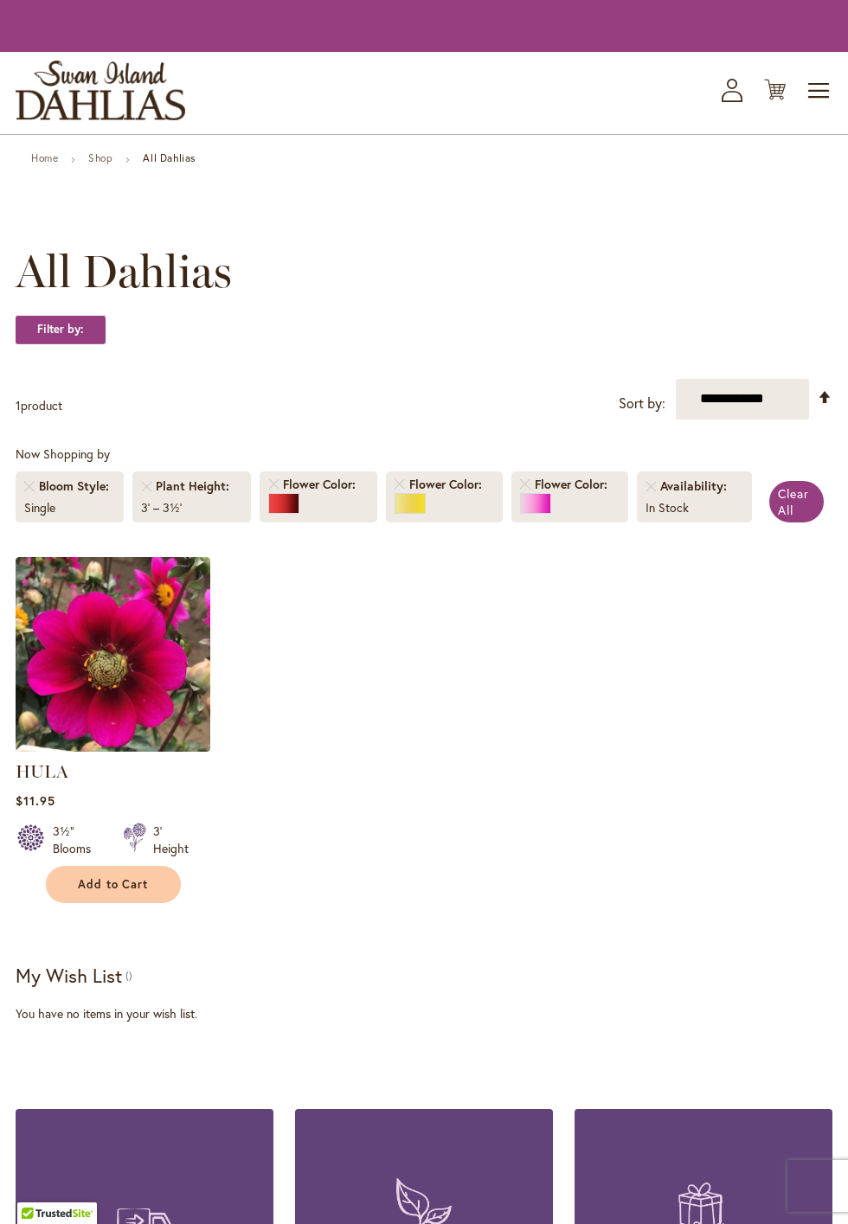
click at [60, 330] on strong "Filter by:" at bounding box center [61, 329] width 90 height 29
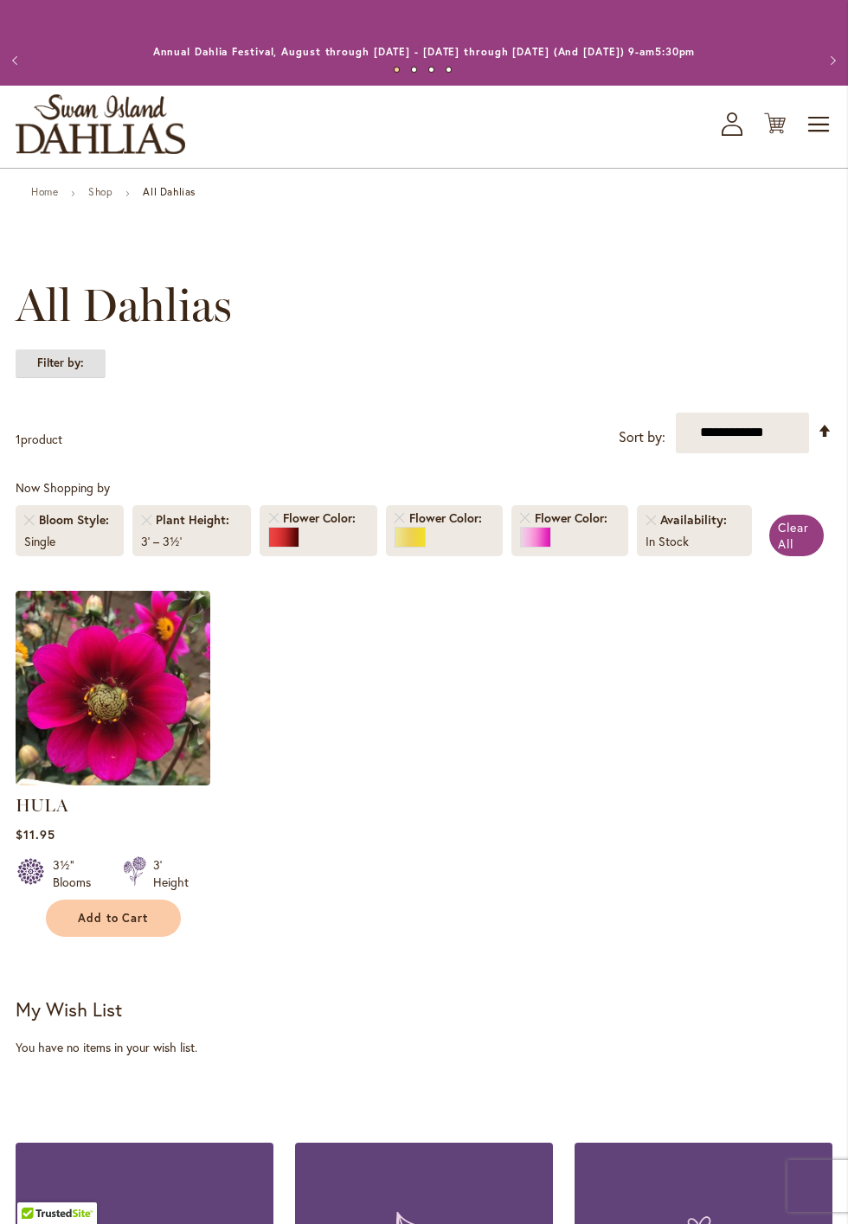
click at [74, 362] on strong "Filter by:" at bounding box center [61, 363] width 90 height 29
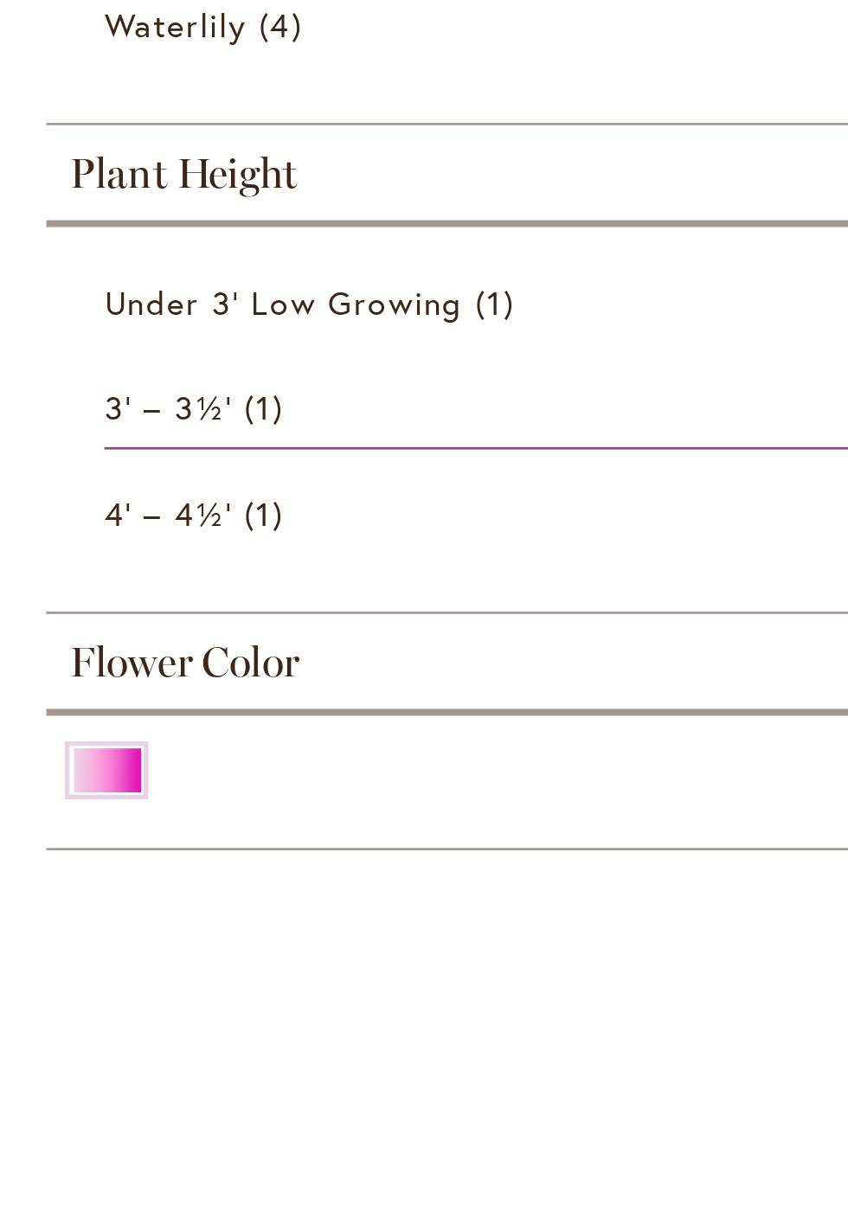
click at [79, 888] on span "Flower Color" at bounding box center [69, 881] width 86 height 19
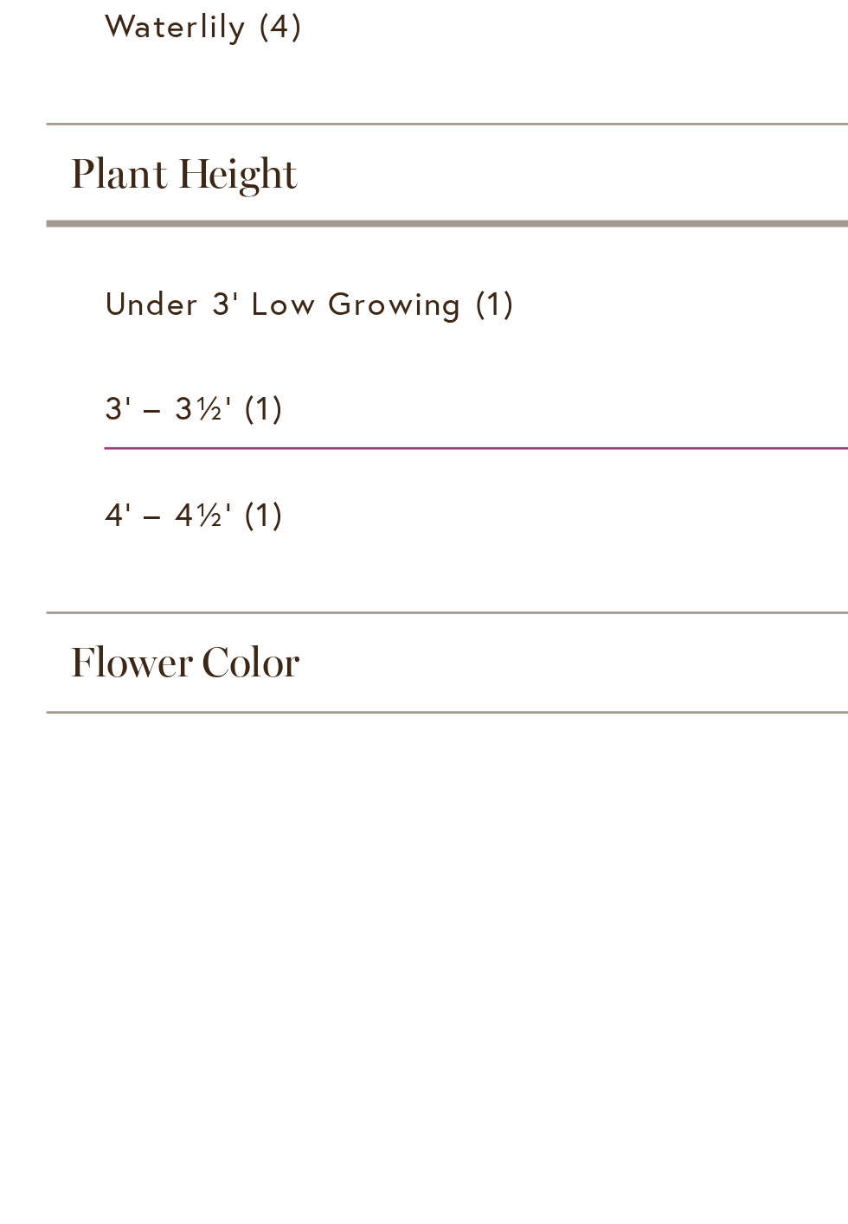
click at [74, 886] on span "Flower Color" at bounding box center [69, 881] width 86 height 19
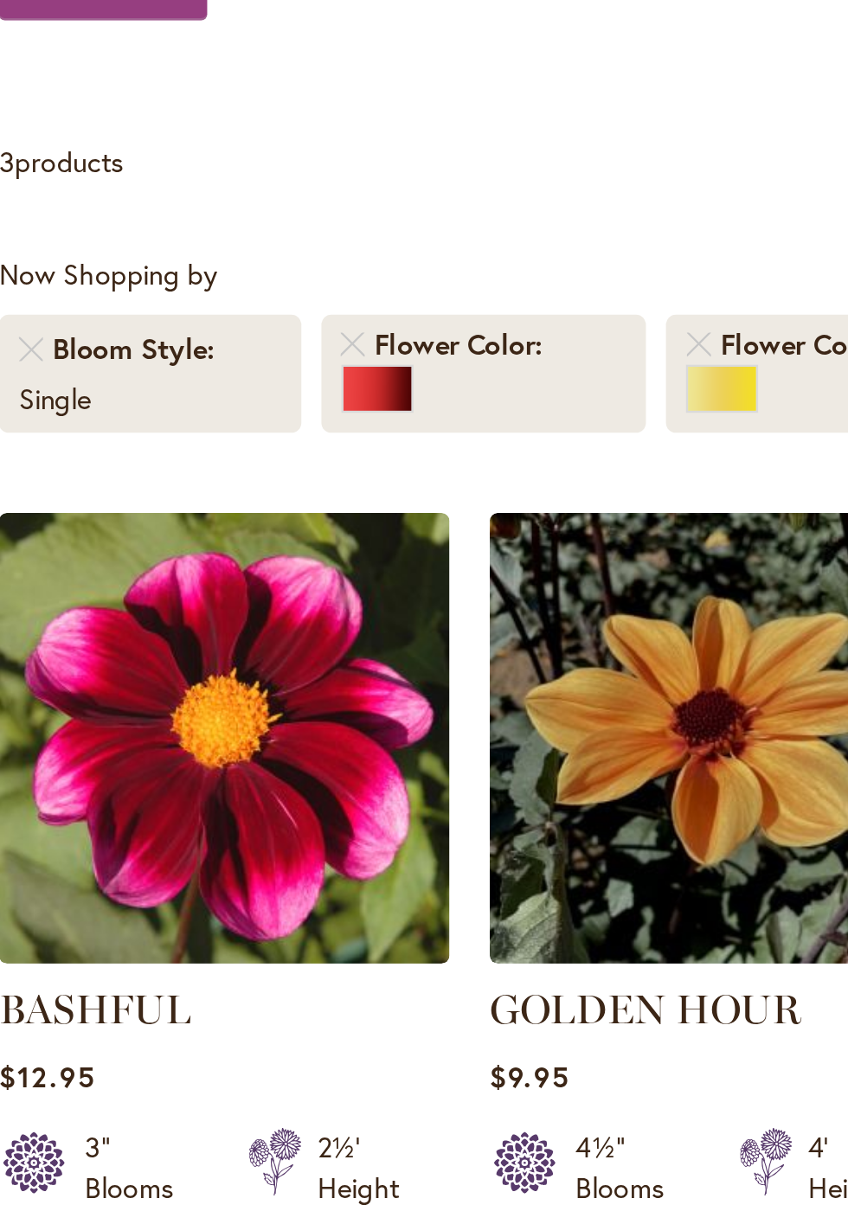
scroll to position [74, 0]
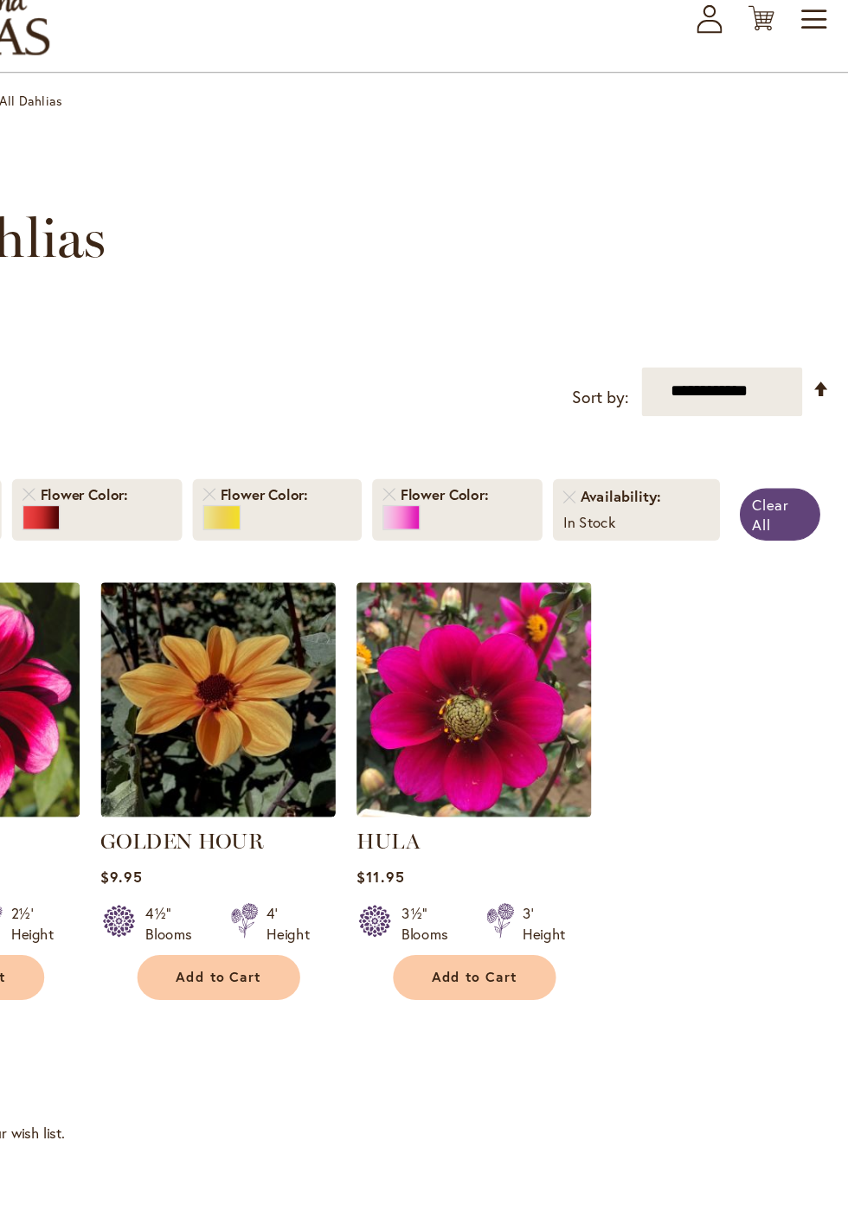
click at [774, 435] on span "Clear All" at bounding box center [781, 426] width 31 height 33
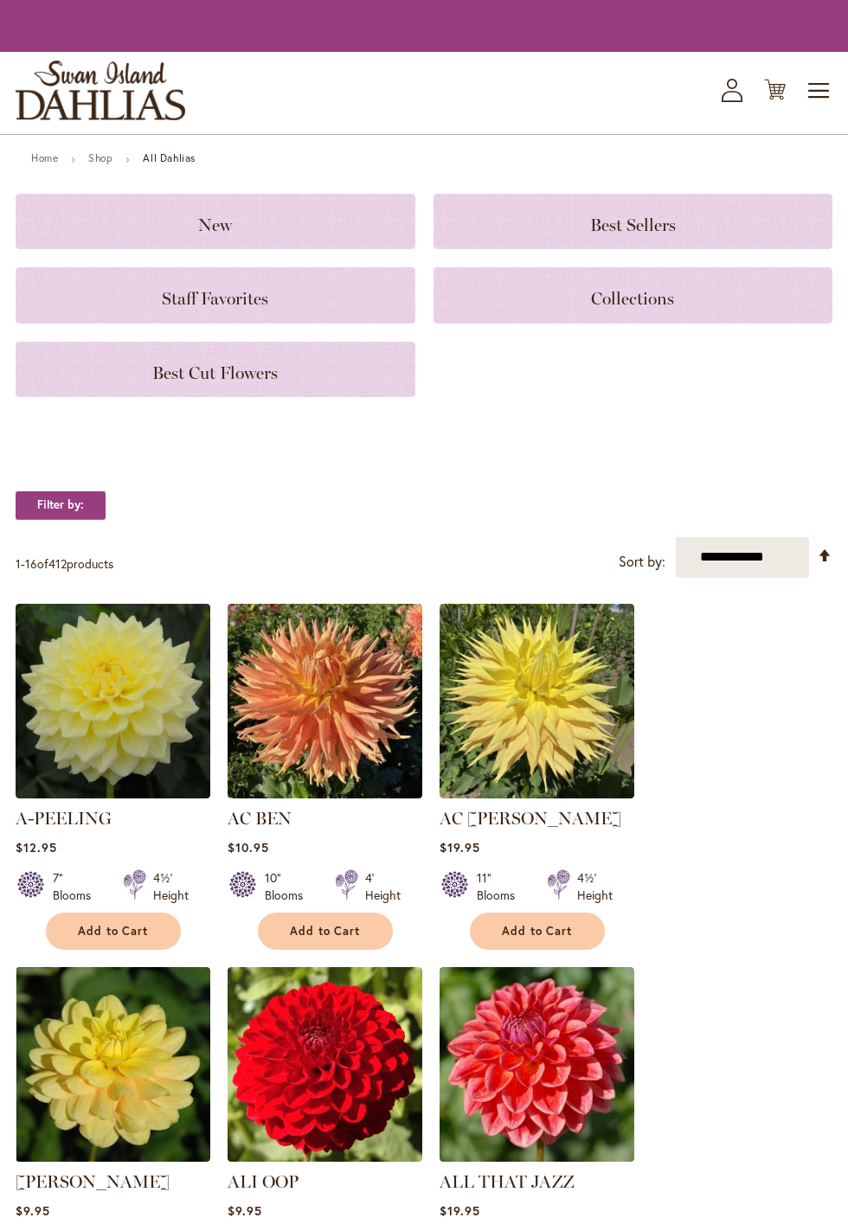
click at [80, 507] on strong "Filter by:" at bounding box center [61, 504] width 90 height 29
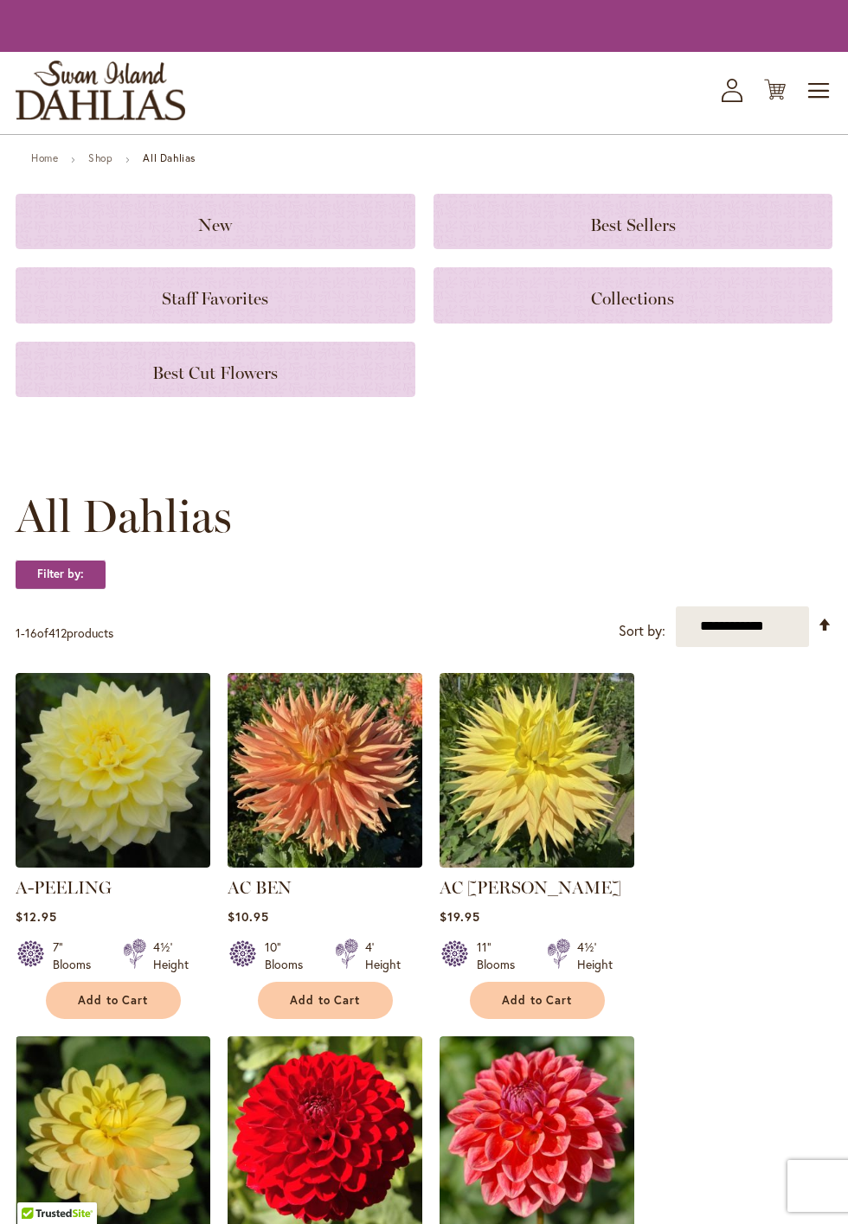
click at [70, 570] on strong "Filter by:" at bounding box center [61, 574] width 90 height 29
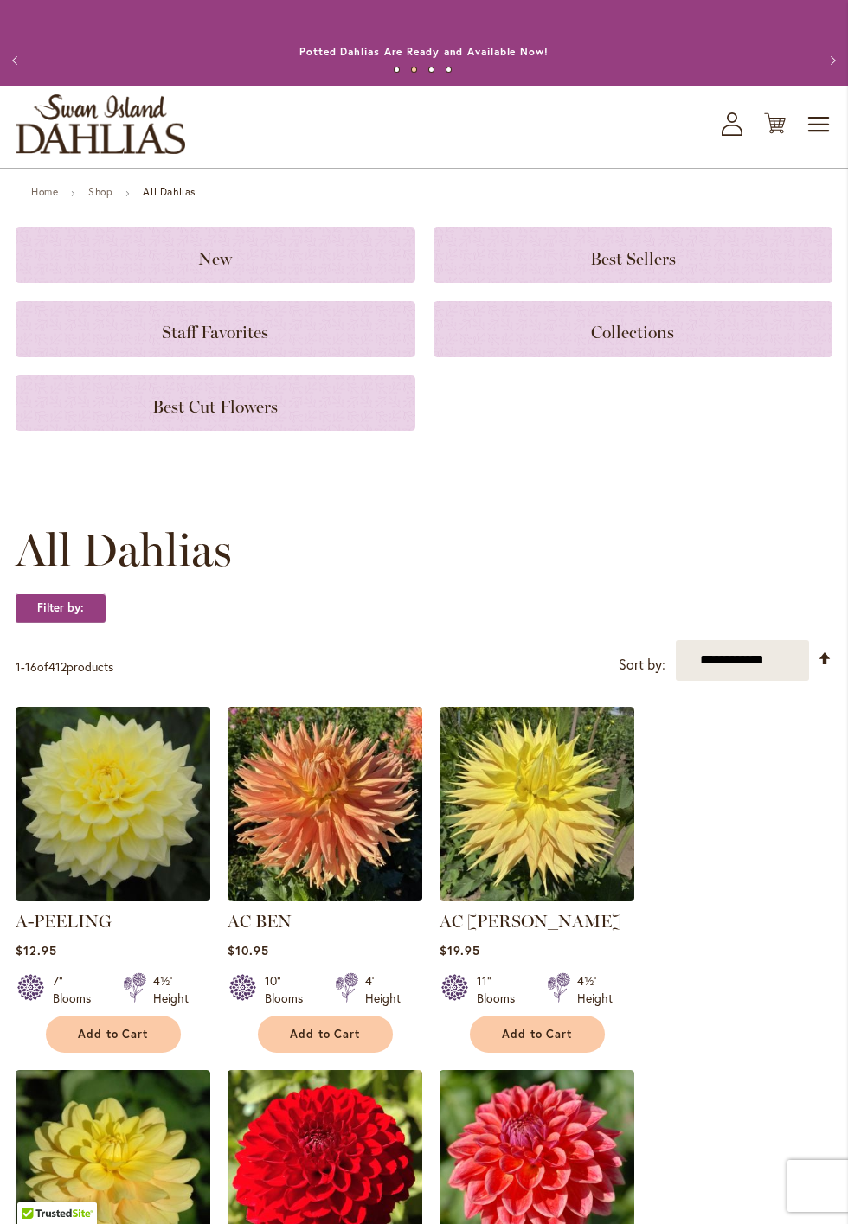
scroll to position [9, 0]
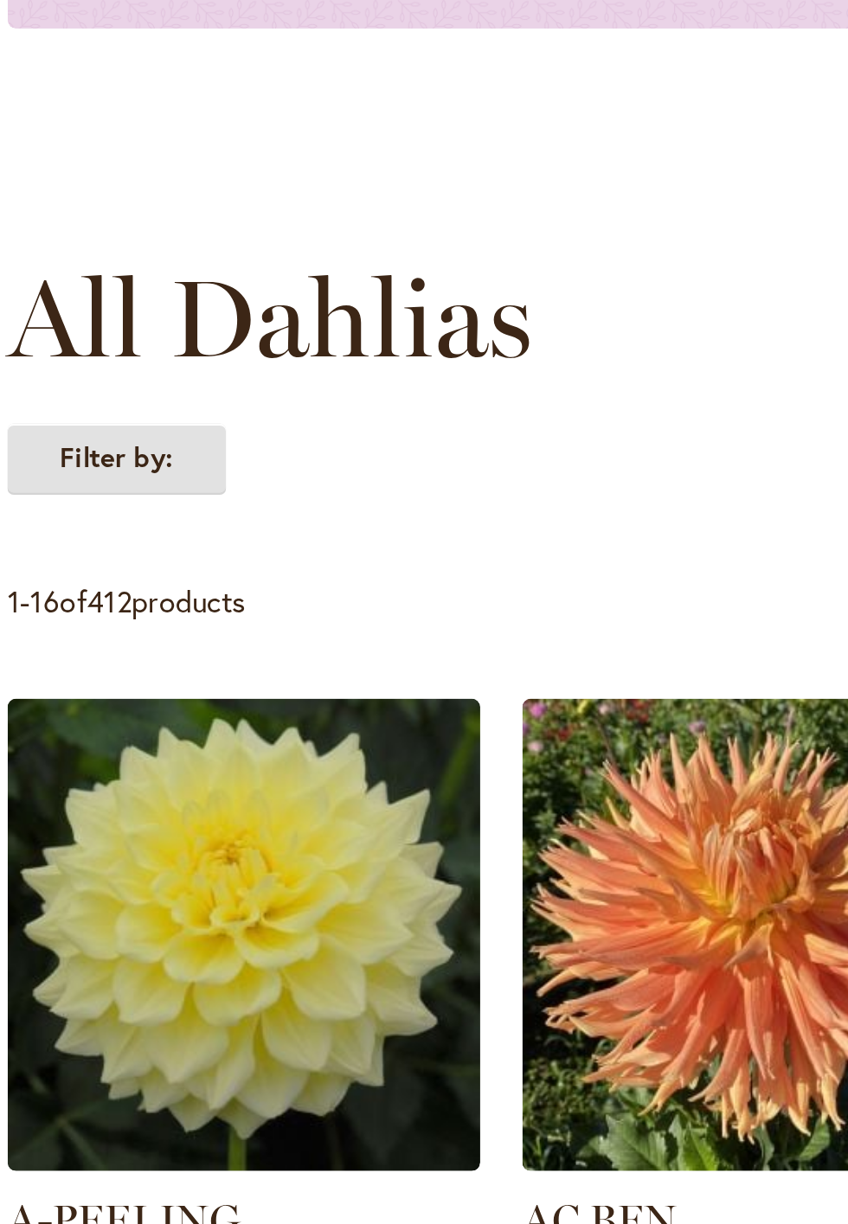
click at [59, 602] on strong "Filter by:" at bounding box center [61, 599] width 90 height 29
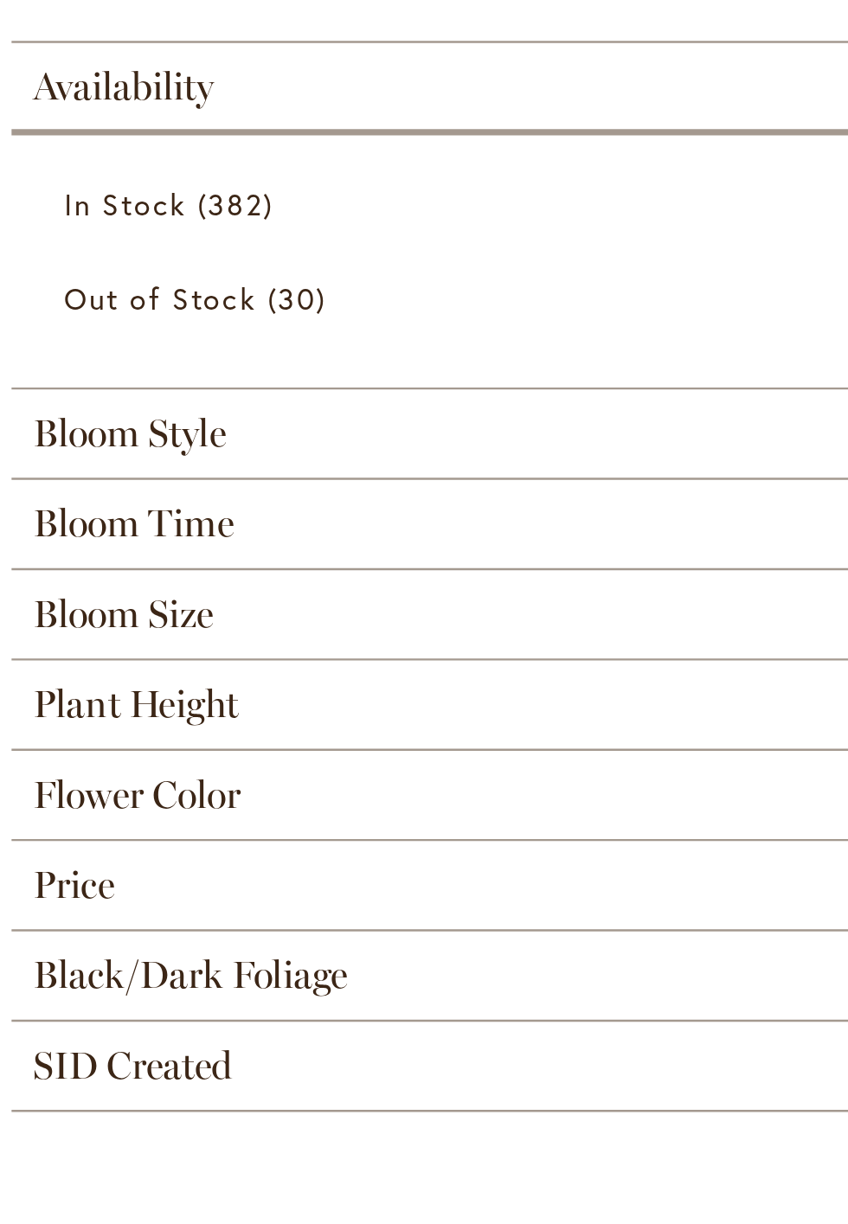
click at [74, 589] on span "Bloom Style" at bounding box center [66, 589] width 80 height 19
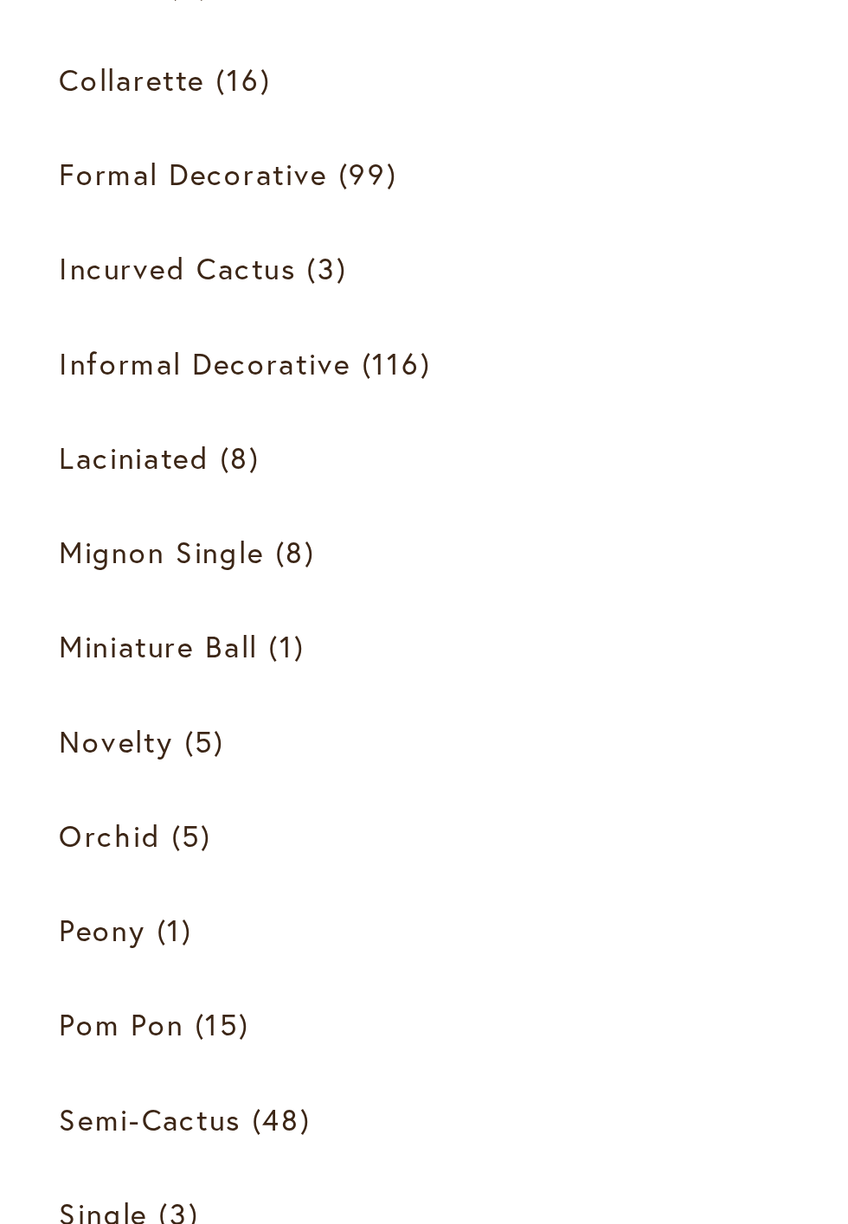
scroll to position [176, 0]
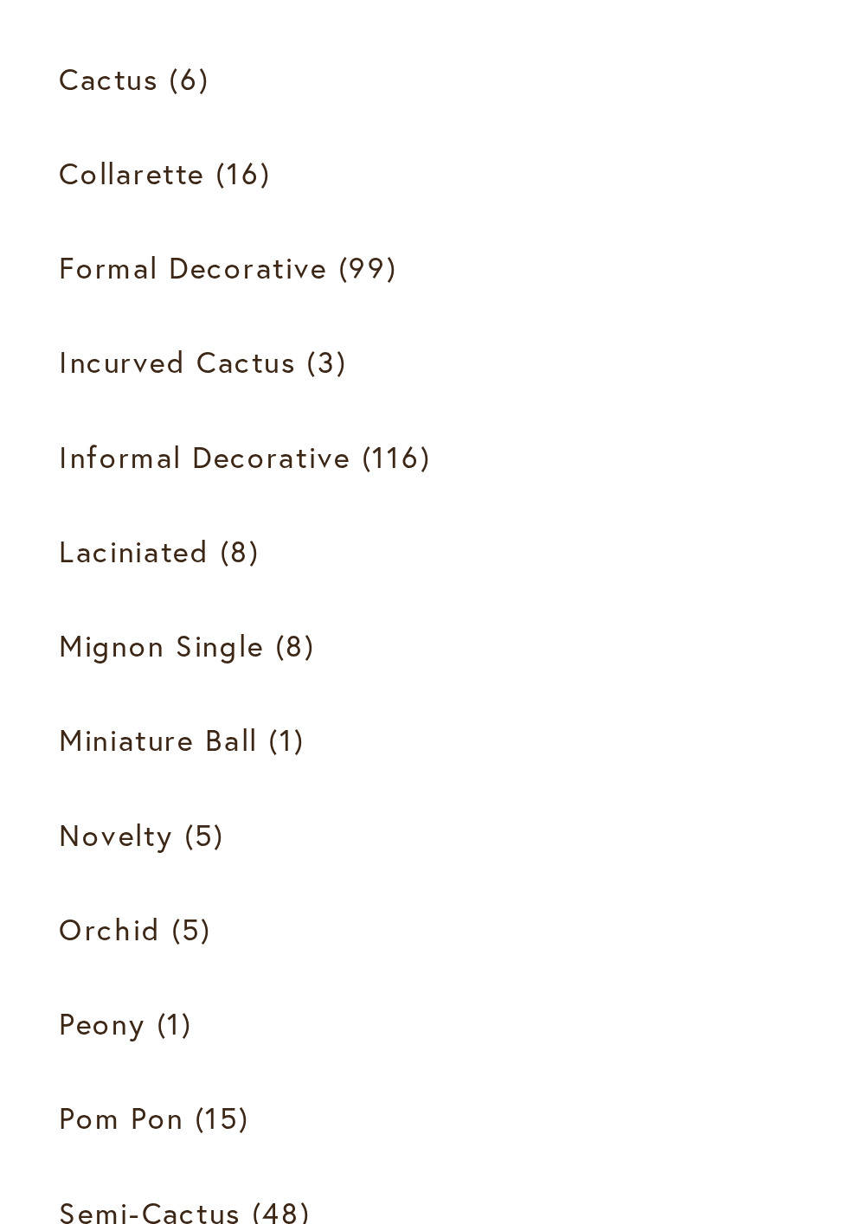
click at [76, 1045] on link "Single 3 items" at bounding box center [426, 1044] width 774 height 30
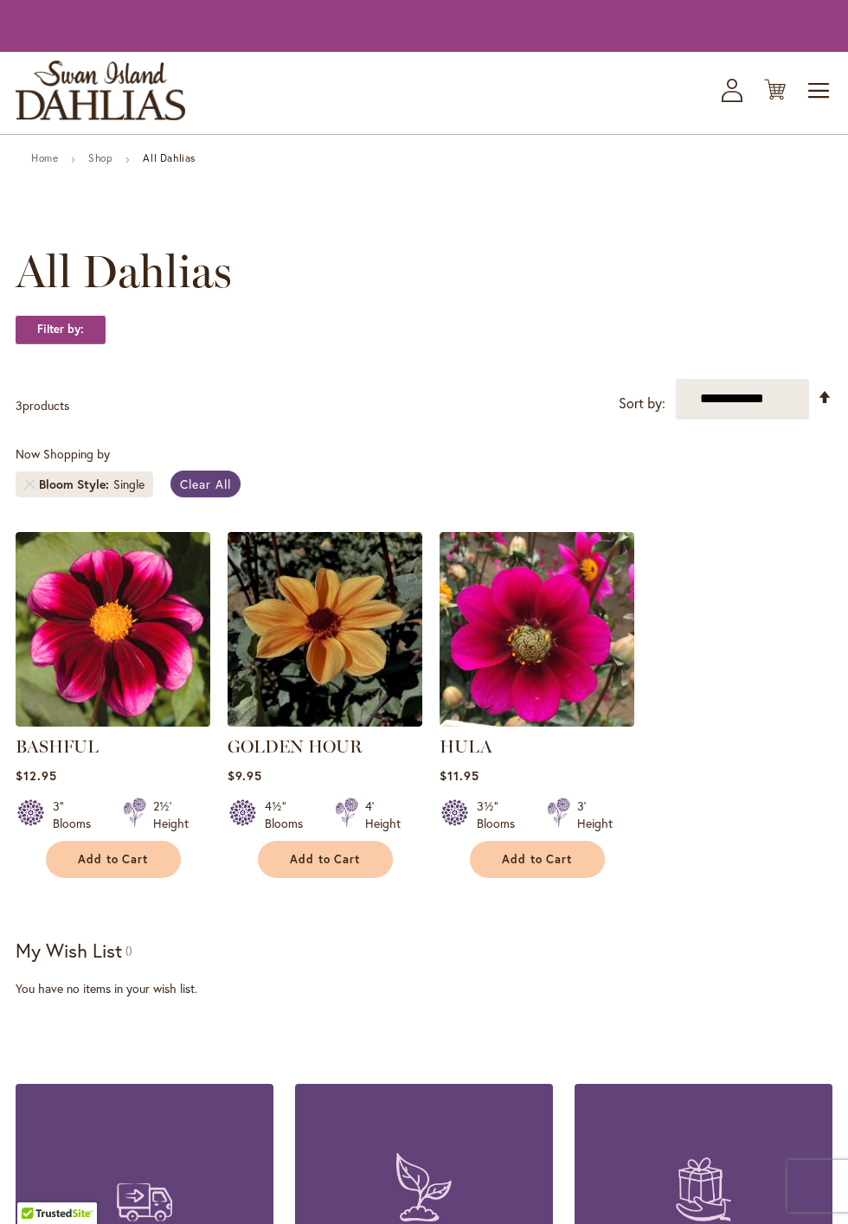
click at [206, 492] on span "Clear All" at bounding box center [205, 484] width 51 height 16
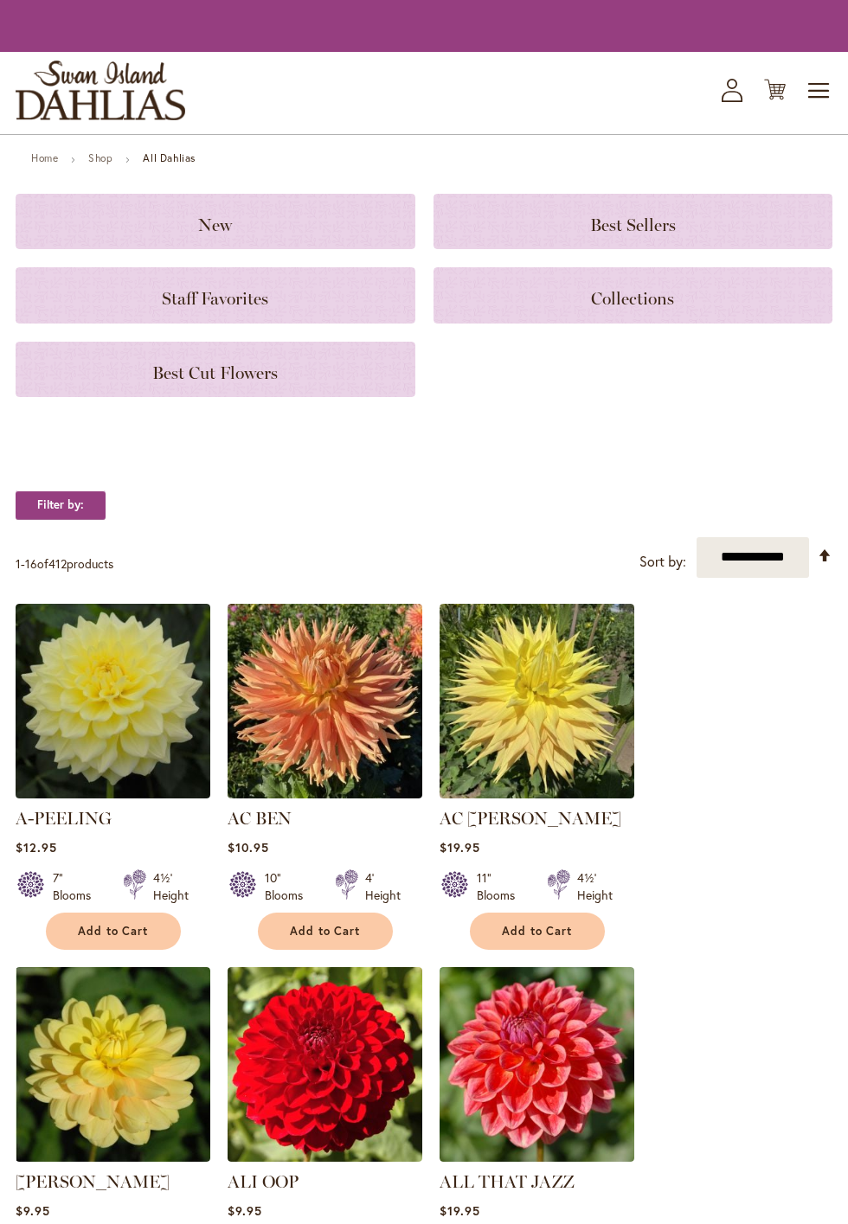
click at [63, 508] on strong "Filter by:" at bounding box center [61, 504] width 90 height 29
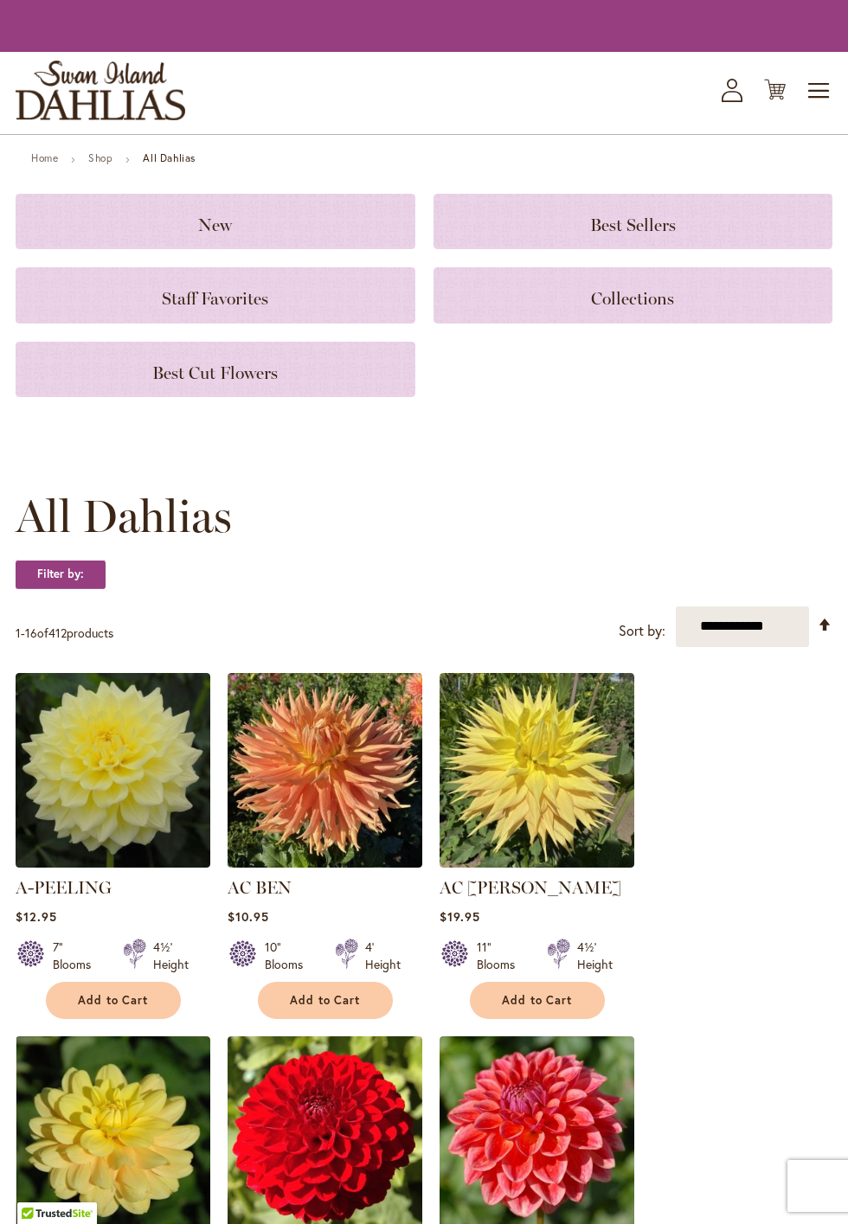
click at [73, 575] on strong "Filter by:" at bounding box center [61, 574] width 90 height 29
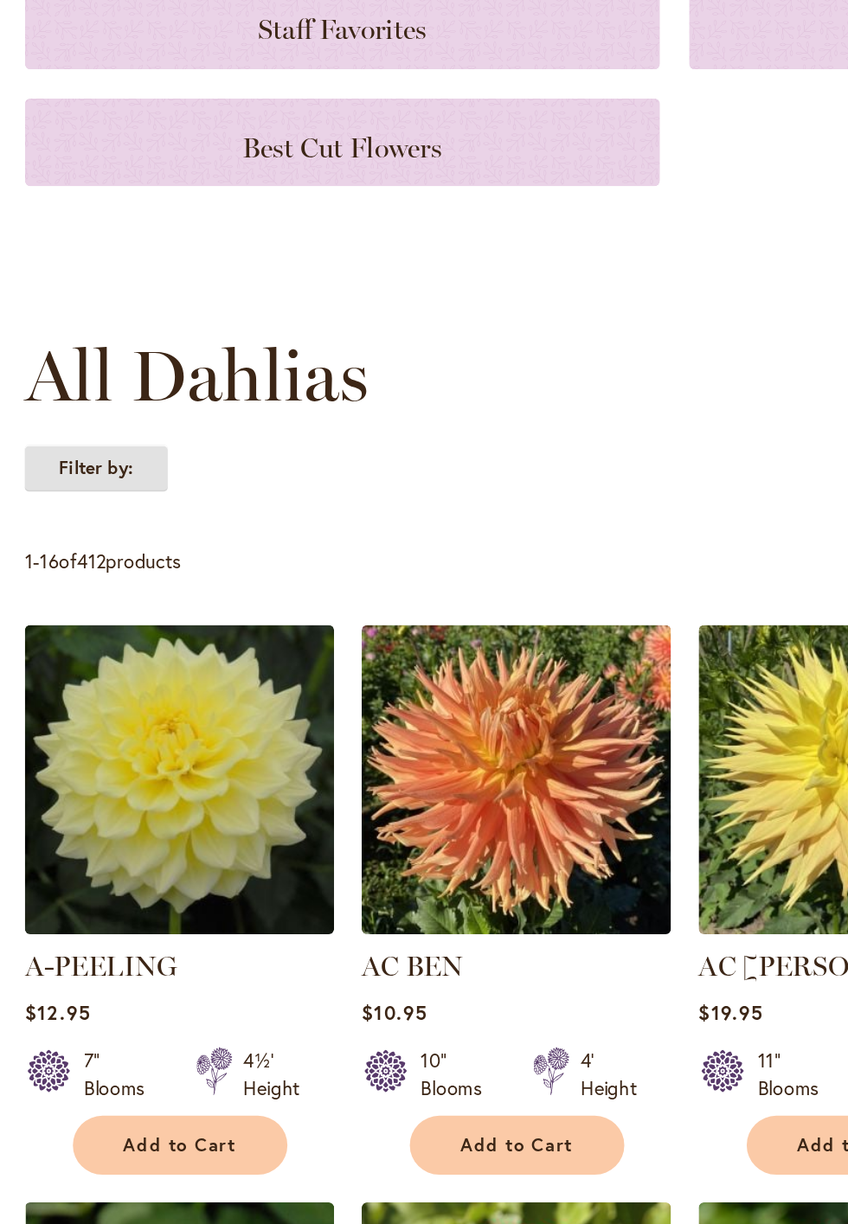
click at [65, 562] on strong "Filter by:" at bounding box center [61, 558] width 90 height 29
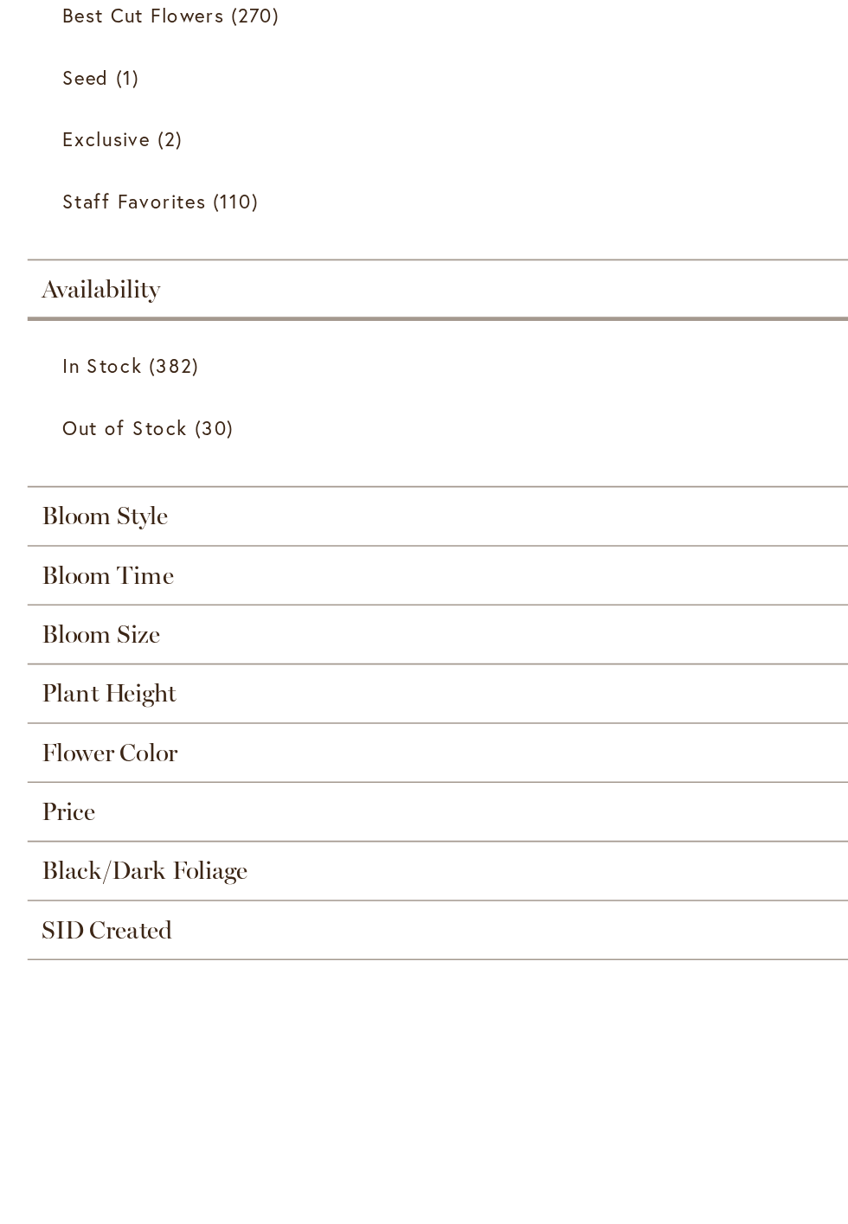
scroll to position [40, 0]
click at [91, 493] on link "In Stock 382 items" at bounding box center [426, 494] width 774 height 30
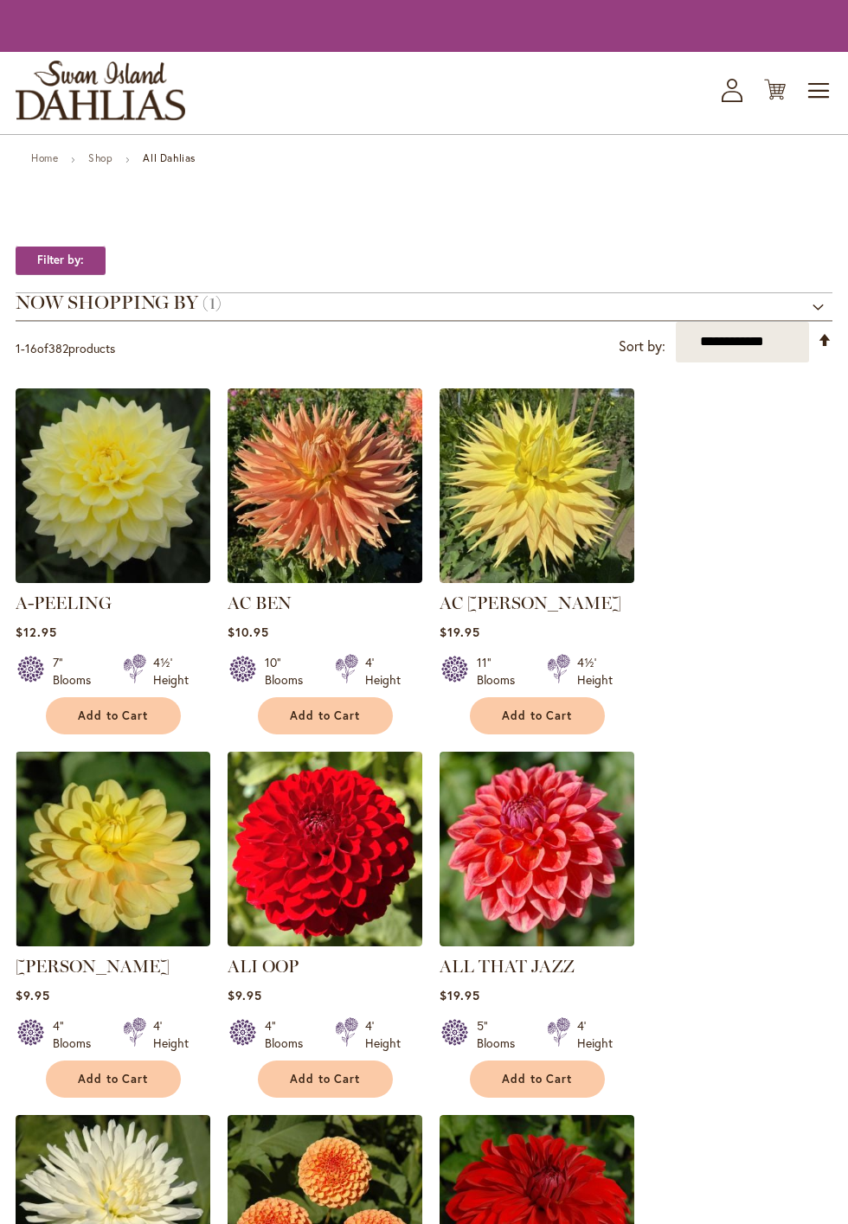
click at [60, 260] on strong "Filter by:" at bounding box center [61, 260] width 90 height 29
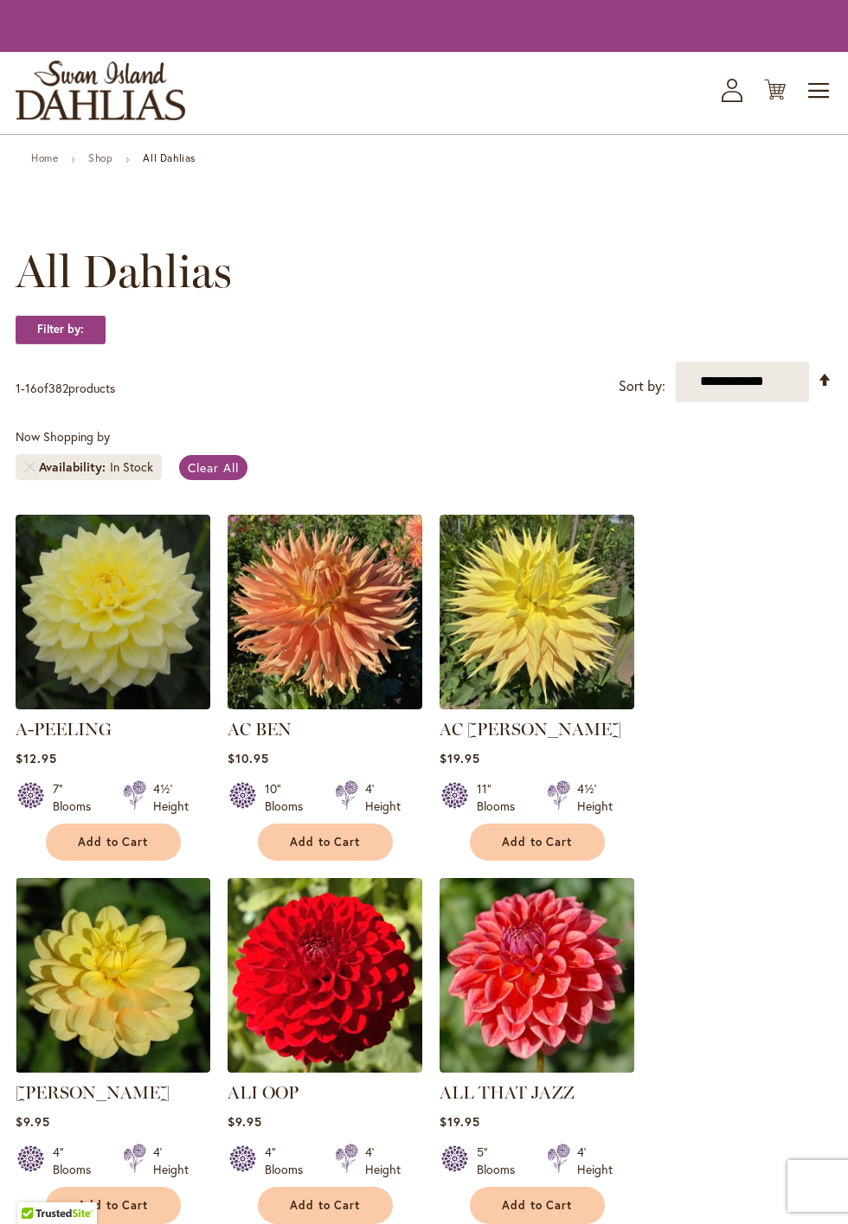
click at [63, 330] on strong "Filter by:" at bounding box center [61, 329] width 90 height 29
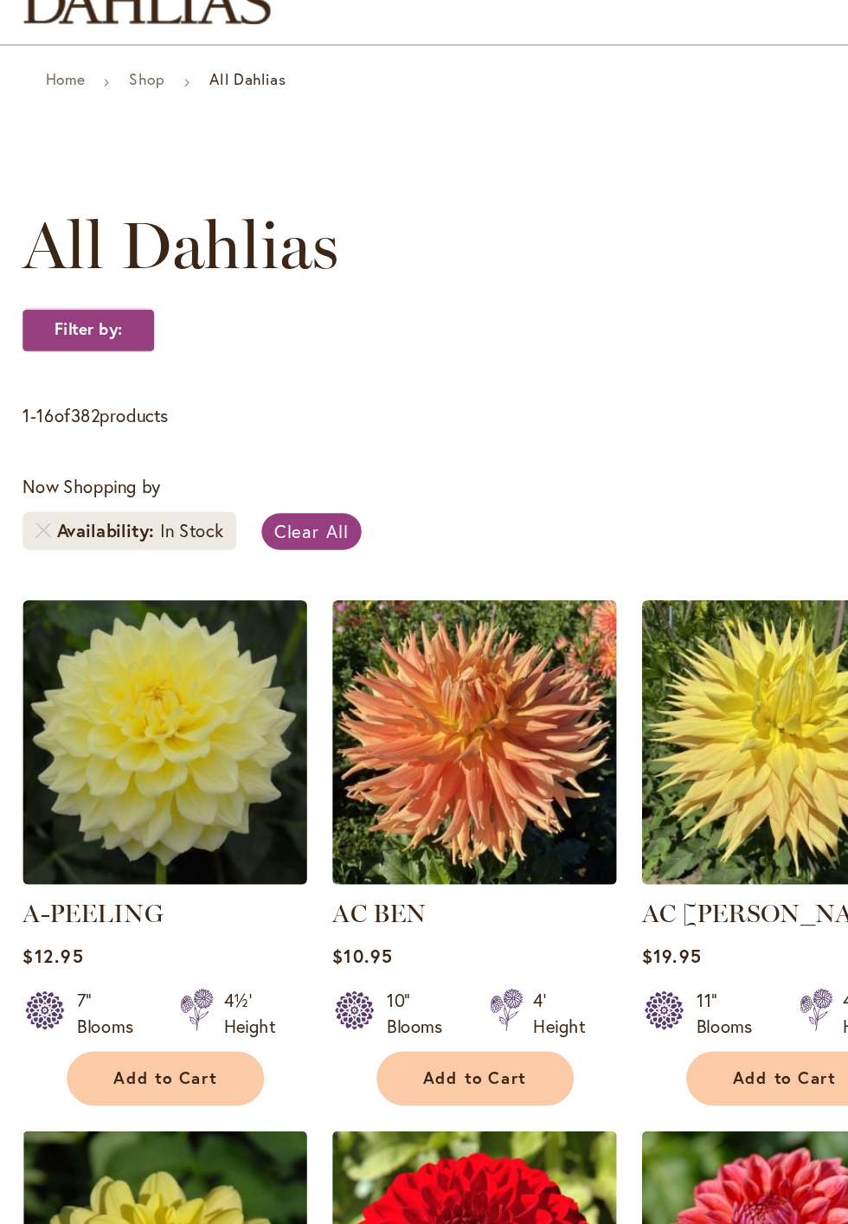
click at [70, 330] on strong "Filter by:" at bounding box center [61, 329] width 90 height 29
click at [70, 336] on strong "Filter by:" at bounding box center [61, 329] width 90 height 29
click at [66, 332] on strong "Filter by:" at bounding box center [61, 329] width 90 height 29
click at [70, 336] on strong "Filter by:" at bounding box center [61, 329] width 90 height 29
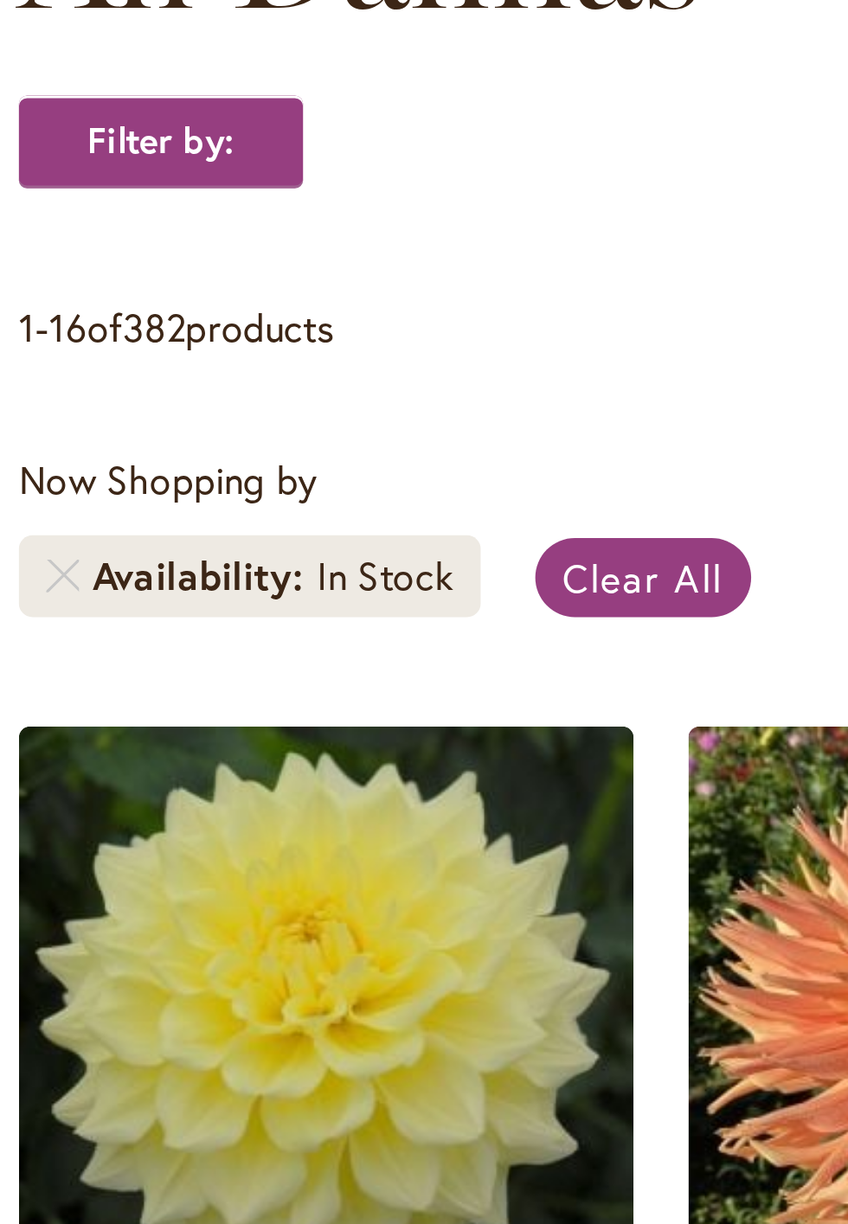
click at [59, 334] on strong "Filter by:" at bounding box center [61, 329] width 90 height 29
click at [65, 330] on strong "Filter by:" at bounding box center [61, 329] width 90 height 29
click at [70, 336] on strong "Filter by:" at bounding box center [61, 329] width 90 height 29
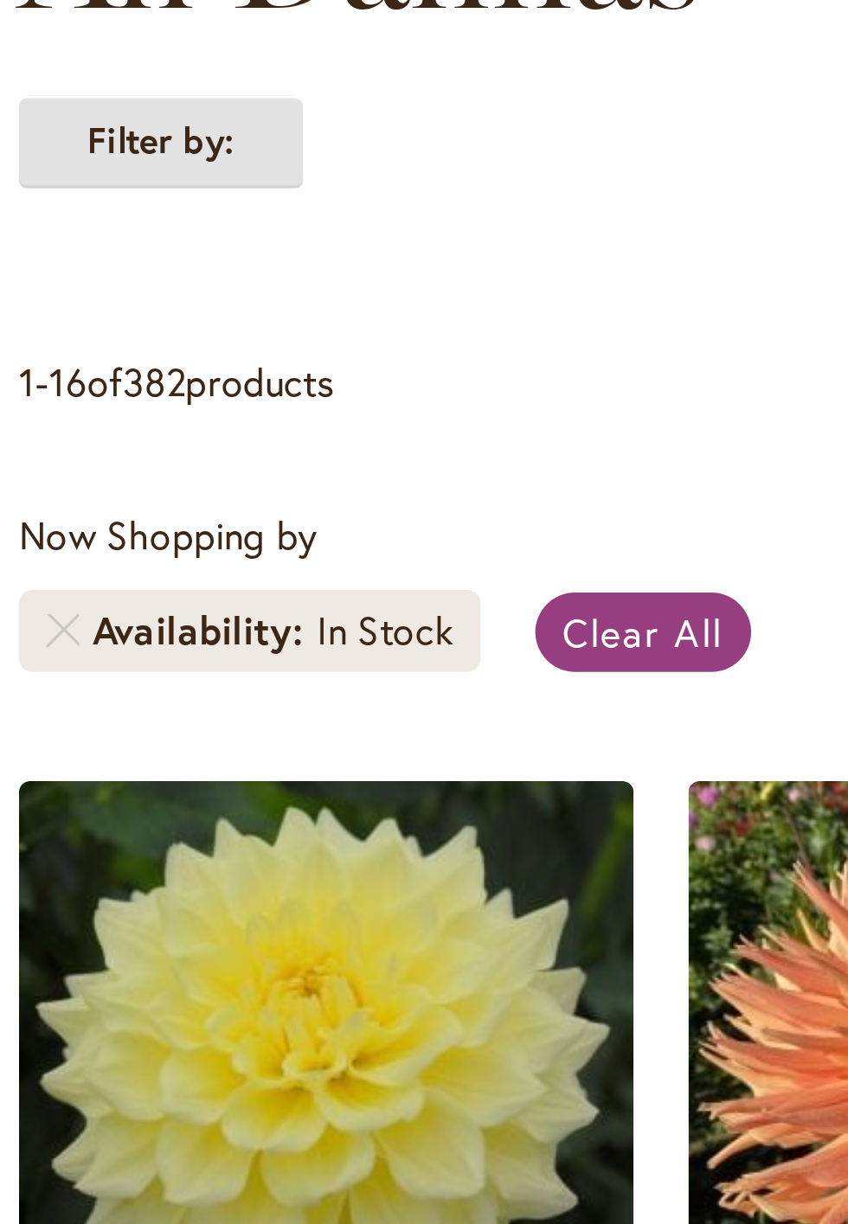
click at [59, 336] on strong "Filter by:" at bounding box center [61, 329] width 90 height 29
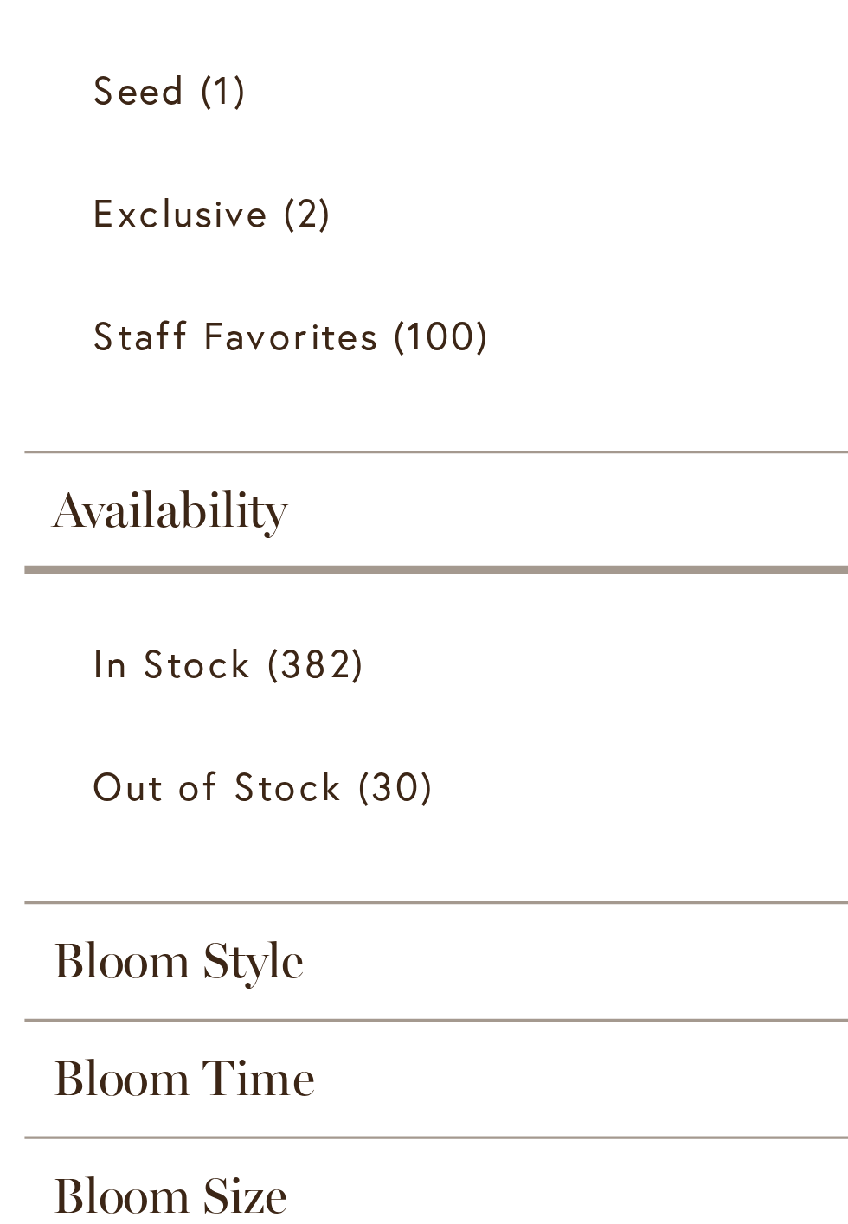
scroll to position [24, 0]
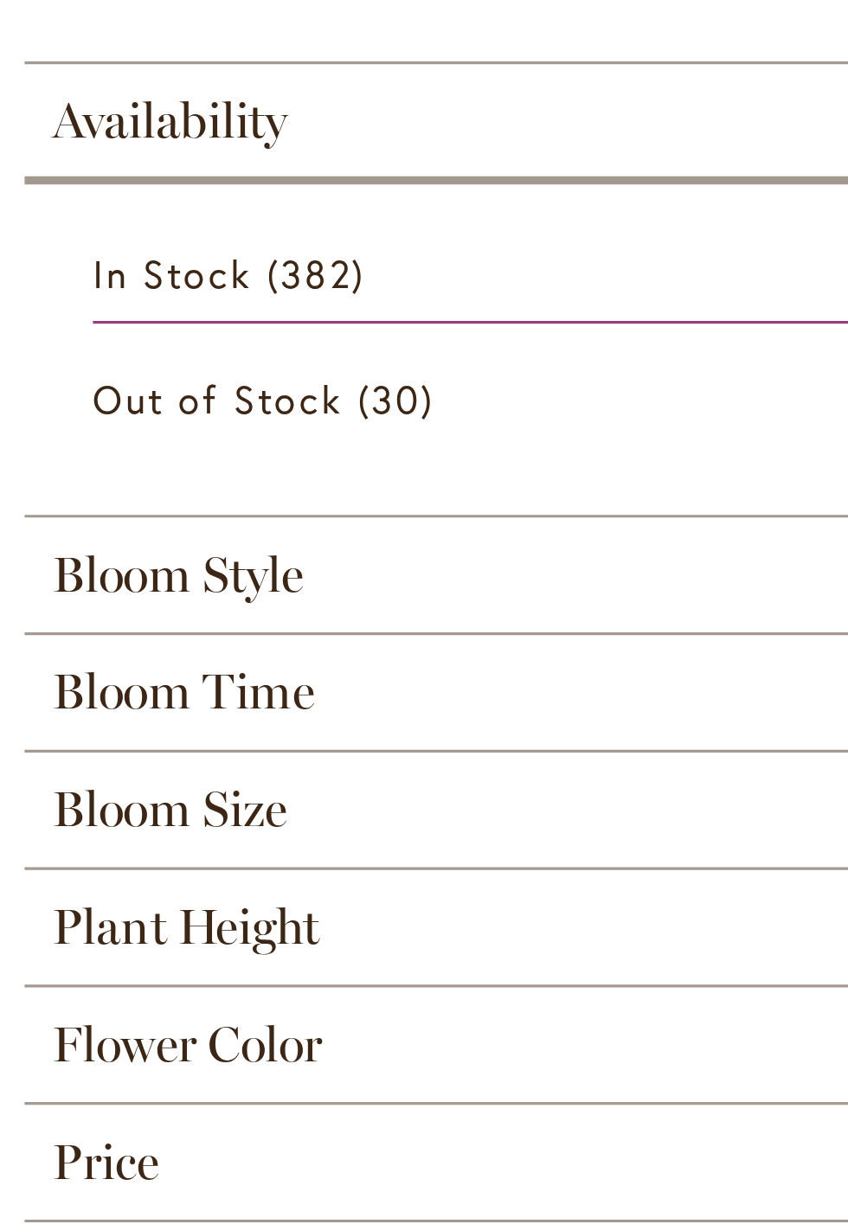
click at [89, 693] on span "Plant Height" at bounding box center [68, 701] width 85 height 19
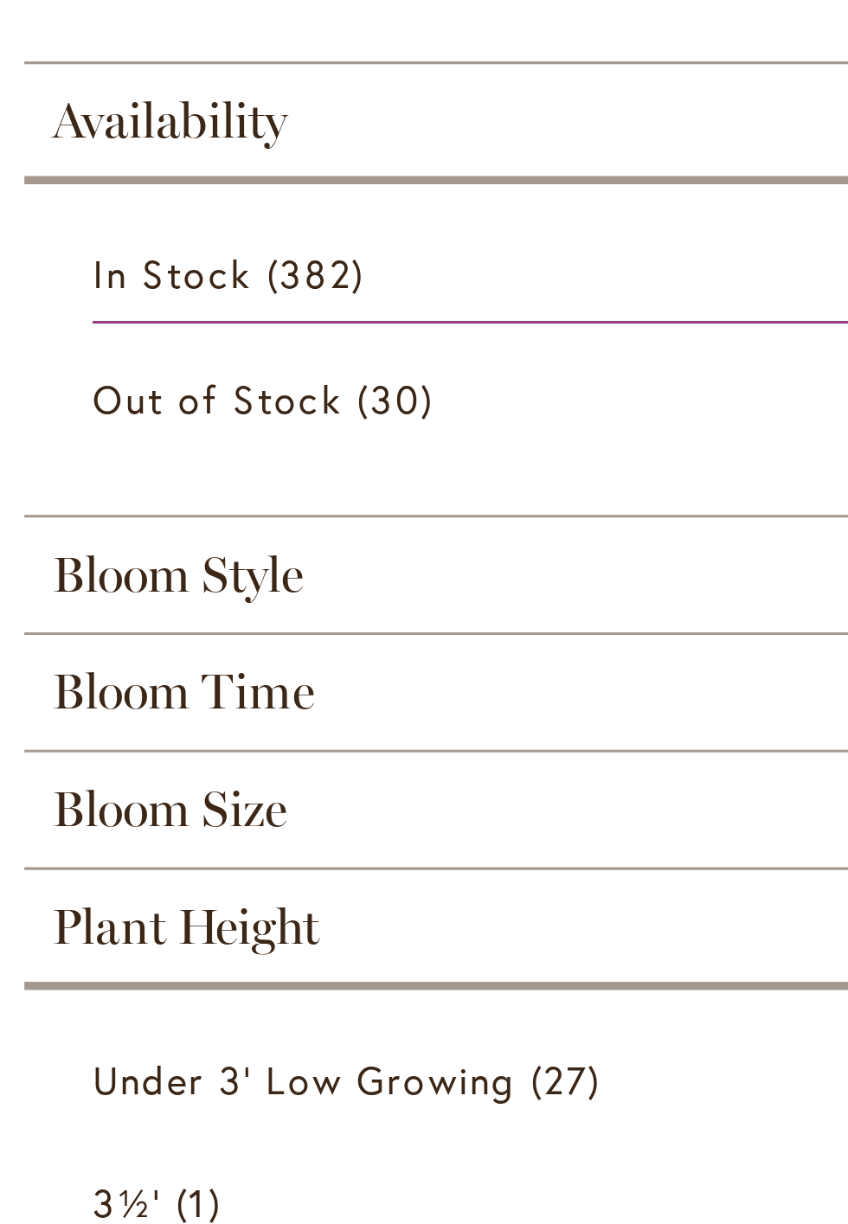
scroll to position [0, 0]
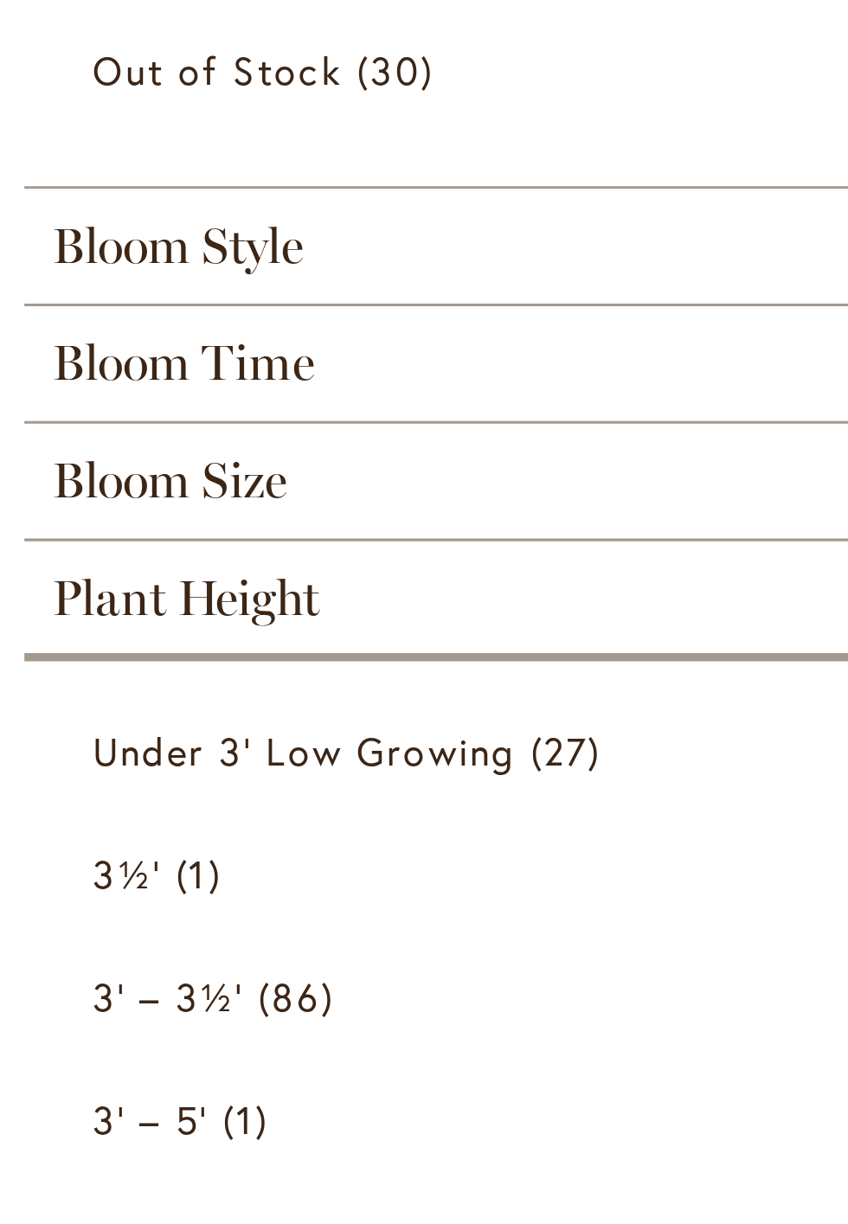
click at [73, 708] on span "Plant Height" at bounding box center [68, 701] width 85 height 19
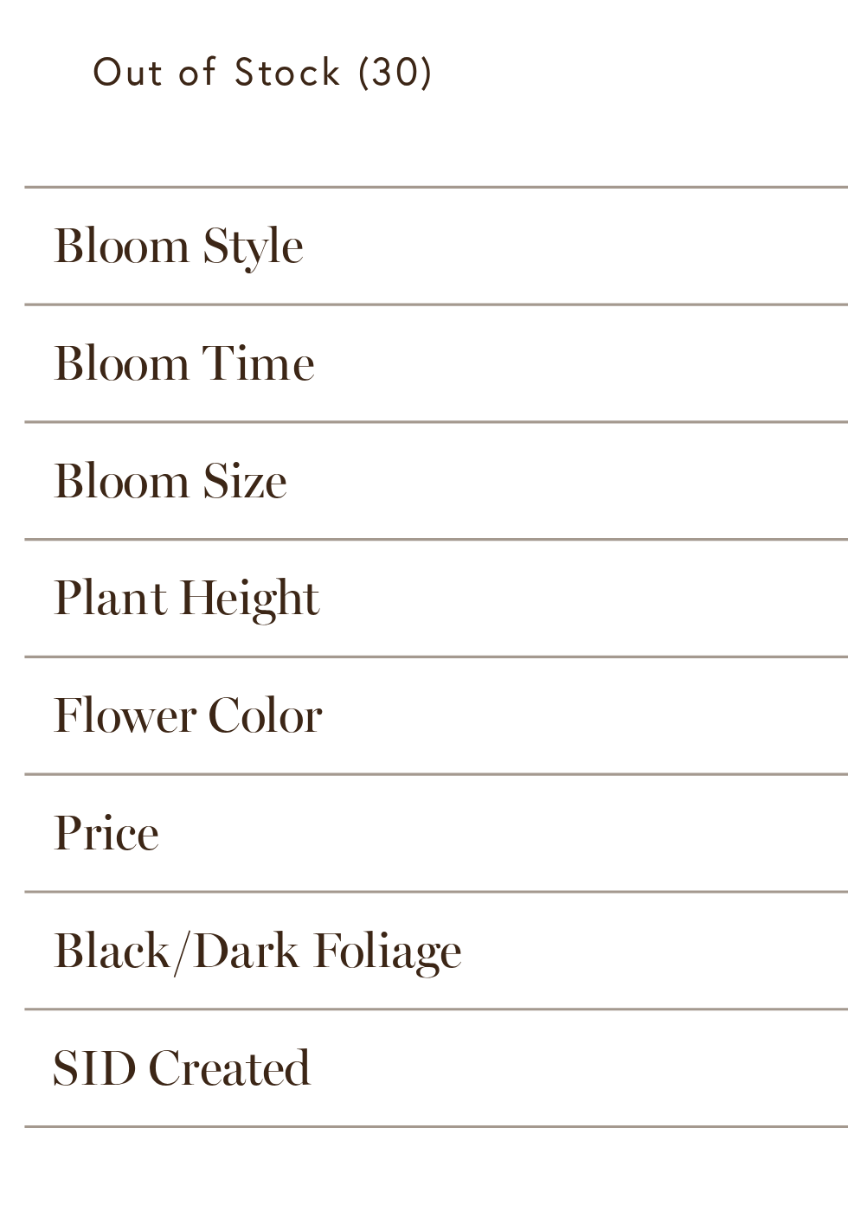
click at [99, 817] on span "Black/Dark Foliage" at bounding box center [91, 813] width 130 height 19
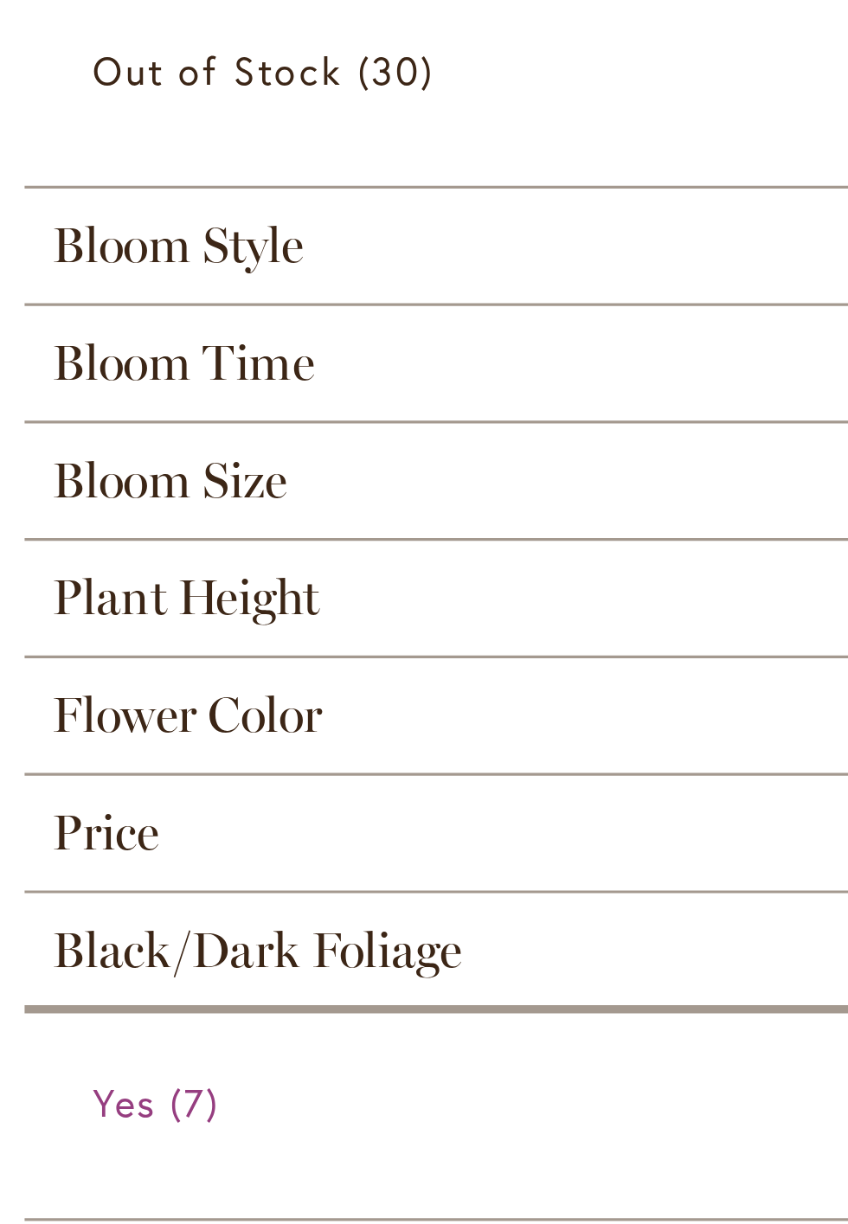
click at [61, 858] on link "Yes 7 items" at bounding box center [426, 861] width 774 height 30
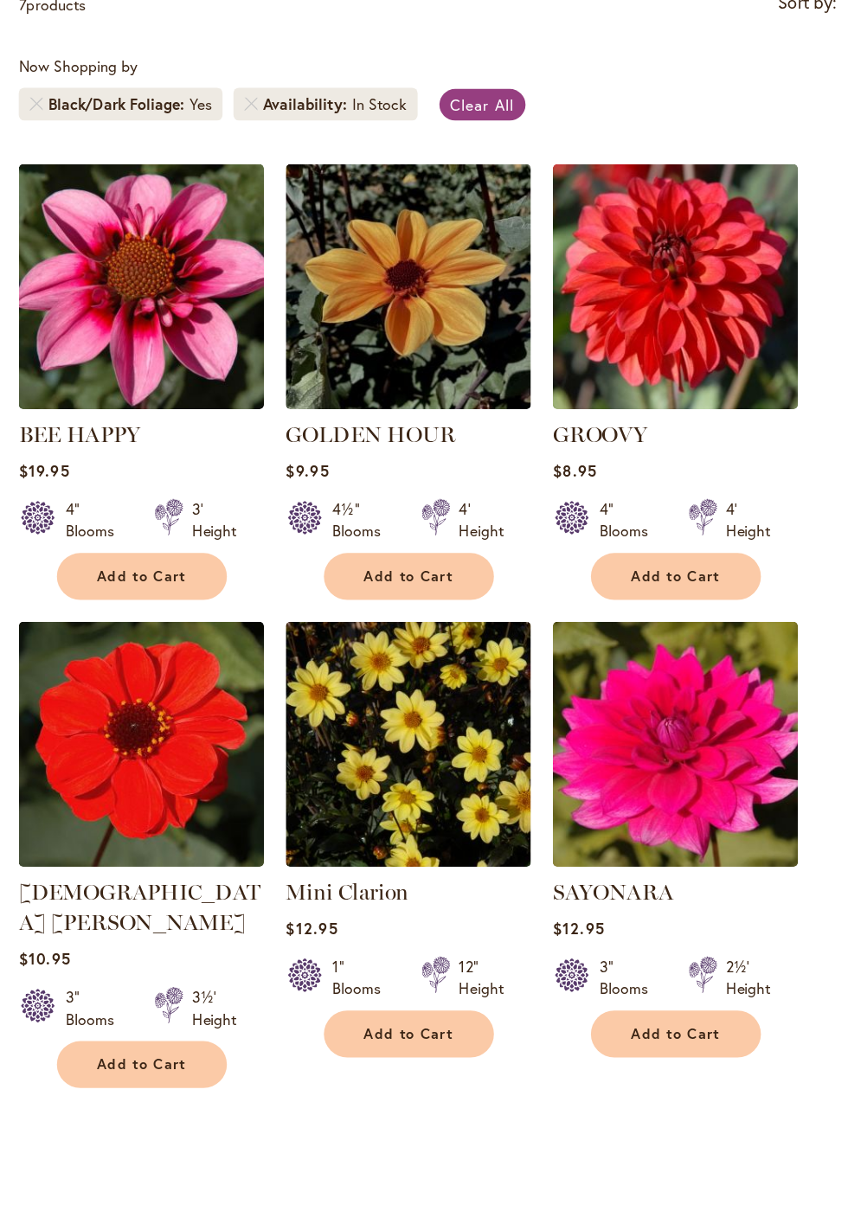
scroll to position [389, 0]
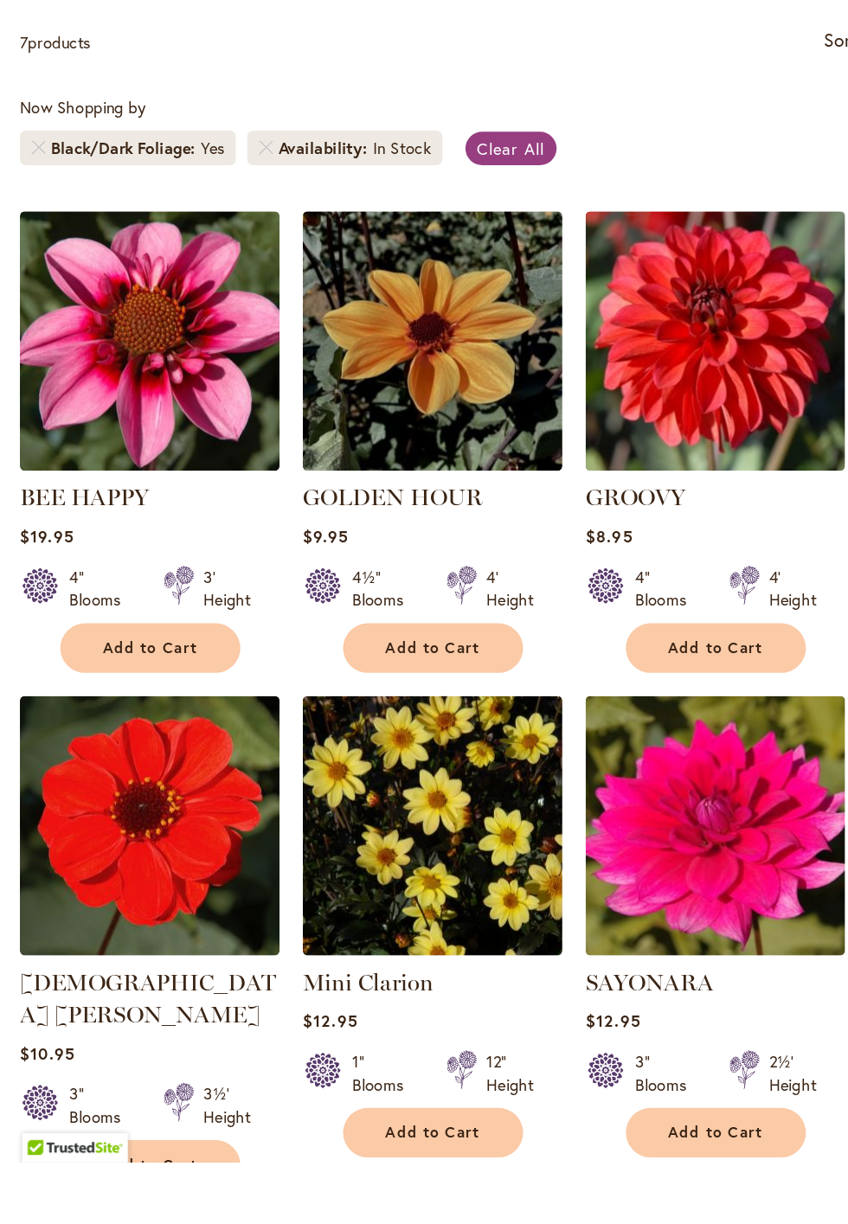
scroll to position [21, 0]
click at [318, 839] on span "Add to Cart" at bounding box center [325, 838] width 71 height 15
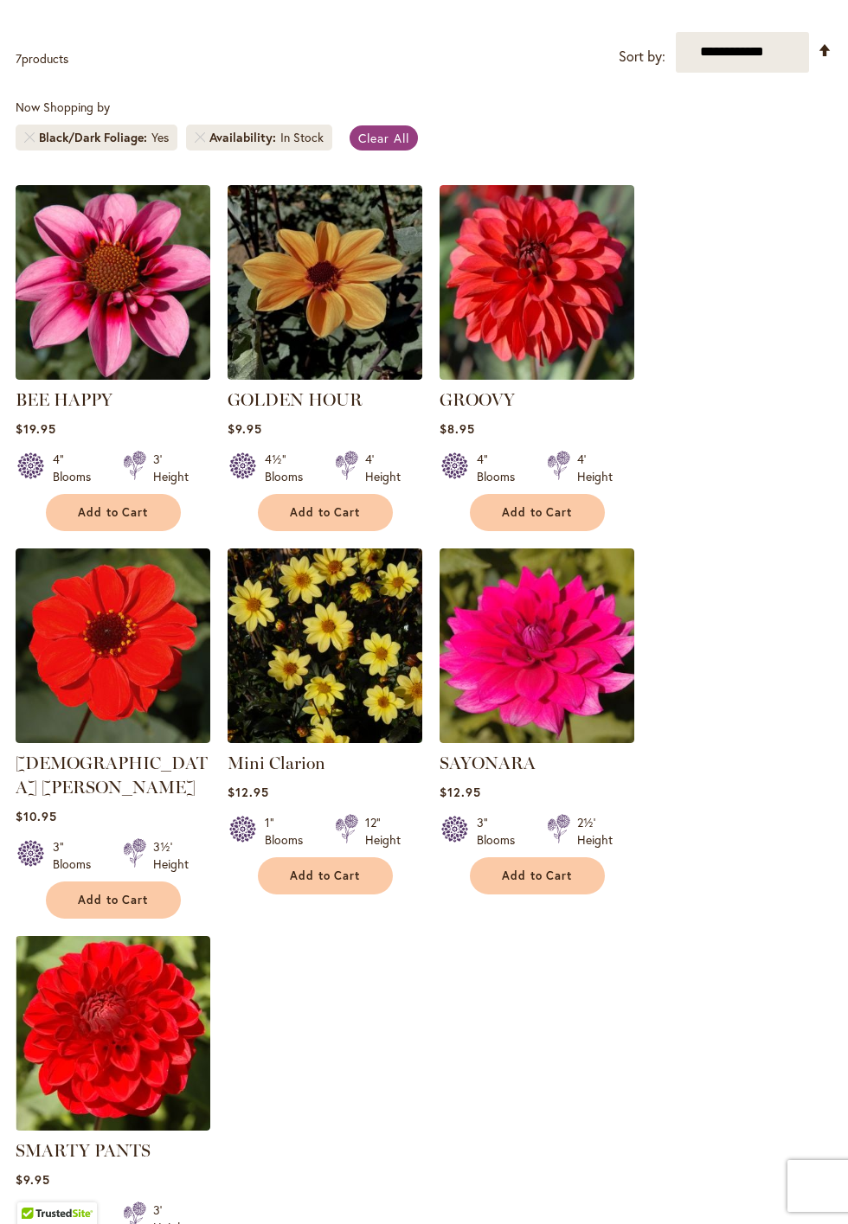
scroll to position [347, 0]
click at [114, 883] on button "Add to Cart" at bounding box center [113, 899] width 135 height 37
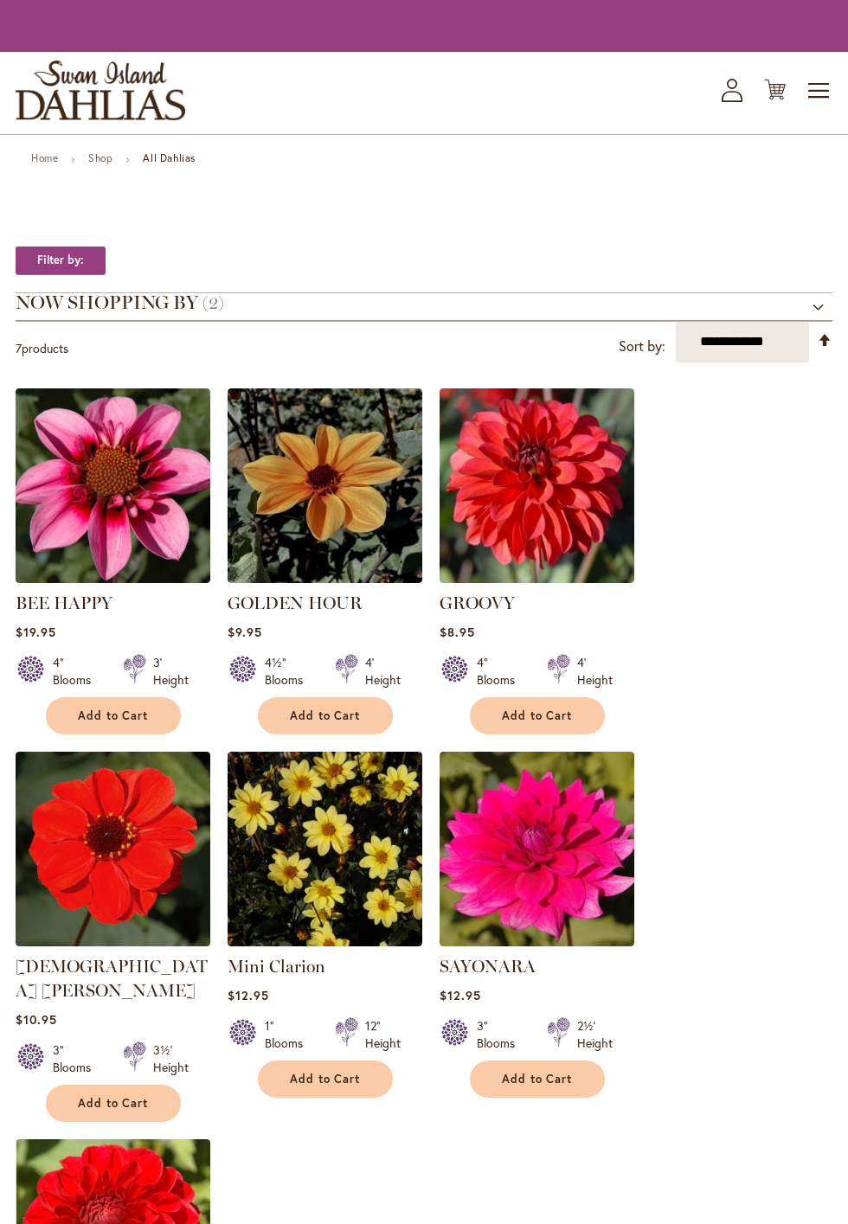
scroll to position [278, 0]
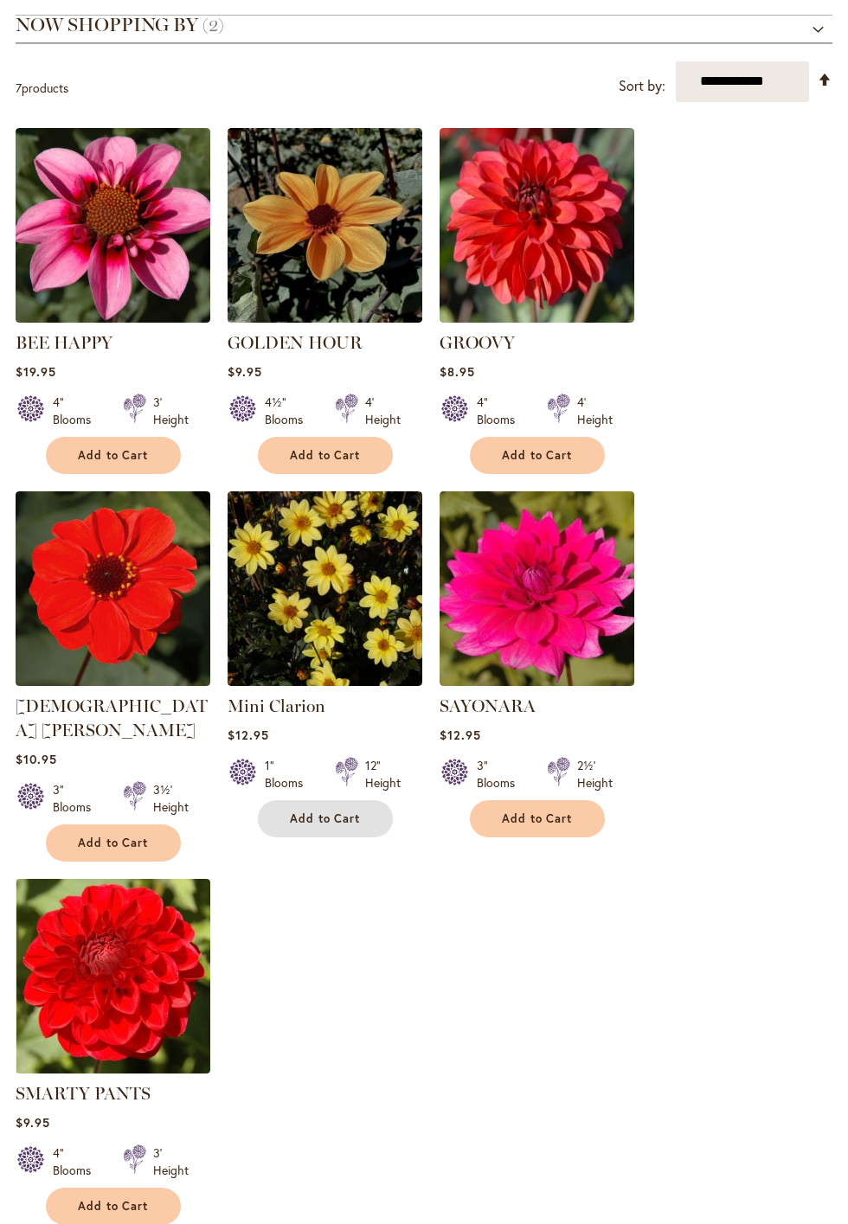
click at [321, 824] on span "Add to Cart" at bounding box center [325, 818] width 71 height 15
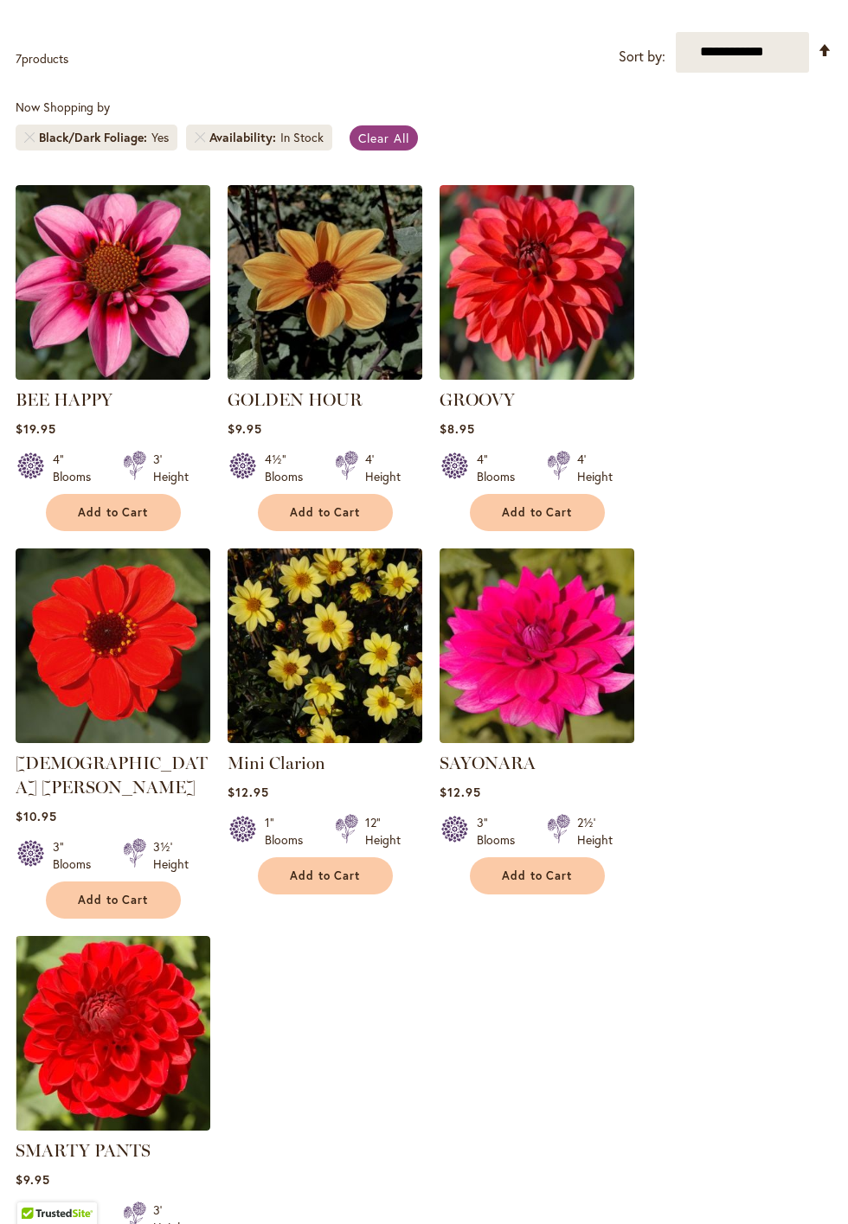
scroll to position [452, 0]
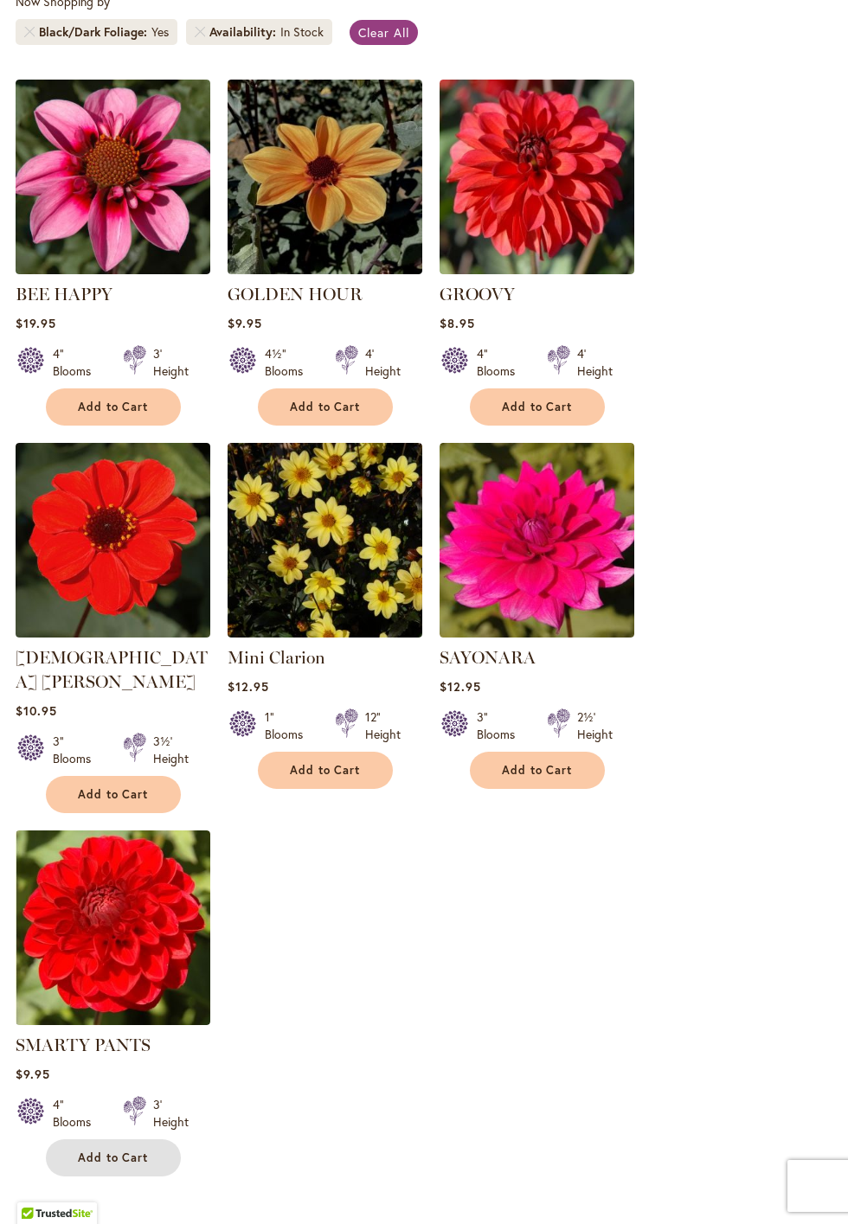
click at [115, 1144] on button "Add to Cart" at bounding box center [113, 1157] width 135 height 37
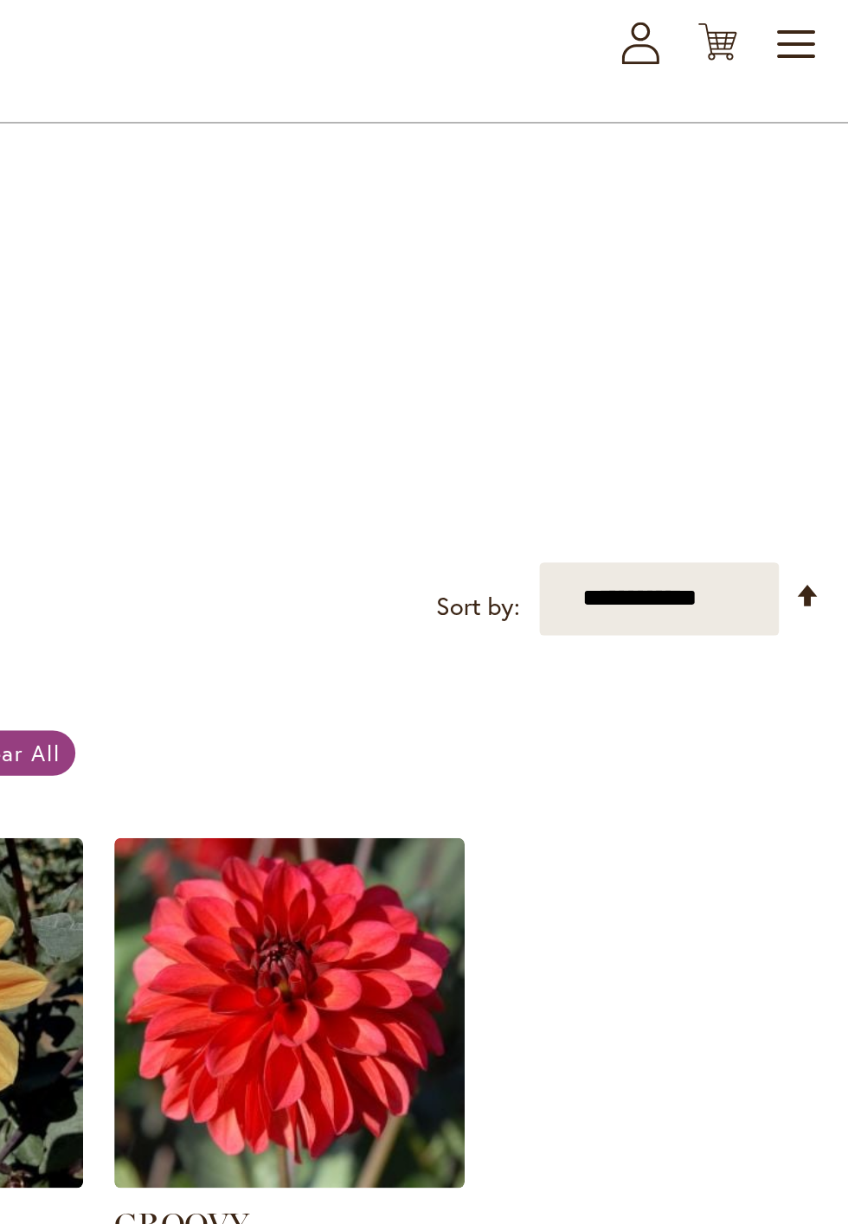
click at [775, 93] on icon at bounding box center [775, 90] width 22 height 21
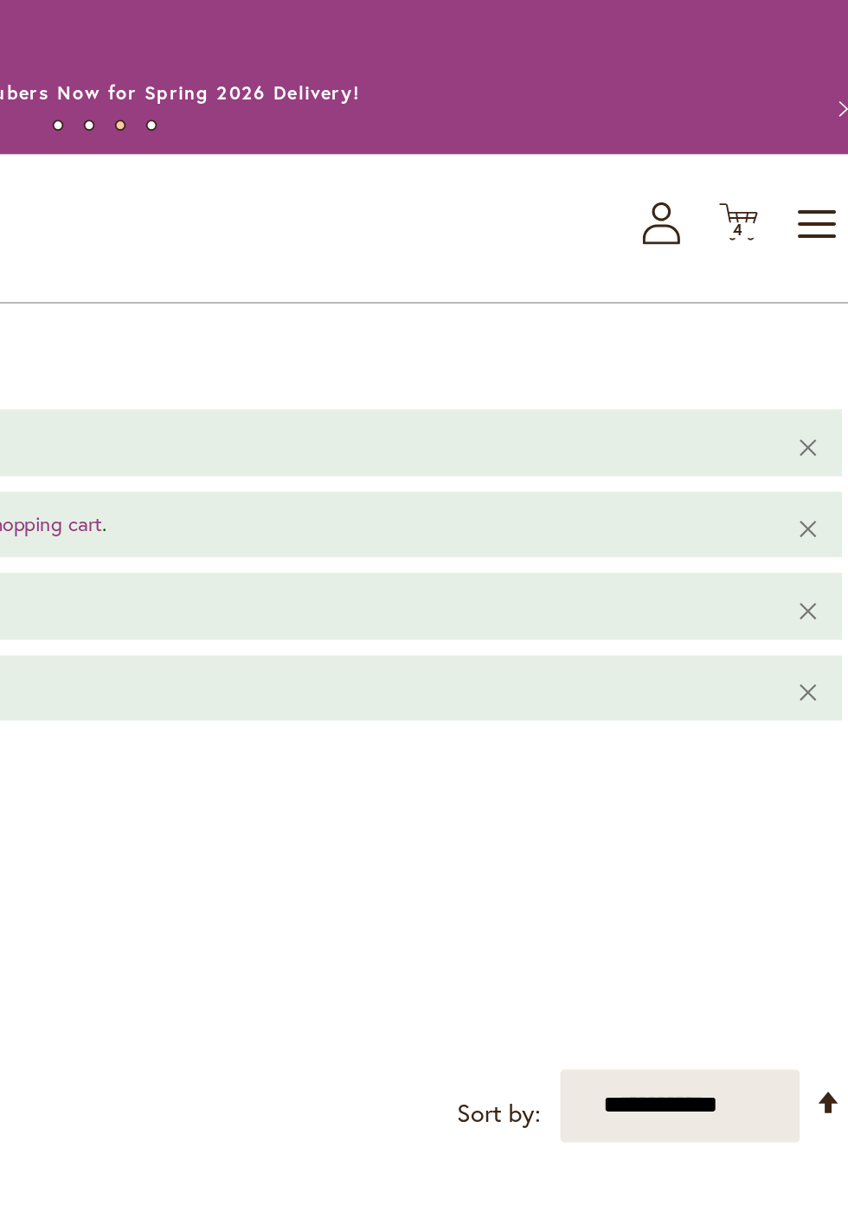
click at [775, 131] on span "4" at bounding box center [775, 127] width 6 height 11
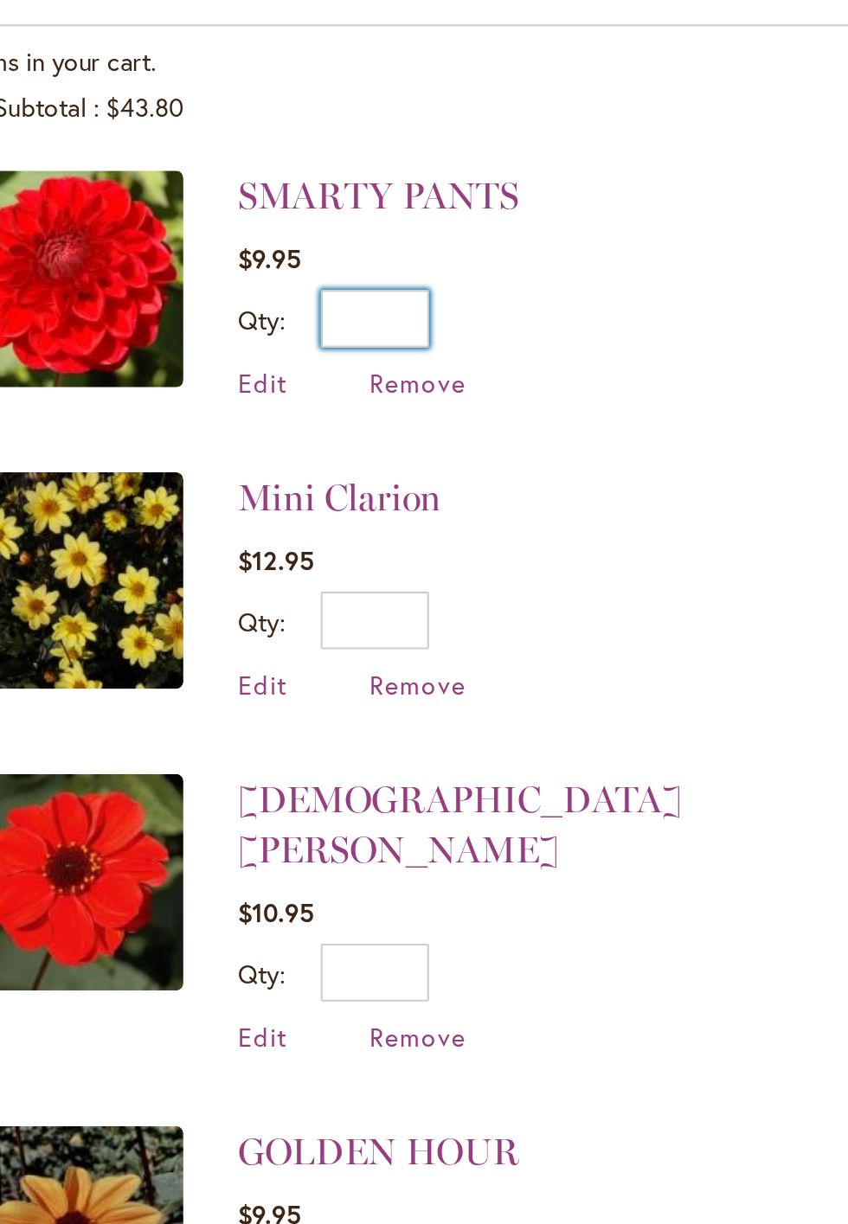
click at [602, 223] on input "*" at bounding box center [599, 224] width 52 height 28
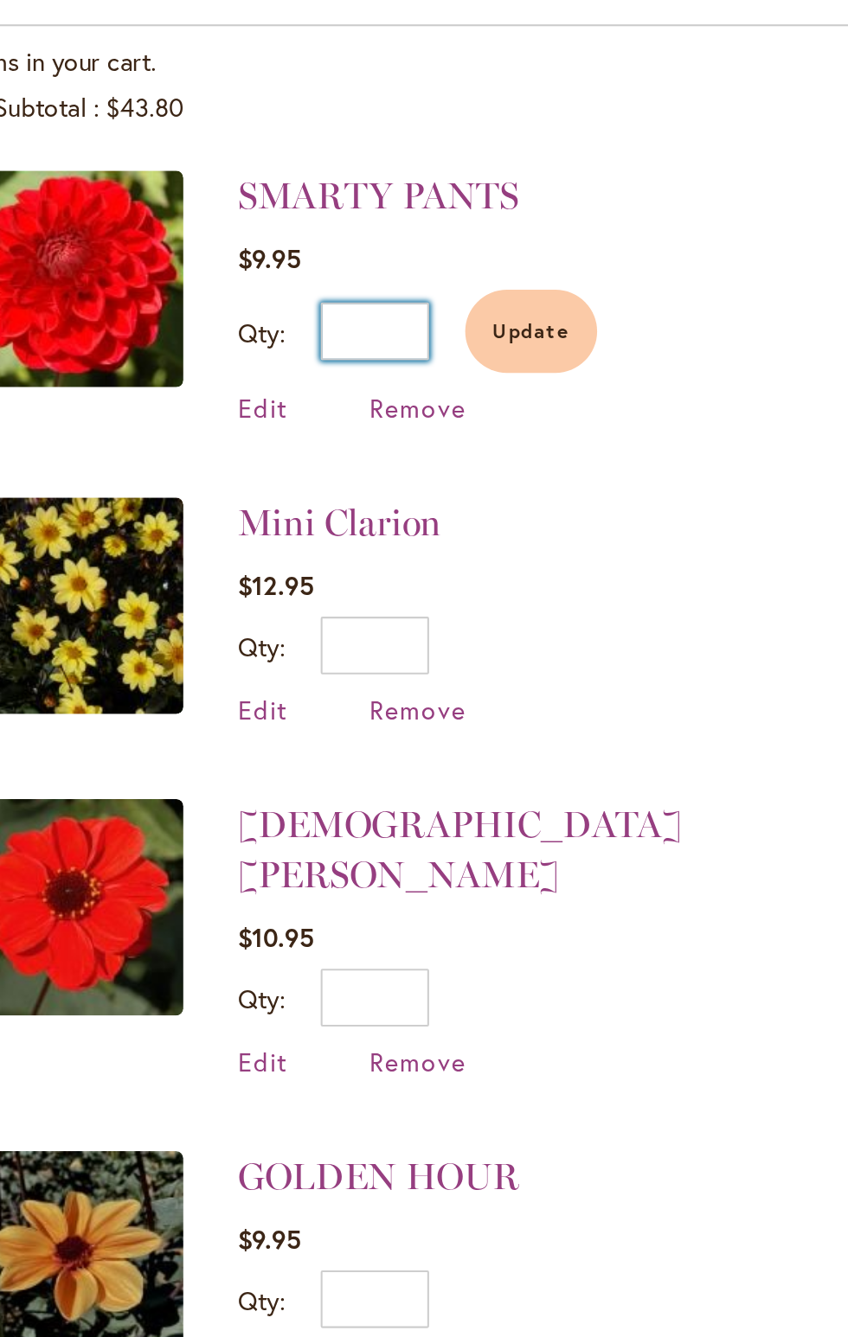
click at [620, 234] on input "**" at bounding box center [599, 230] width 52 height 28
type input "*"
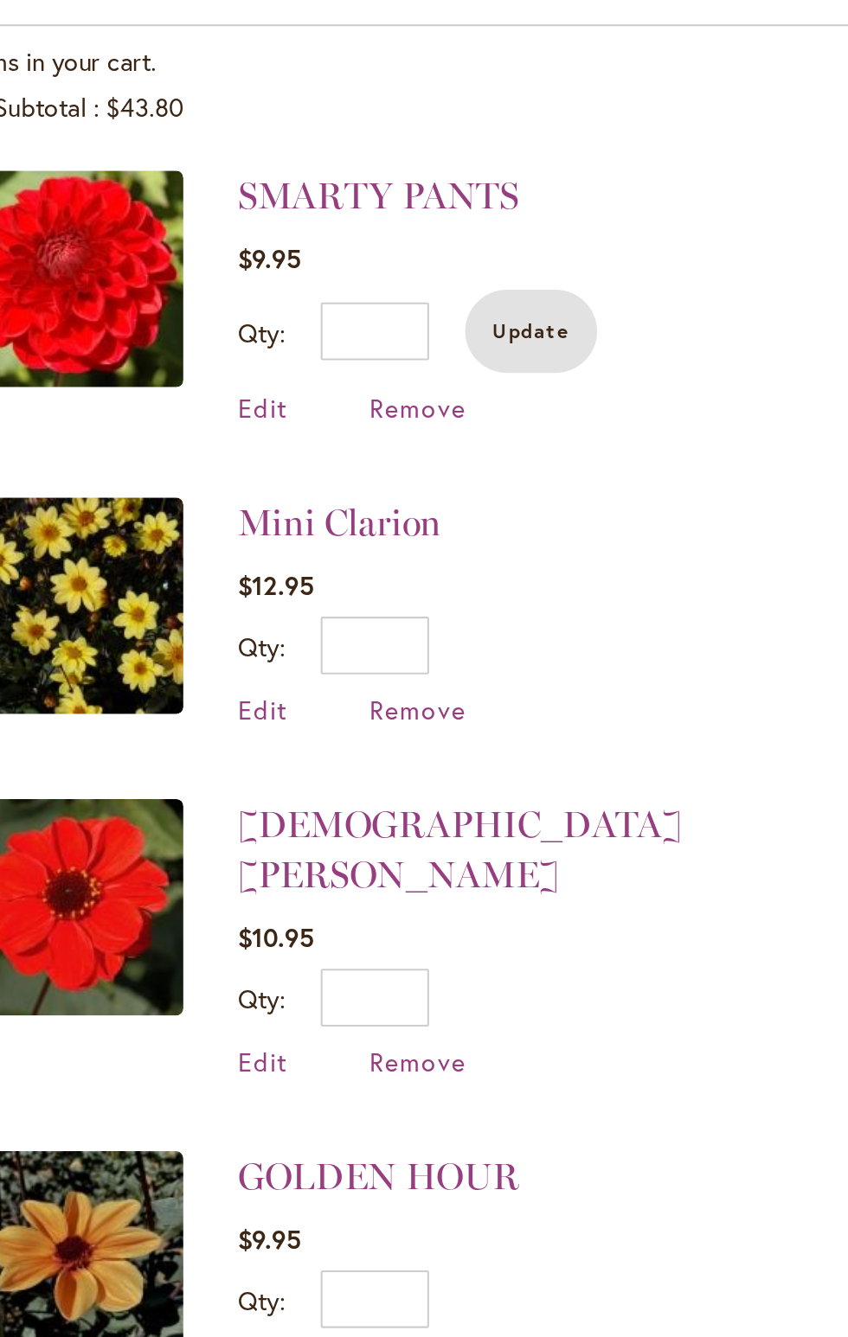
click at [680, 227] on span "Update" at bounding box center [673, 230] width 37 height 12
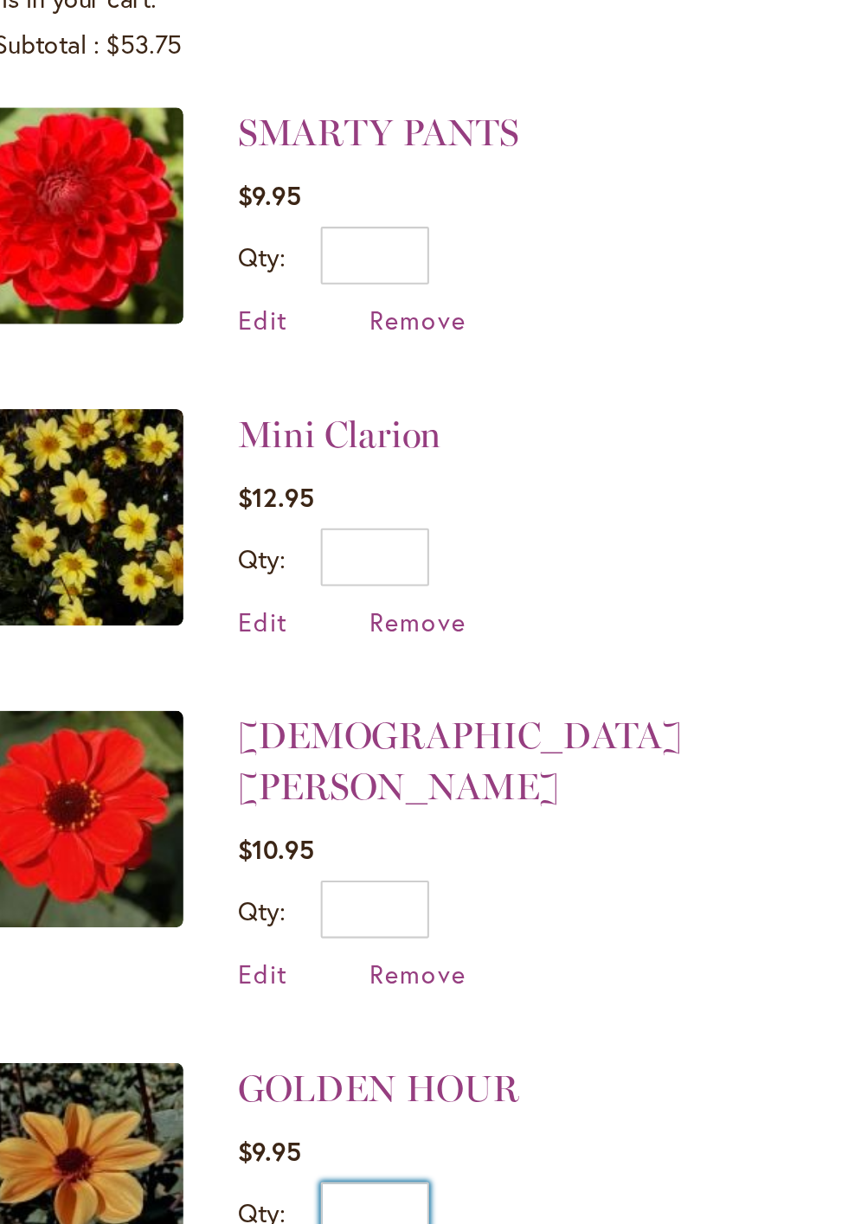
click at [614, 668] on input "*" at bounding box center [599, 682] width 52 height 28
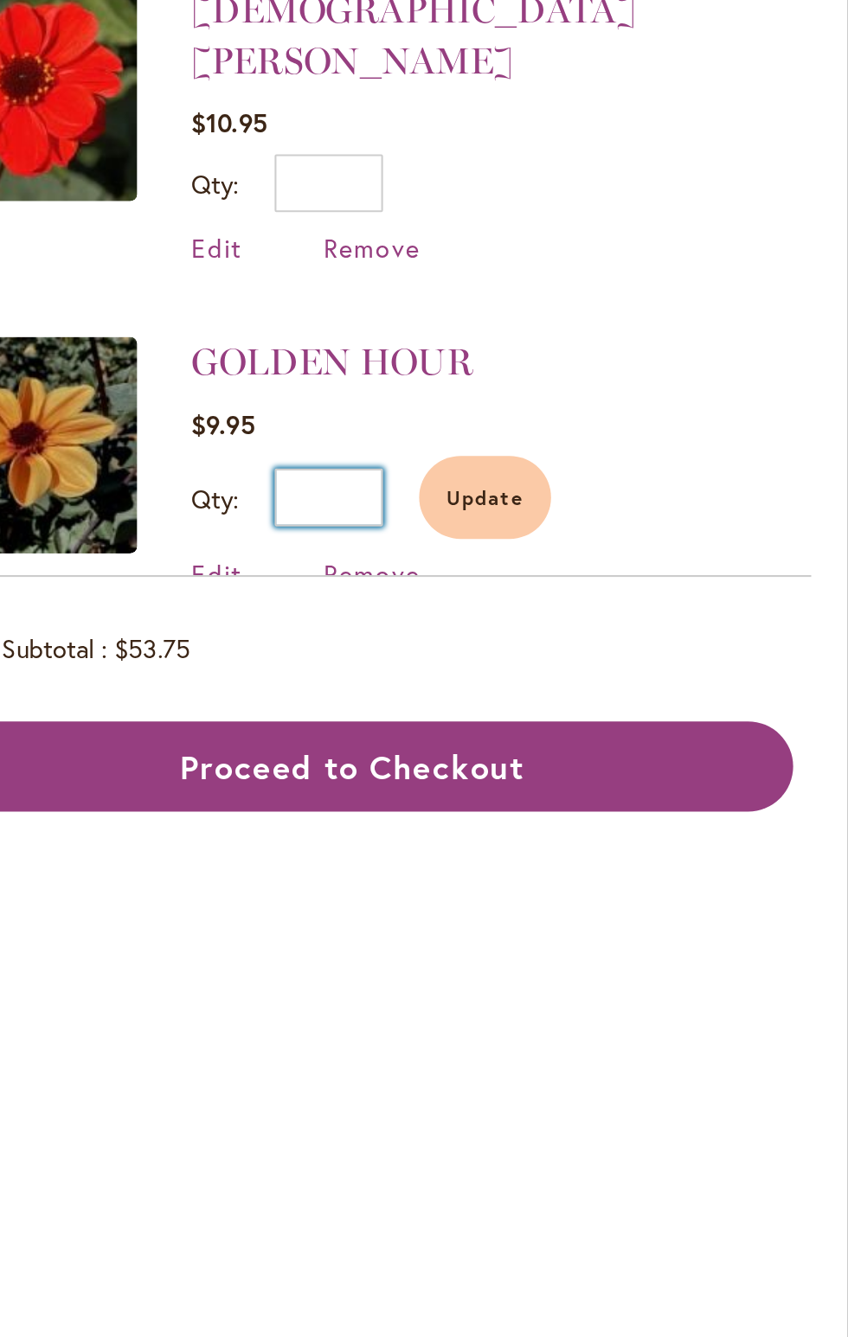
type input "*"
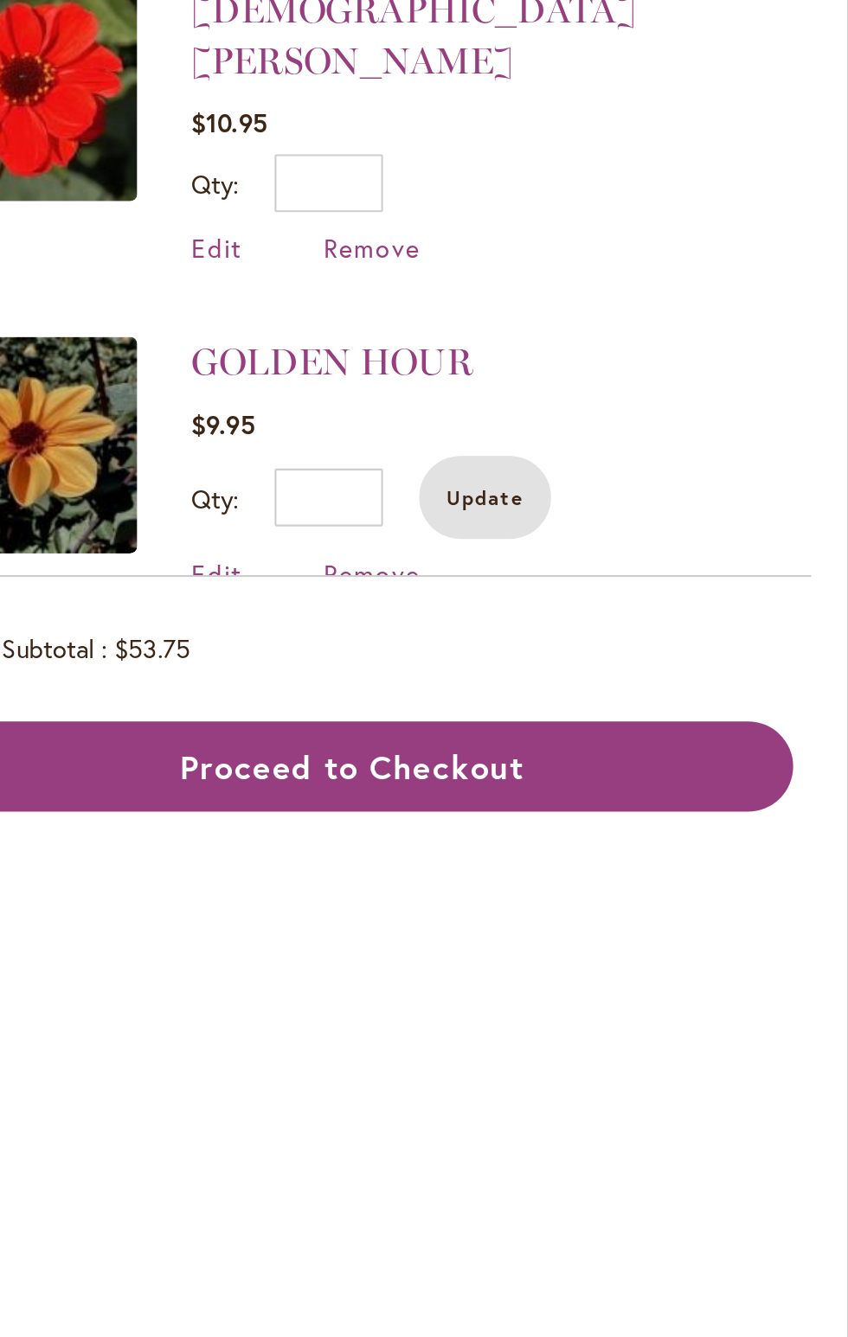
click at [667, 682] on span "Update" at bounding box center [673, 688] width 37 height 12
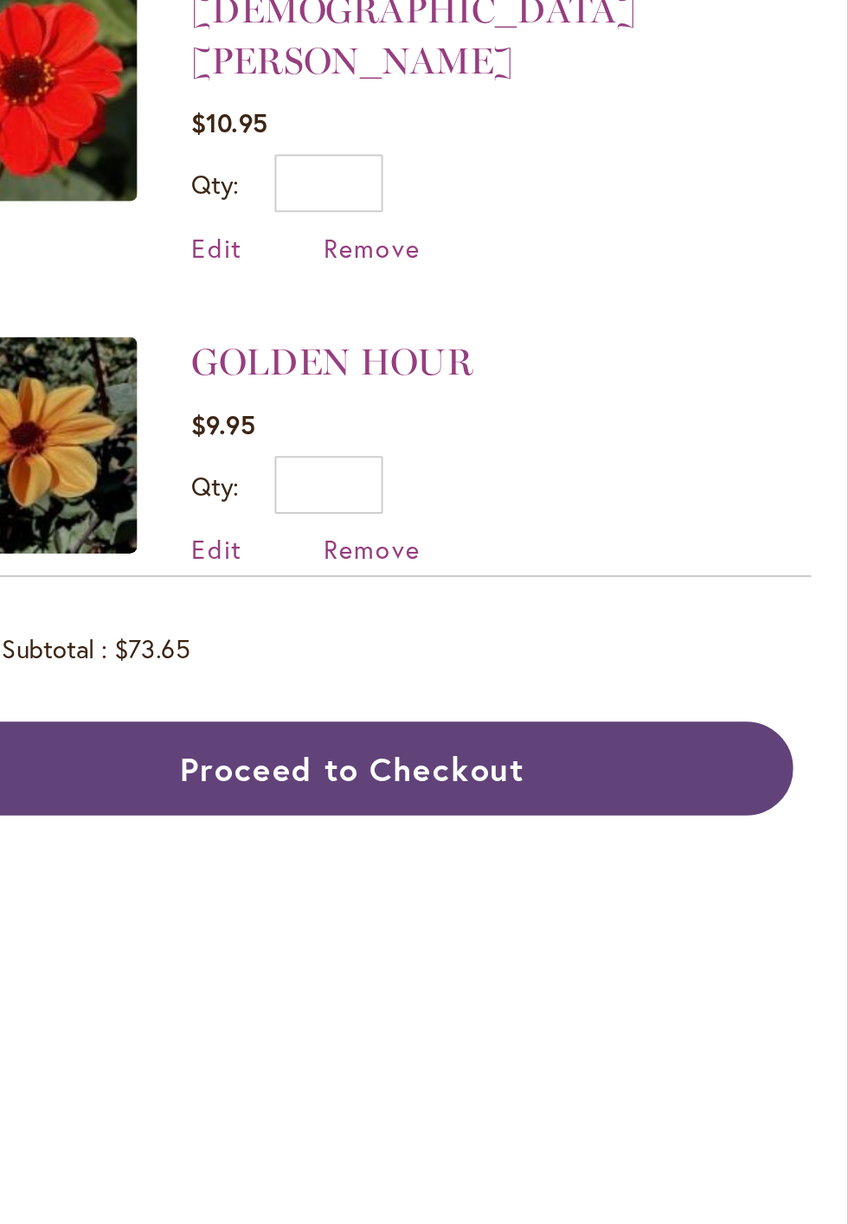
click at [624, 820] on button "Proceed to Checkout" at bounding box center [610, 817] width 422 height 45
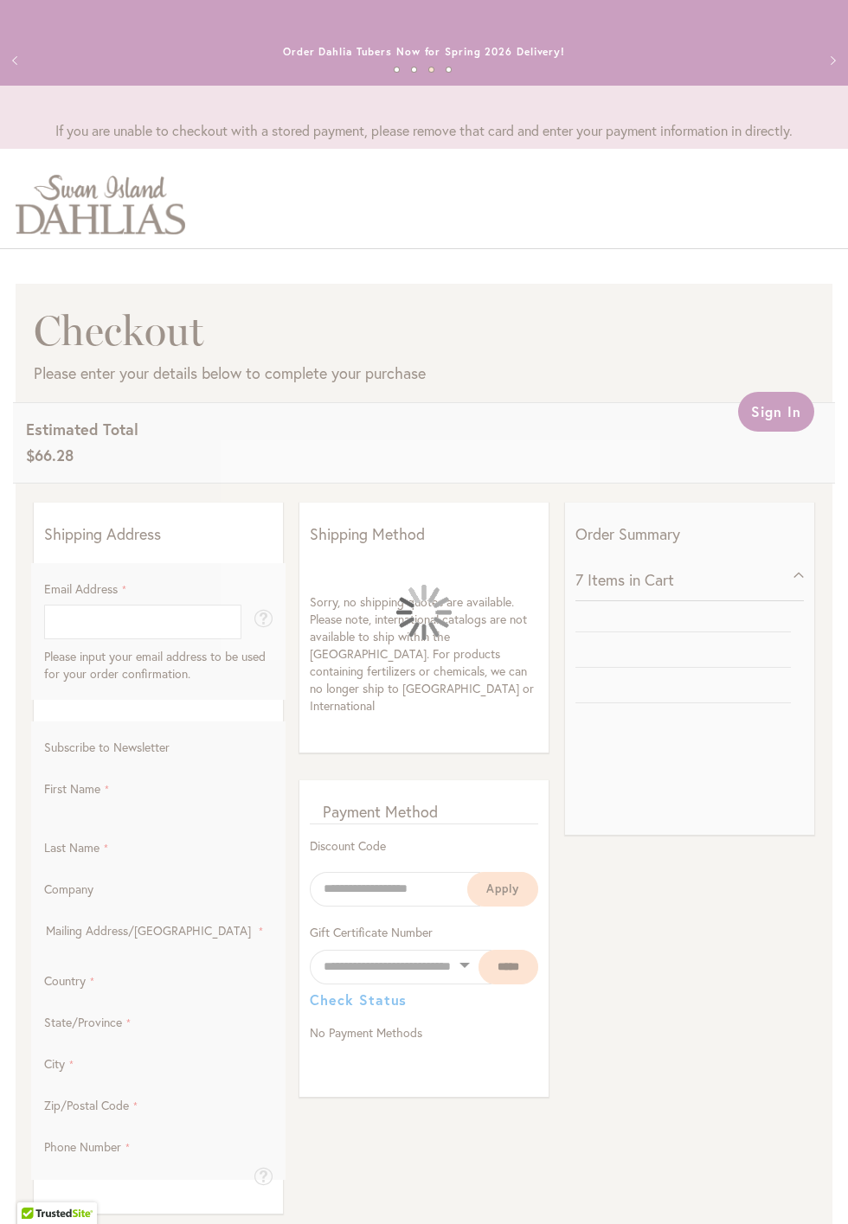
select select "**"
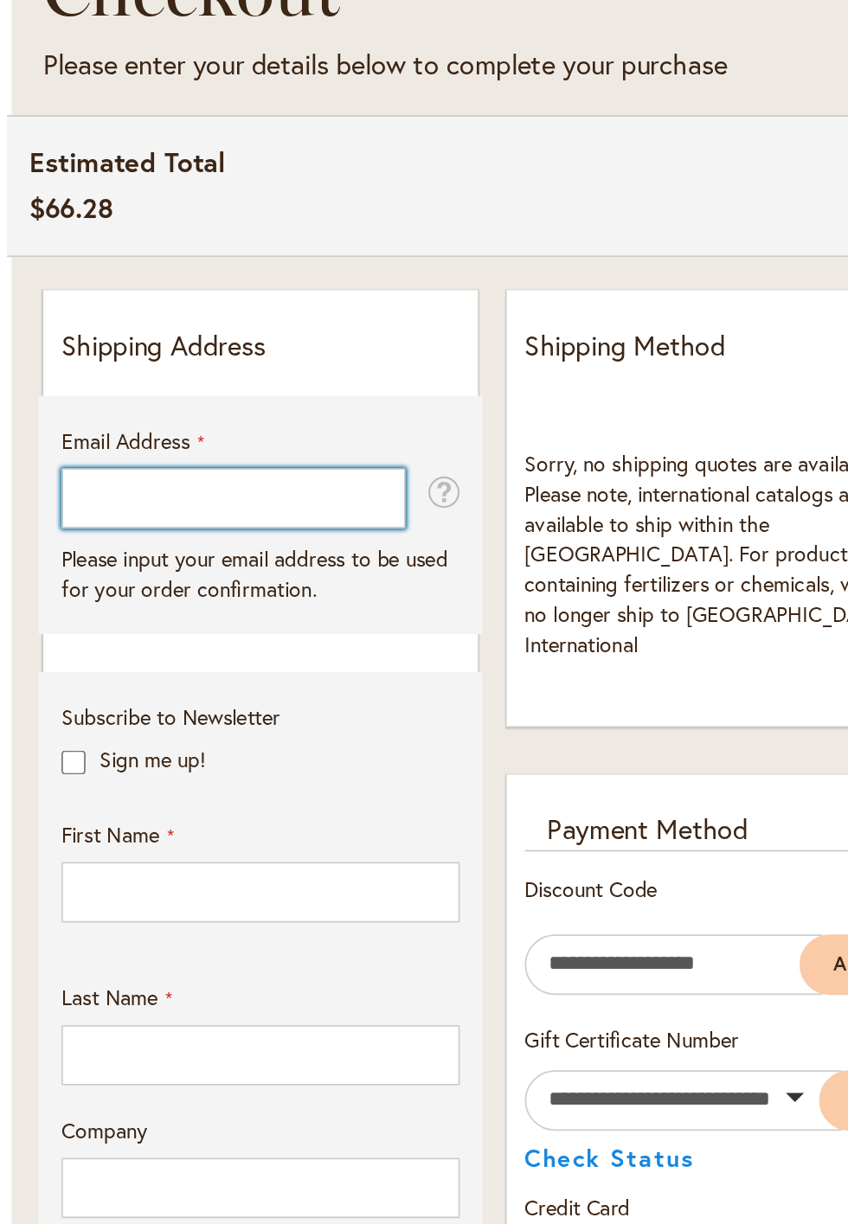
click at [88, 621] on input "Email Address" at bounding box center [142, 622] width 197 height 35
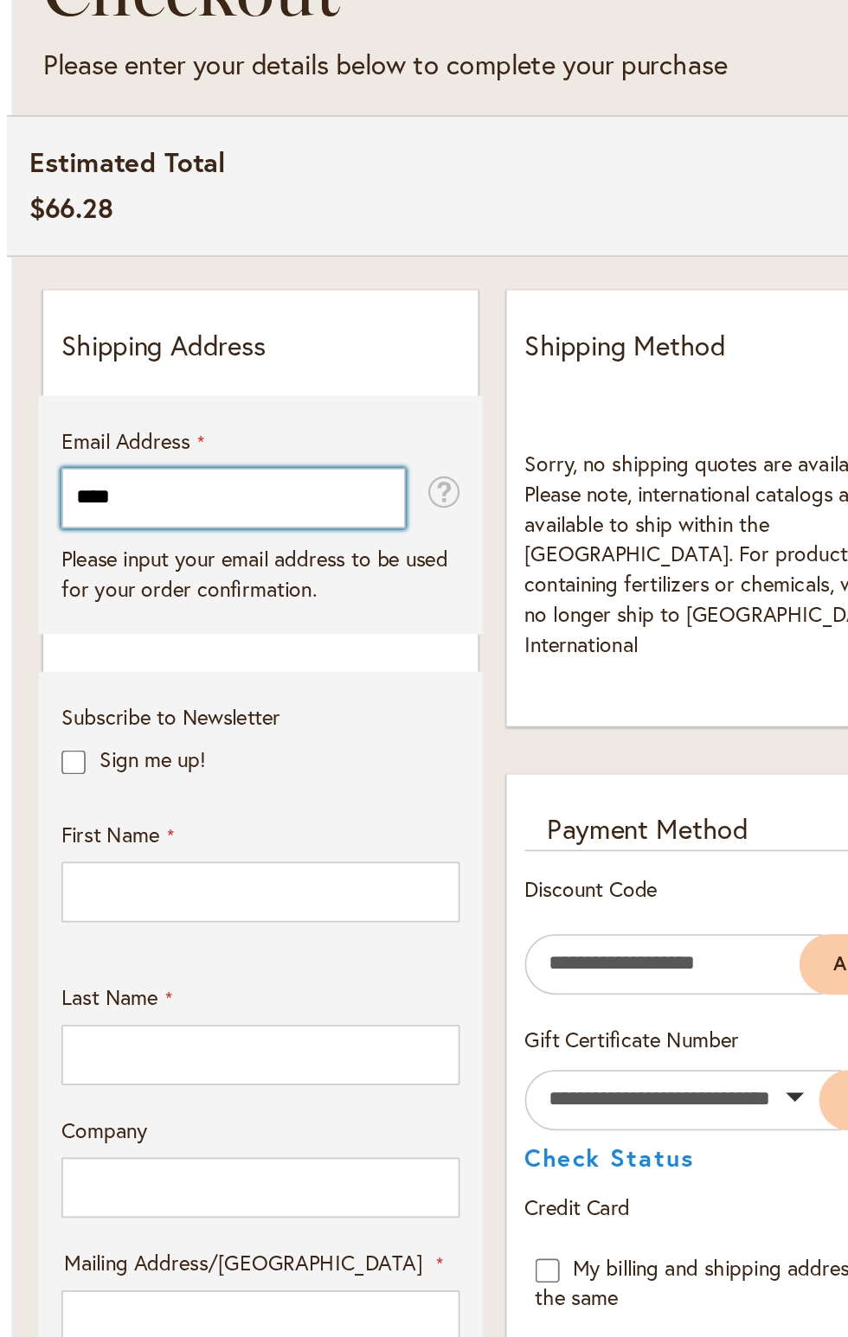
click at [100, 616] on input "****" at bounding box center [142, 622] width 197 height 35
click at [112, 616] on input "****" at bounding box center [142, 622] width 197 height 35
type input "*"
type input "**********"
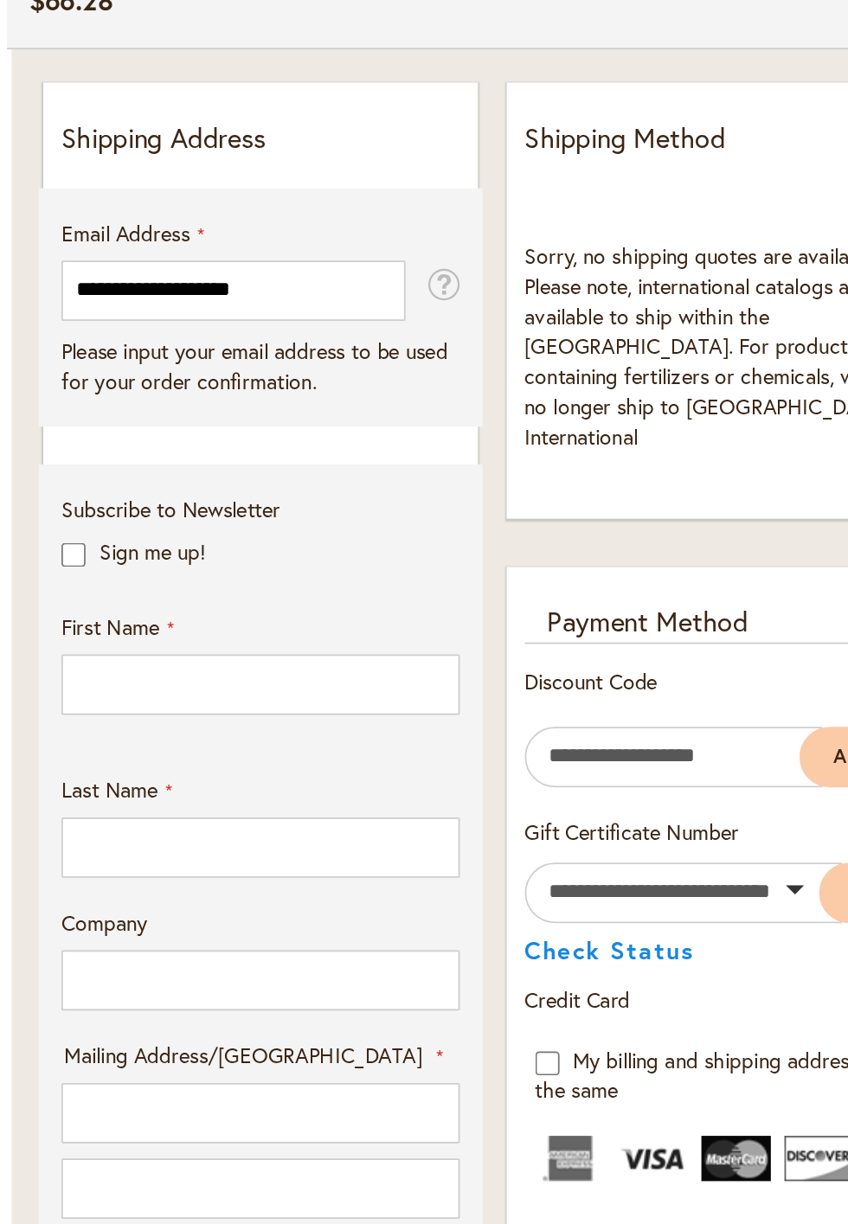
click at [74, 713] on div "**********" at bounding box center [158, 1050] width 228 height 975
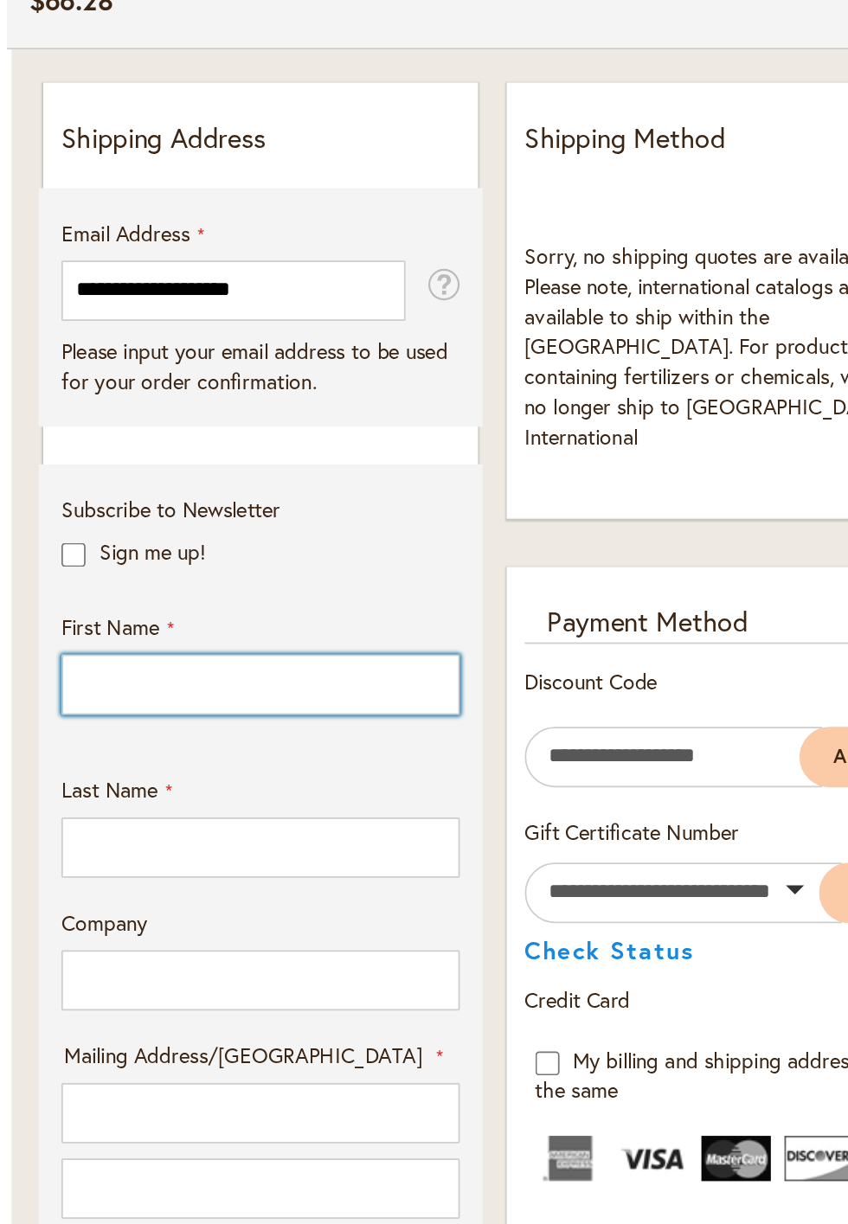
click at [134, 848] on input "First Name" at bounding box center [158, 847] width 228 height 35
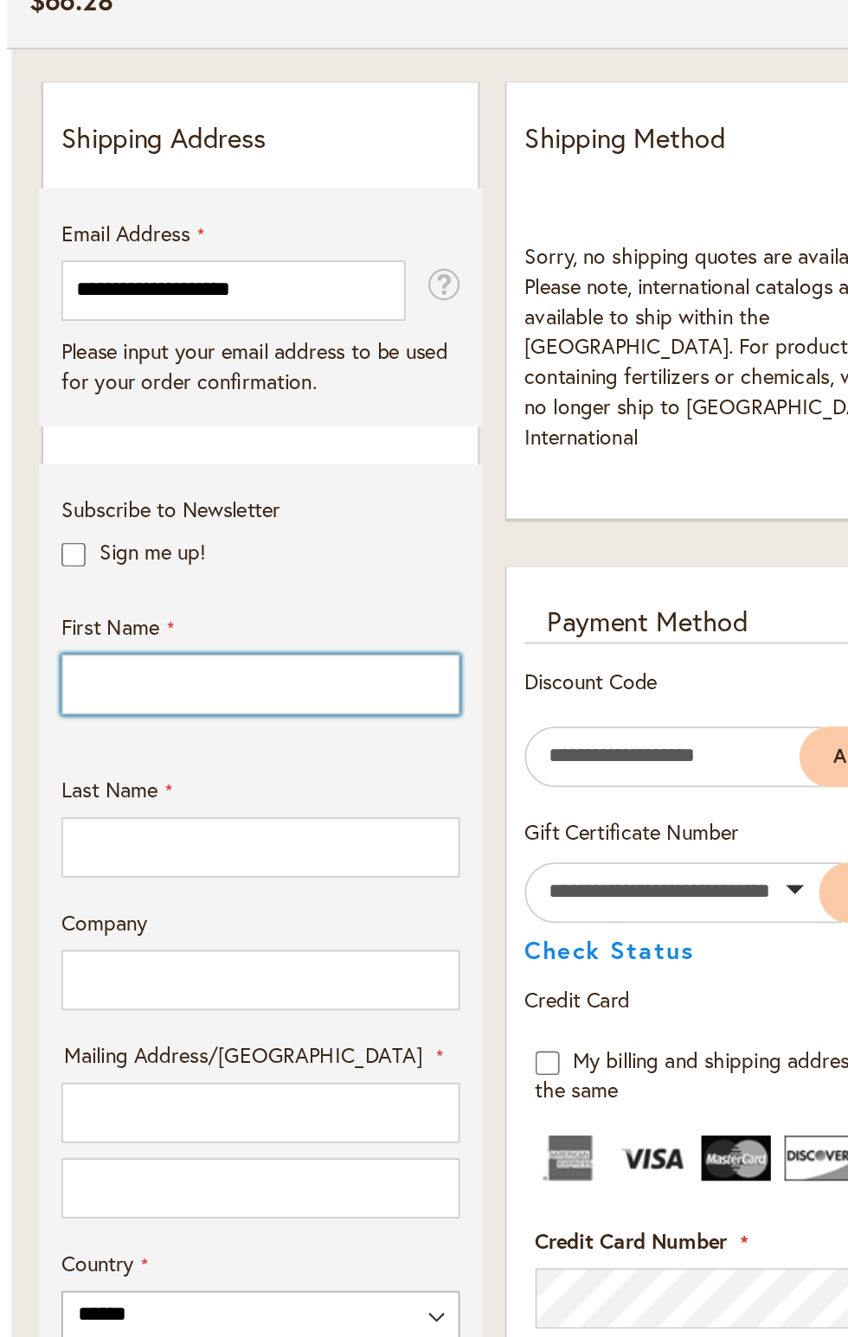
type input "****"
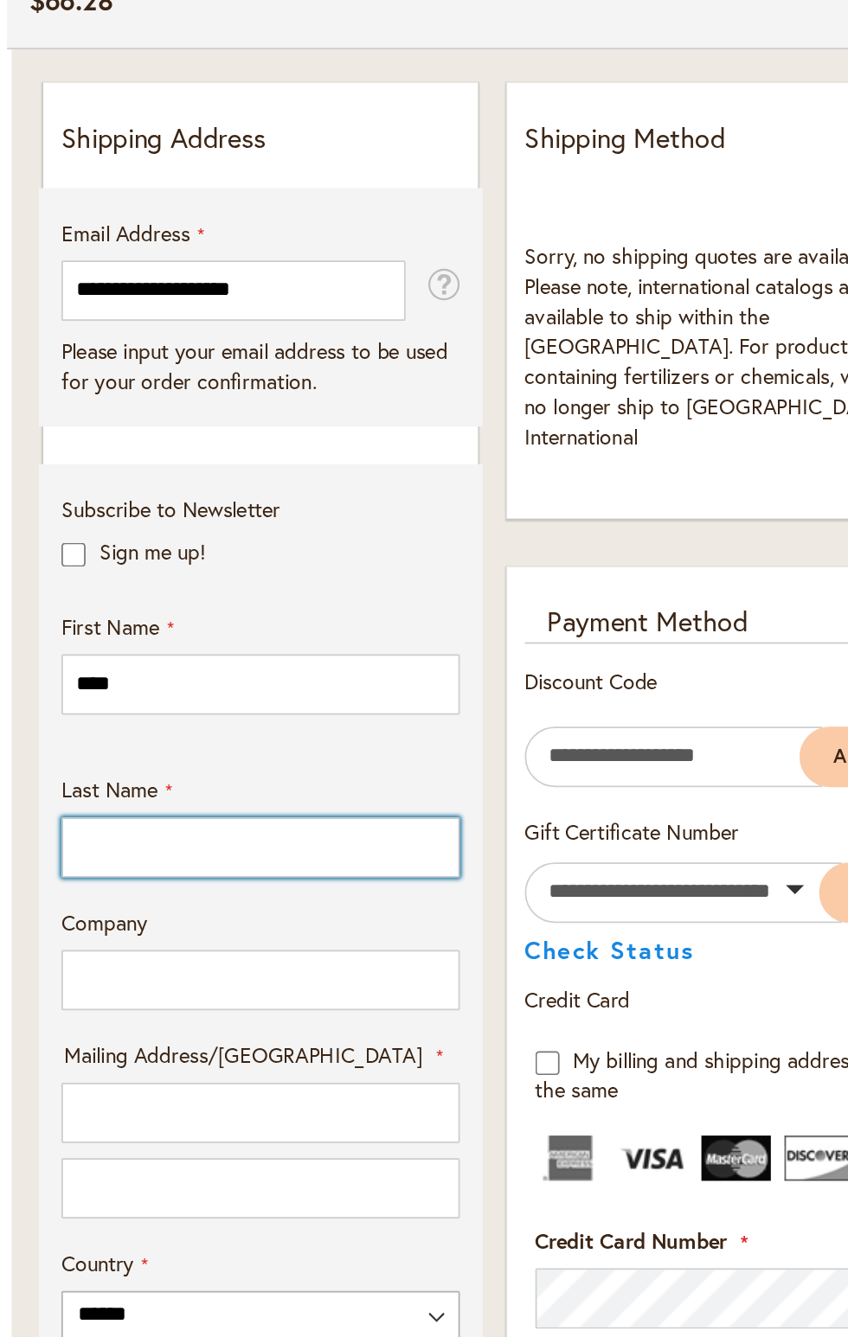
type input "******"
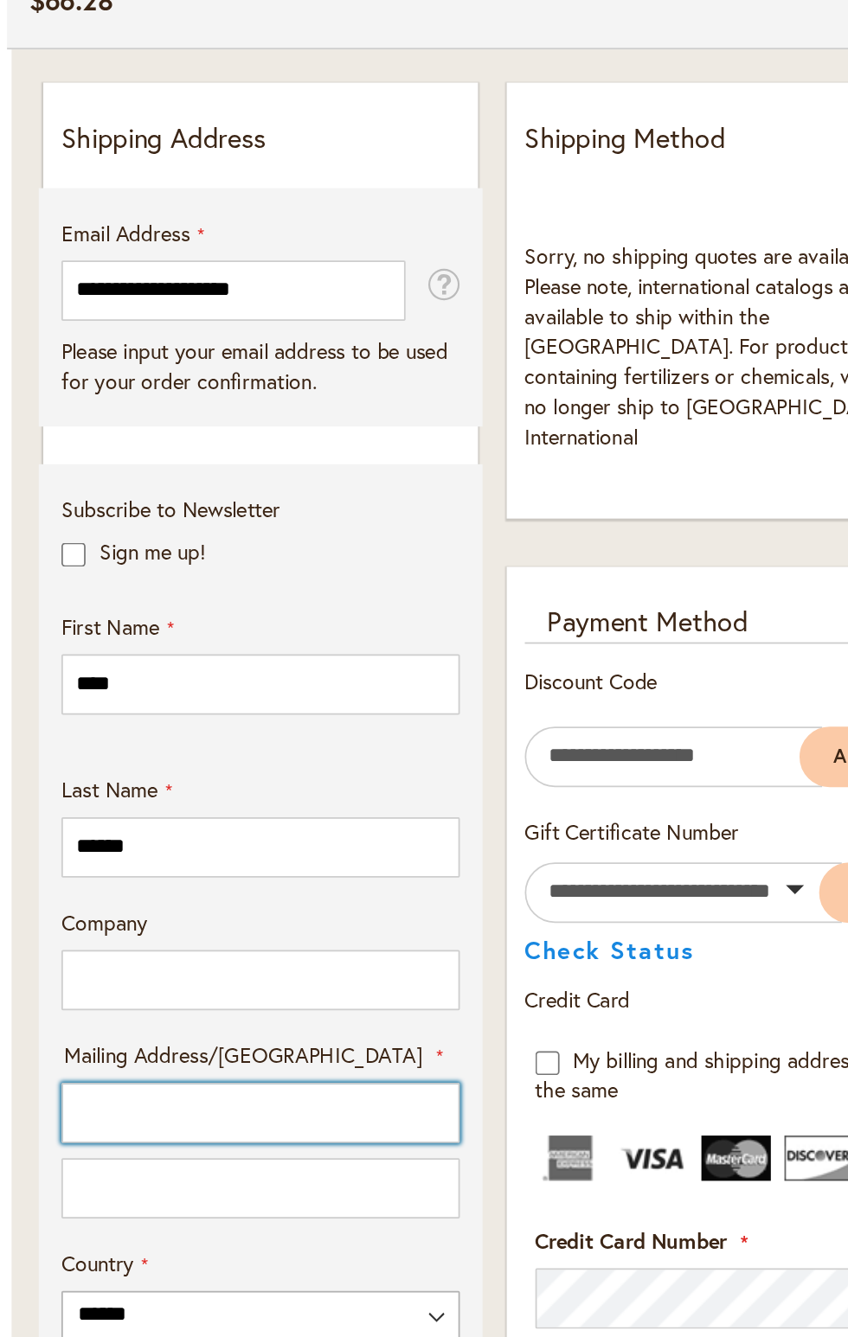
type input "**********"
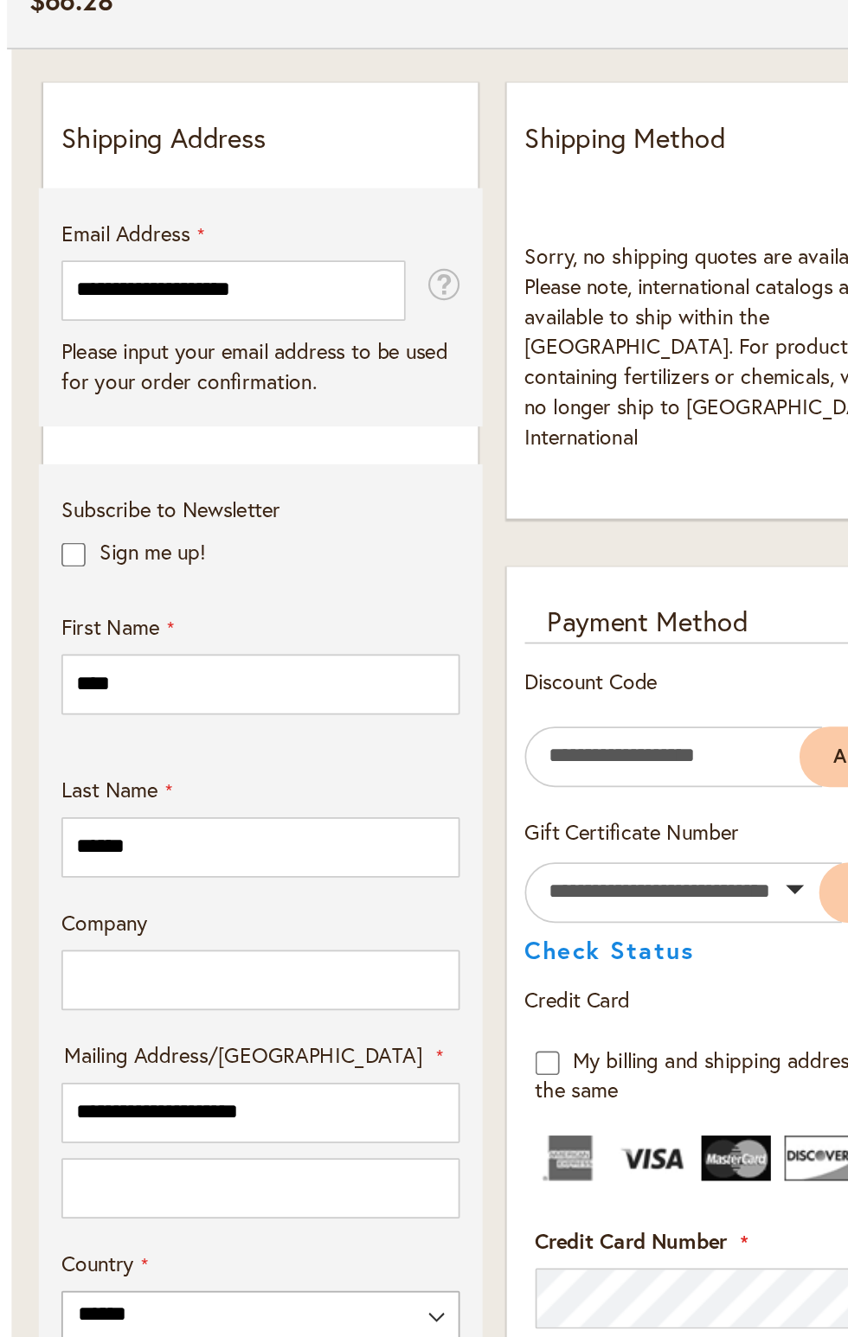
select select "**"
type input "*********"
type input "*****"
type input "**********"
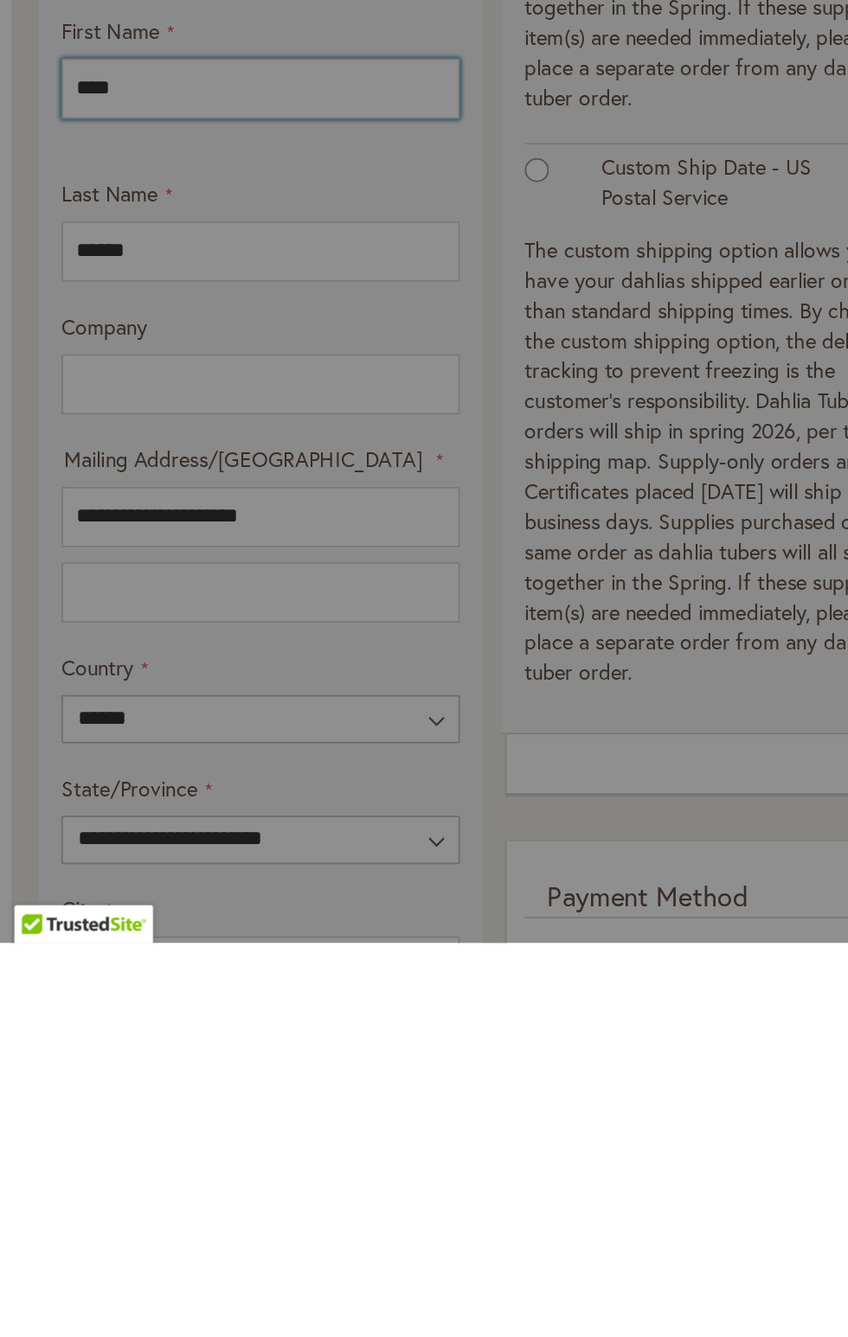
scroll to position [247, 0]
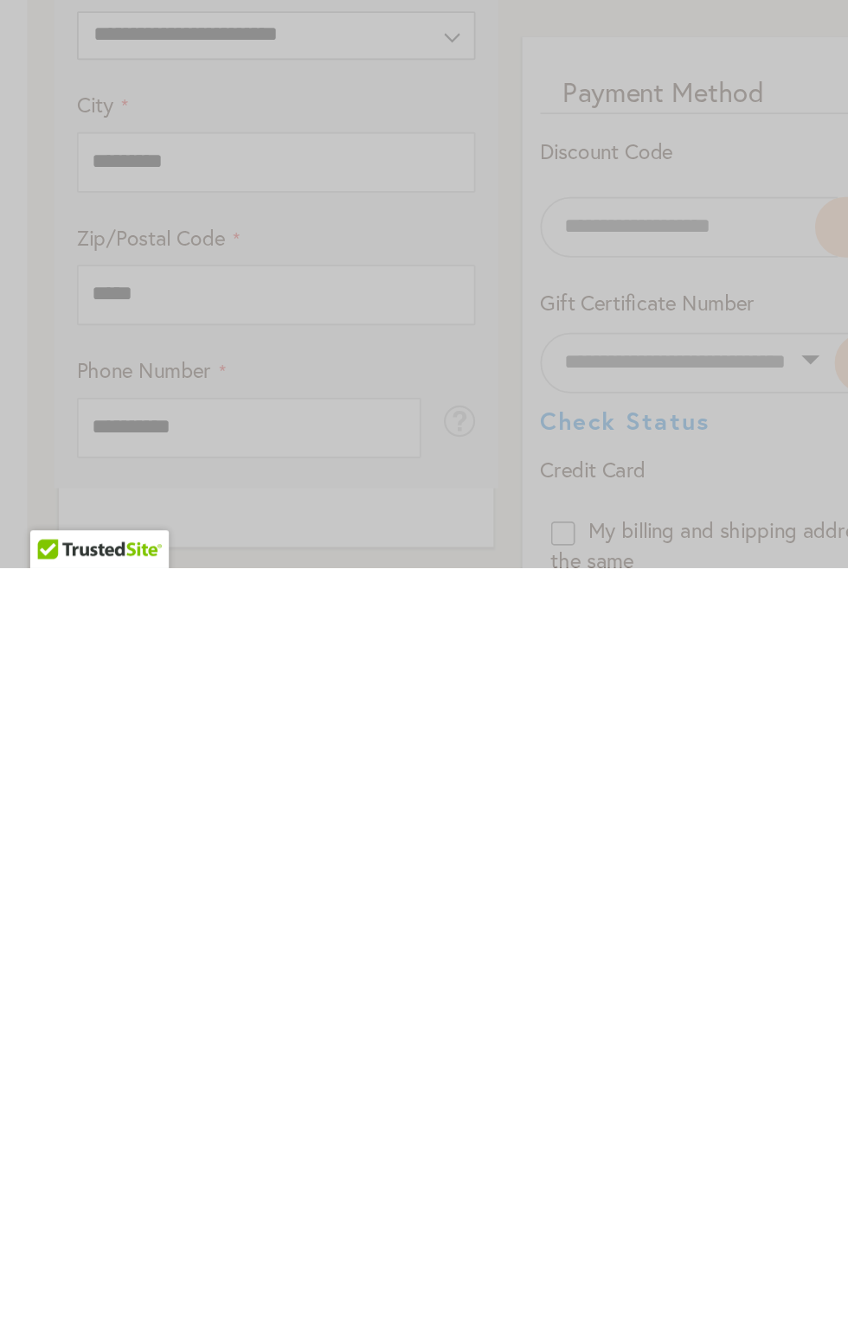
click at [160, 1223] on div "Please wait..." at bounding box center [424, 668] width 848 height 1337
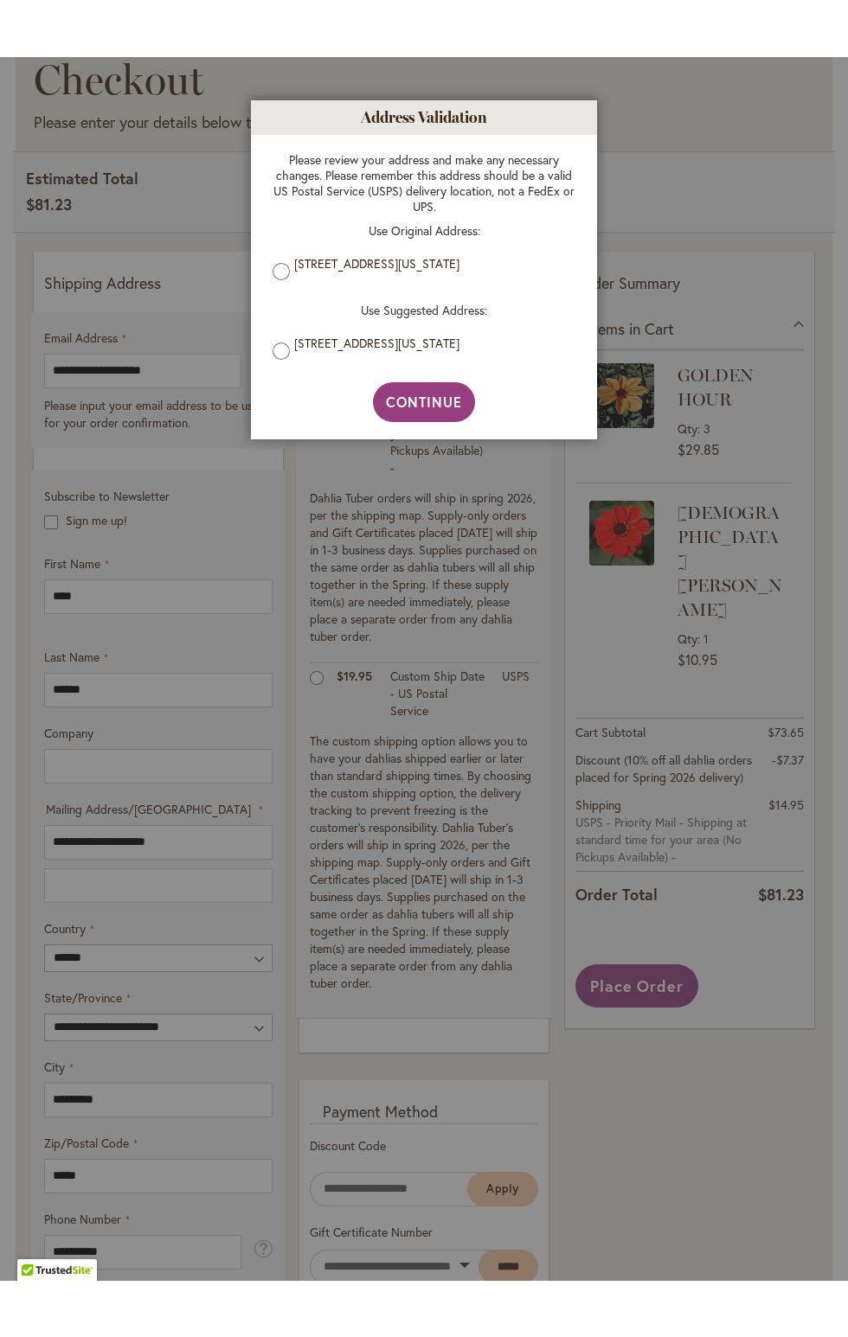
scroll to position [305, 0]
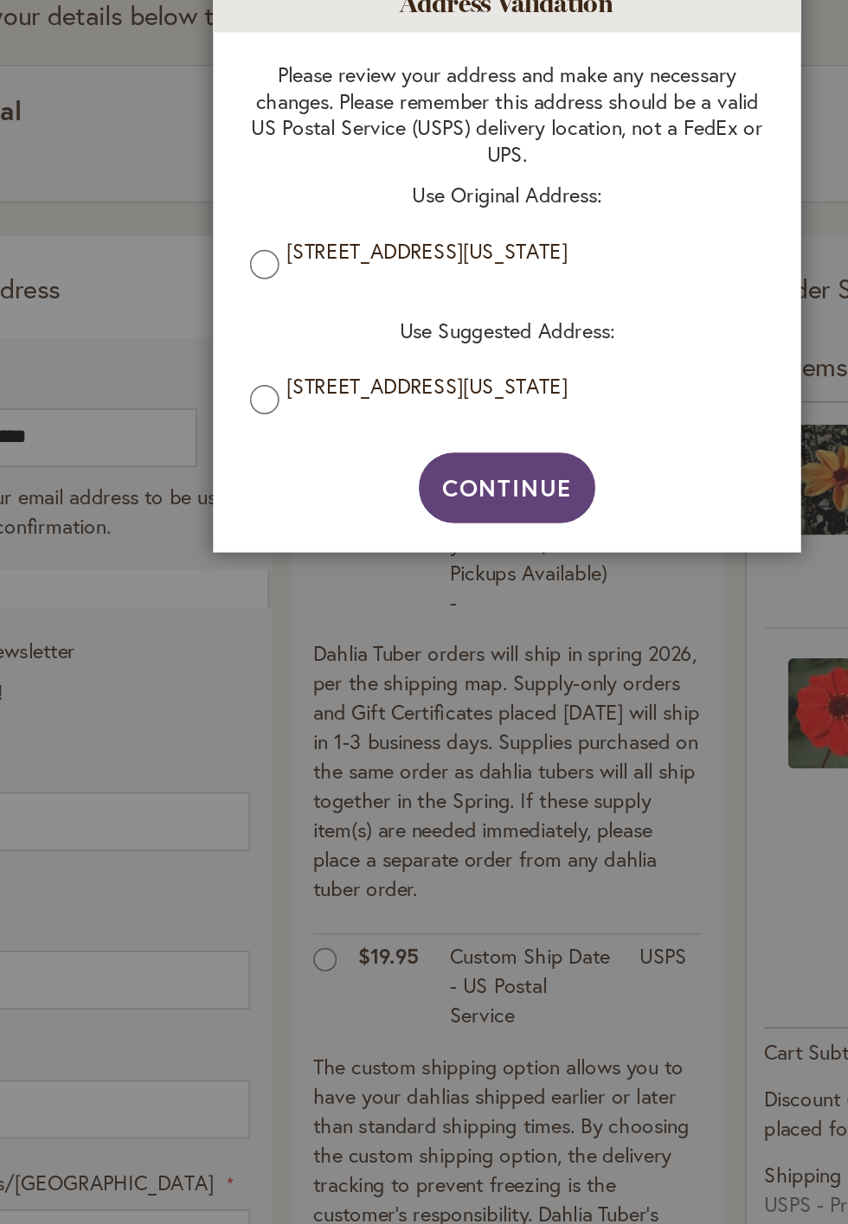
click at [428, 362] on button "Continue" at bounding box center [424, 346] width 105 height 42
type input "**********"
type input "*********"
type input "**********"
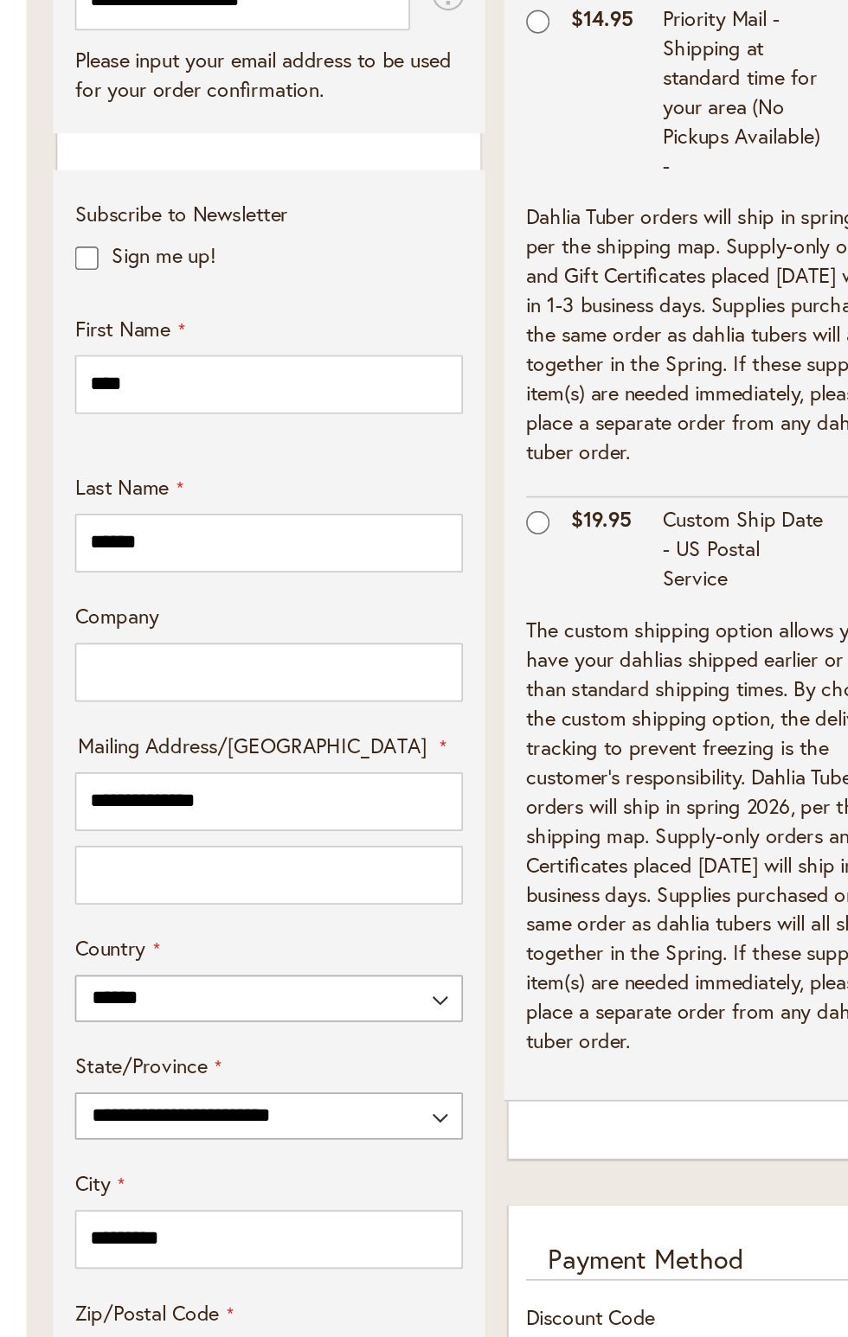
click at [140, 1197] on input "**********" at bounding box center [142, 1198] width 197 height 35
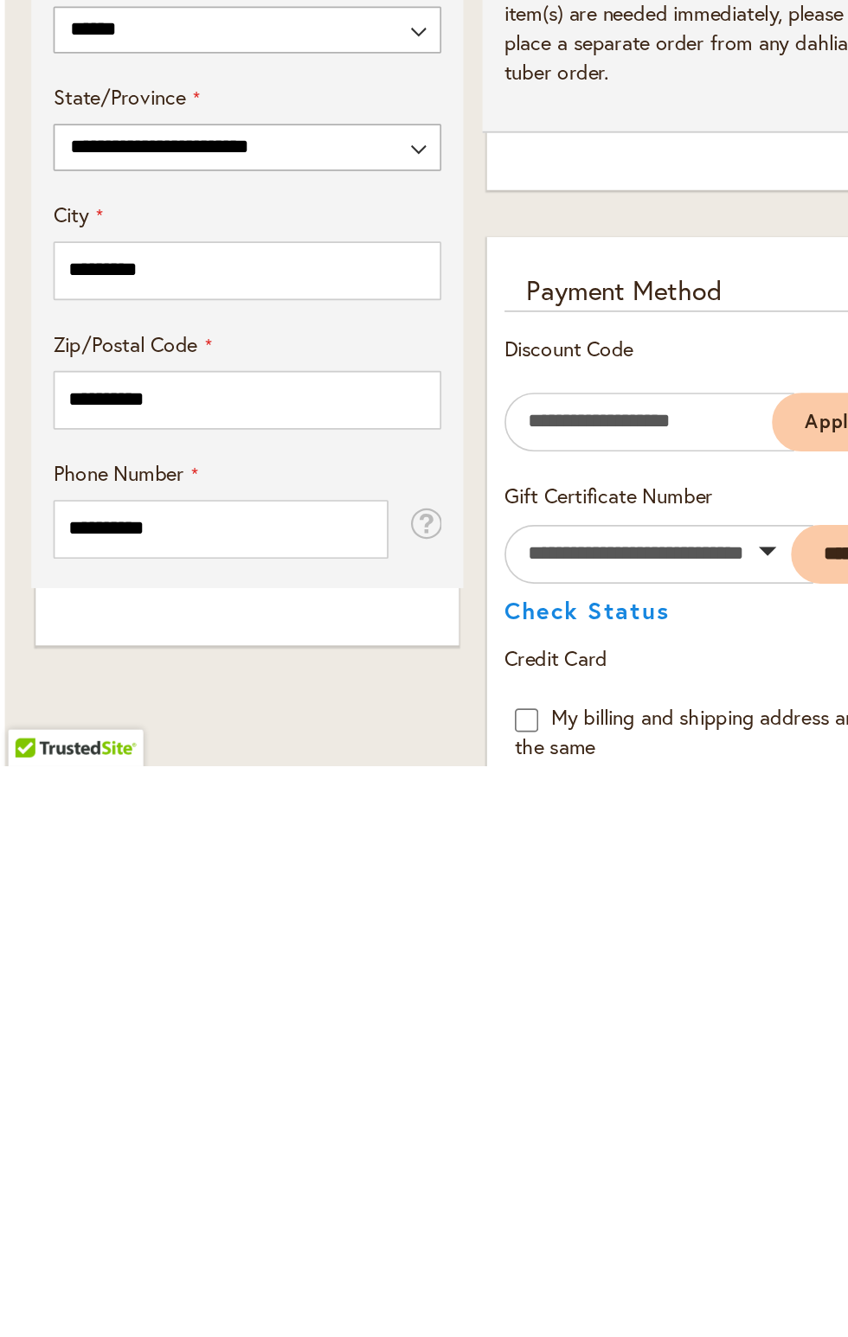
click at [178, 1223] on div "**********" at bounding box center [158, 1122] width 265 height 1863
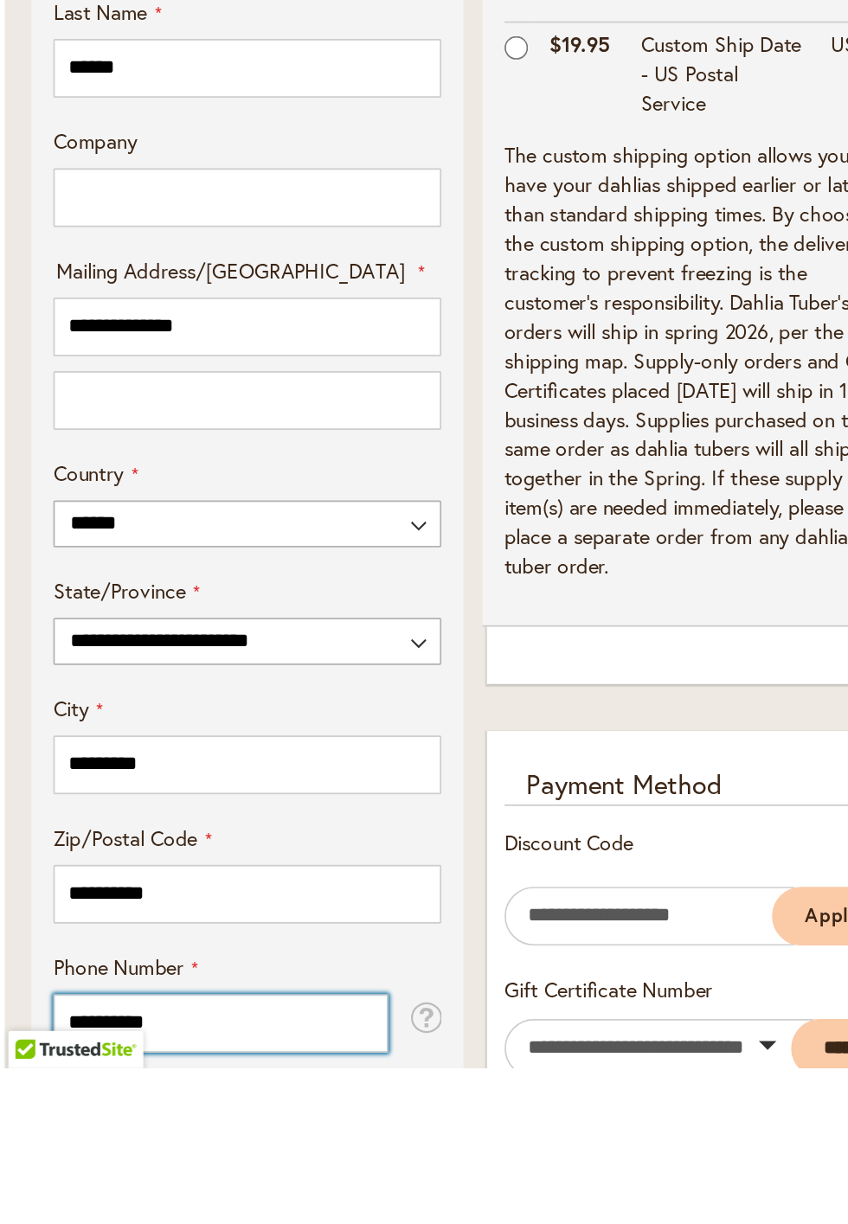
click at [129, 1195] on input "**********" at bounding box center [142, 1198] width 197 height 35
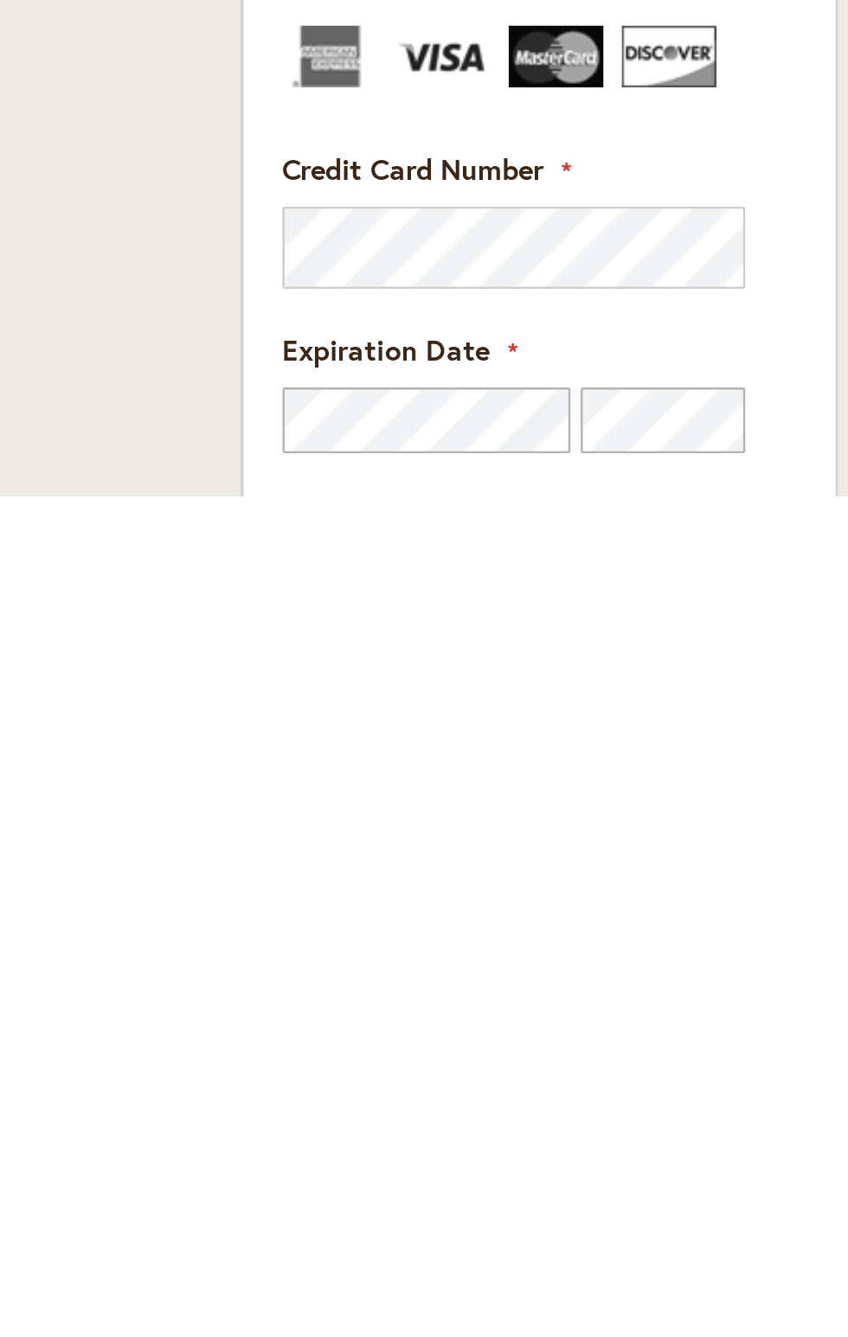
scroll to position [518, 0]
type input "**********"
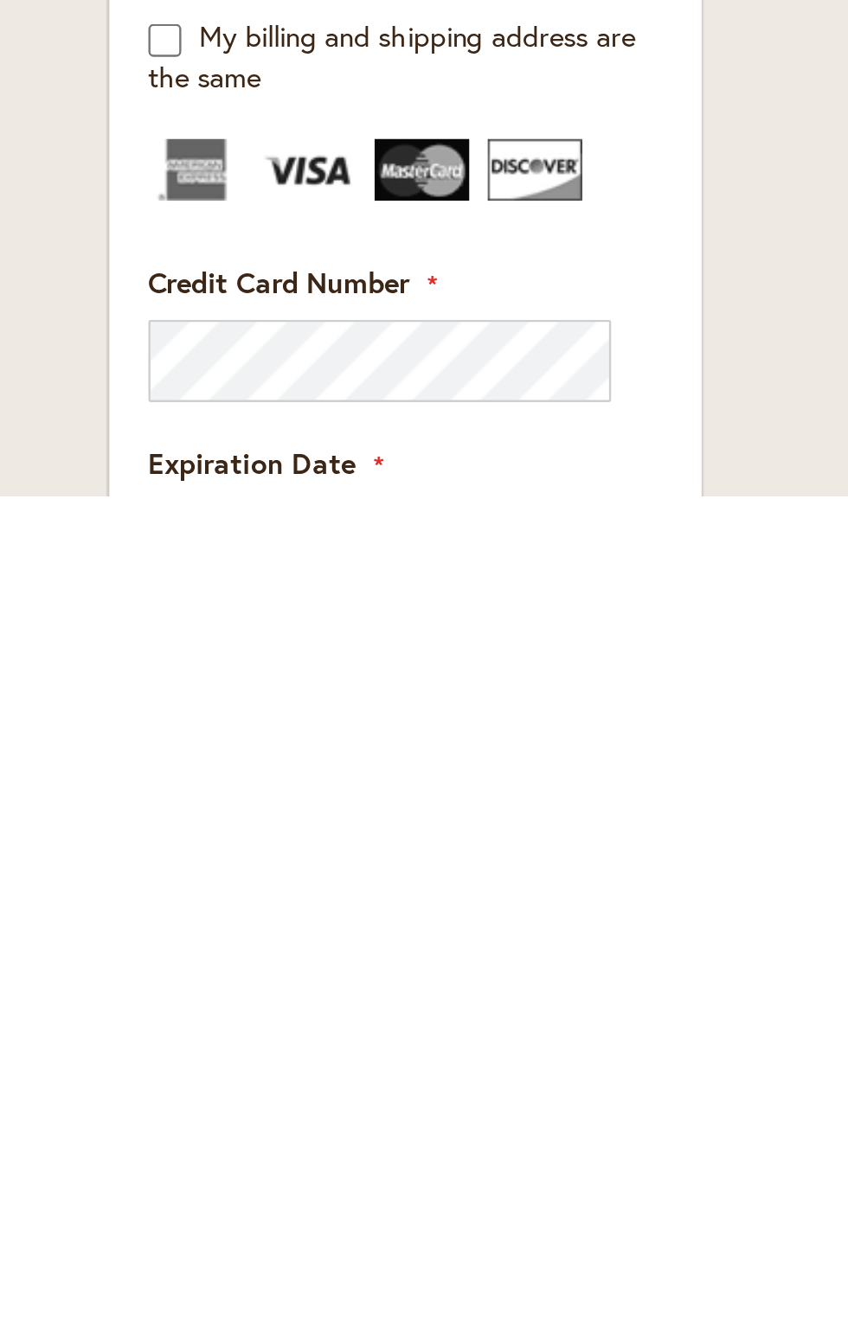
scroll to position [474, 0]
